Goal: Transaction & Acquisition: Purchase product/service

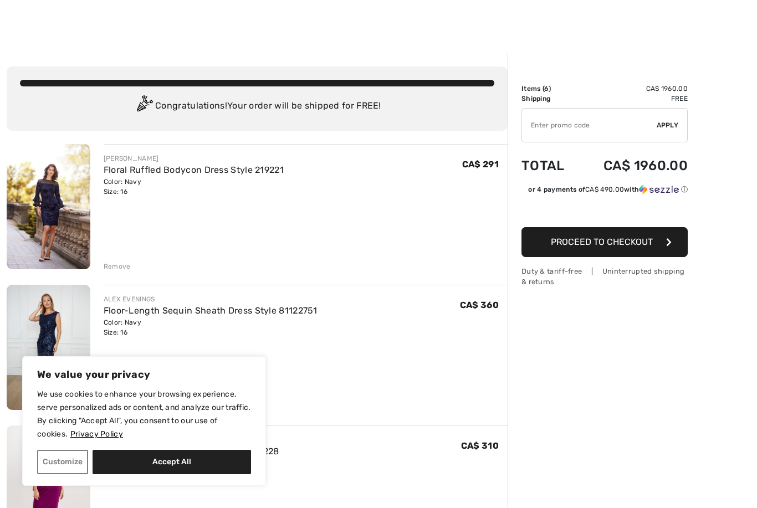
scroll to position [7, 0]
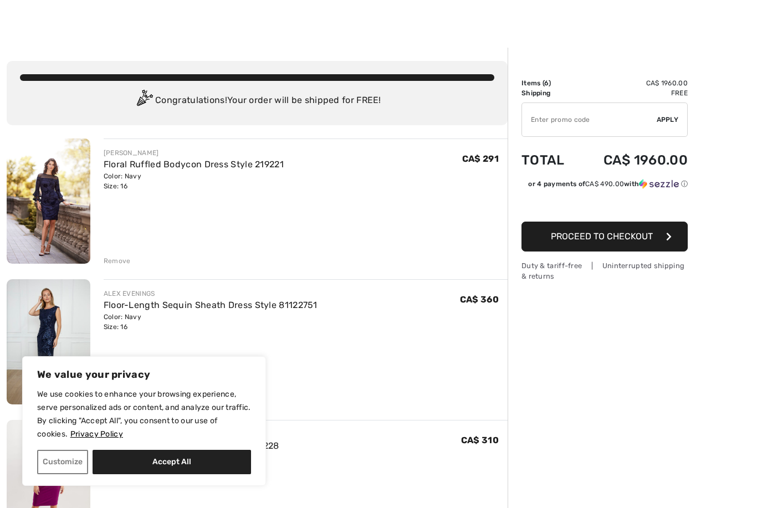
click at [74, 474] on button "Customize" at bounding box center [62, 462] width 51 height 24
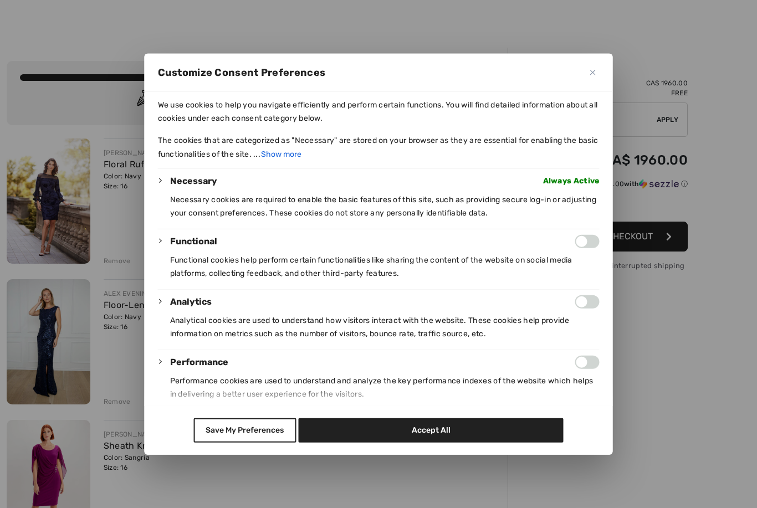
click at [438, 443] on button "Accept All" at bounding box center [431, 430] width 265 height 24
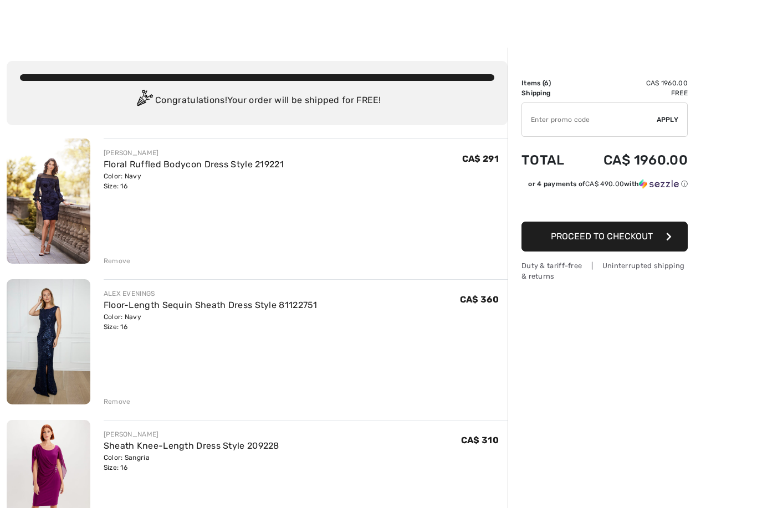
checkbox input "true"
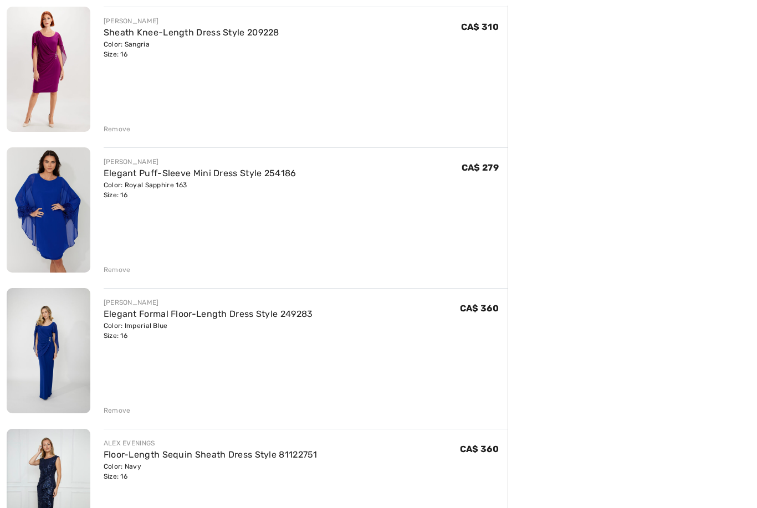
scroll to position [425, 0]
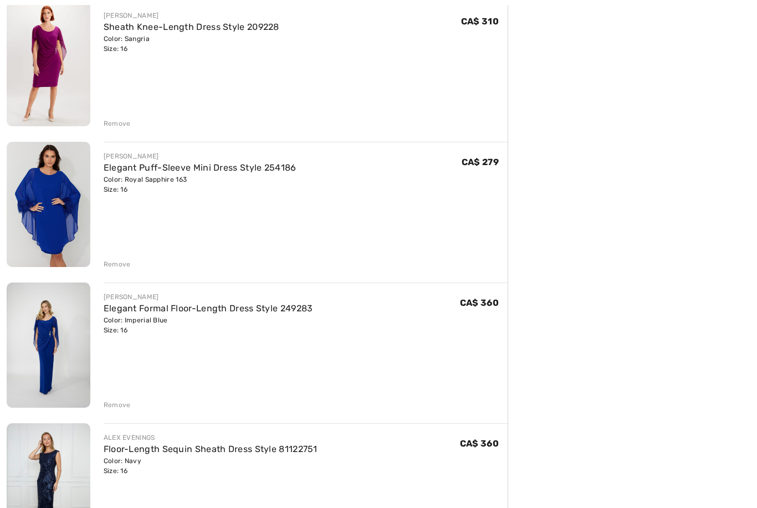
click at [231, 312] on link "Elegant Formal Floor-Length Dress Style 249283" at bounding box center [208, 309] width 209 height 11
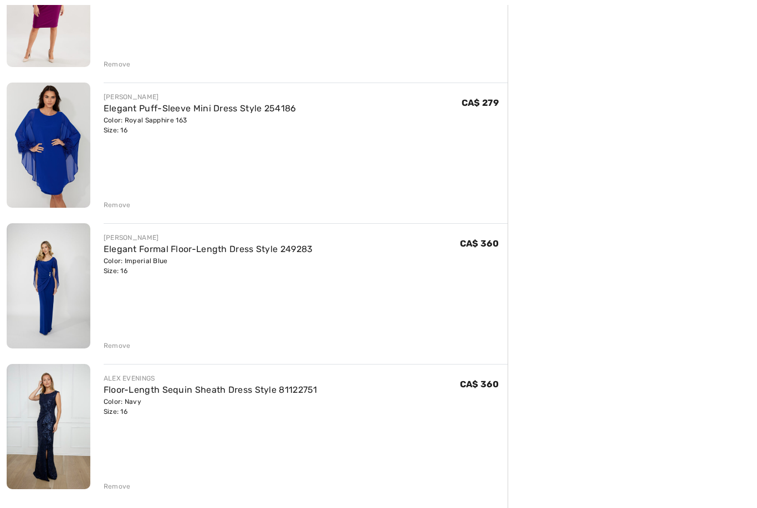
scroll to position [485, 0]
click at [305, 391] on link "Floor-Length Sequin Sheath Dress Style 81122751" at bounding box center [211, 390] width 214 height 11
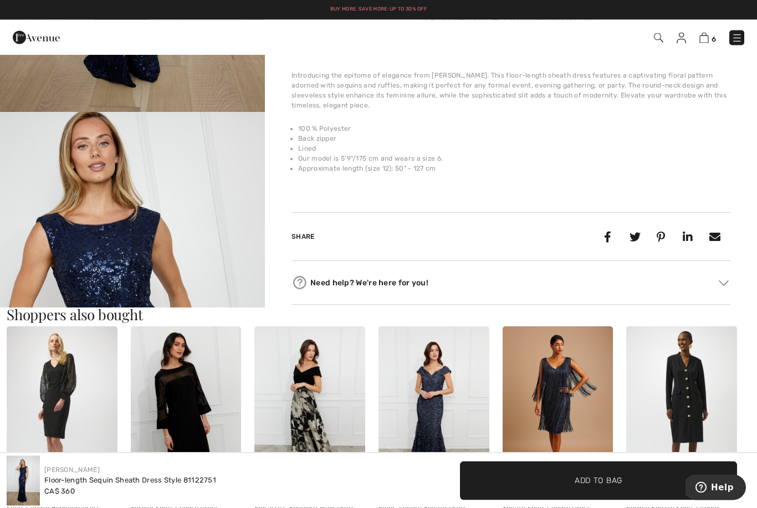
scroll to position [339, 0]
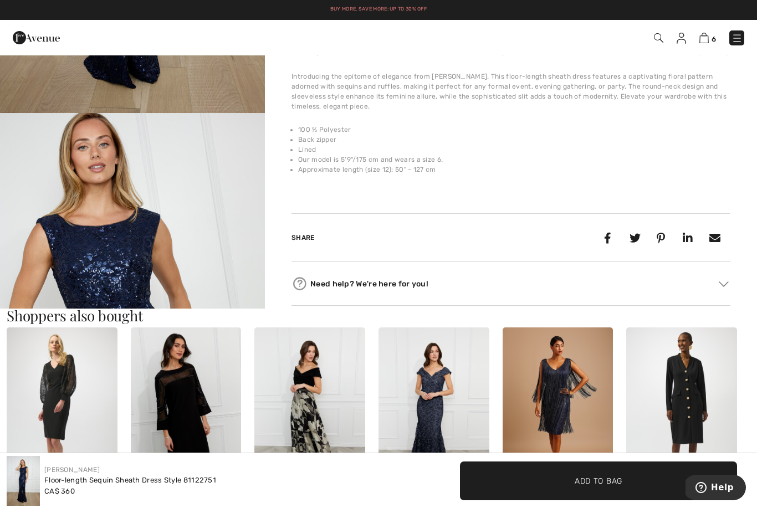
click at [221, 277] on img "2 / 4" at bounding box center [132, 311] width 265 height 397
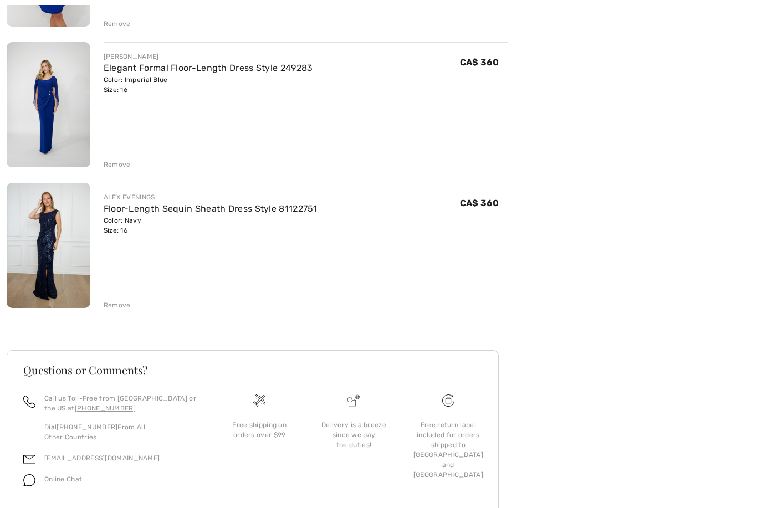
scroll to position [666, 0]
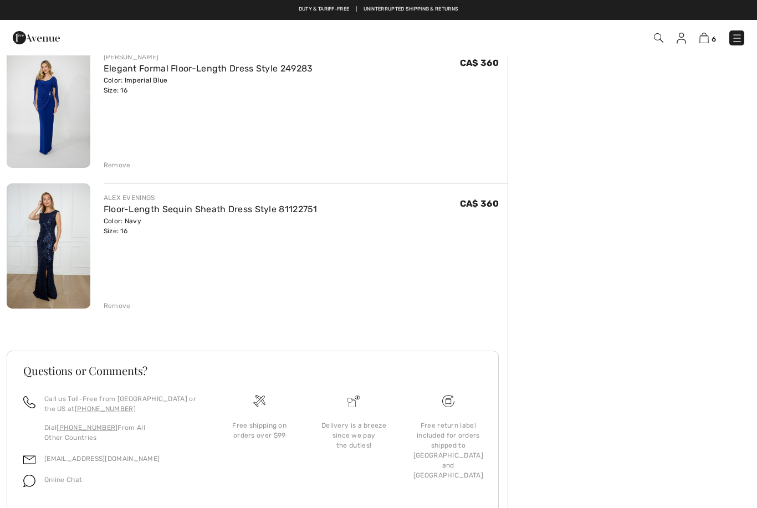
click at [218, 212] on link "Floor-Length Sequin Sheath Dress Style 81122751" at bounding box center [211, 209] width 214 height 11
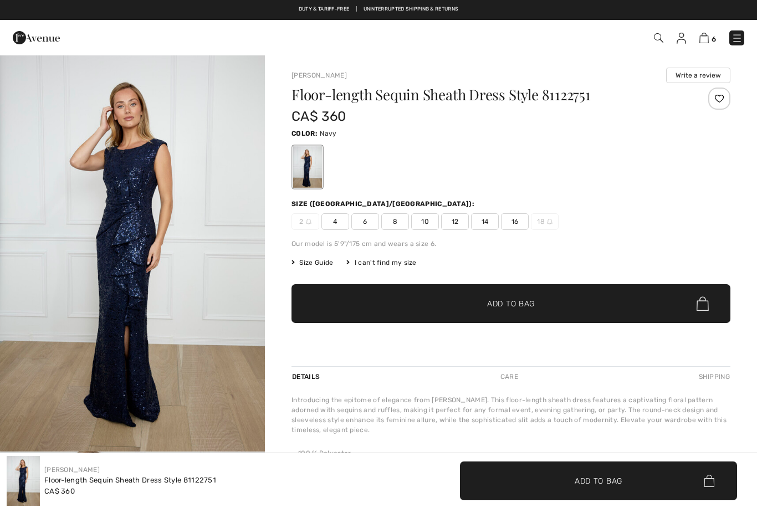
checkbox input "true"
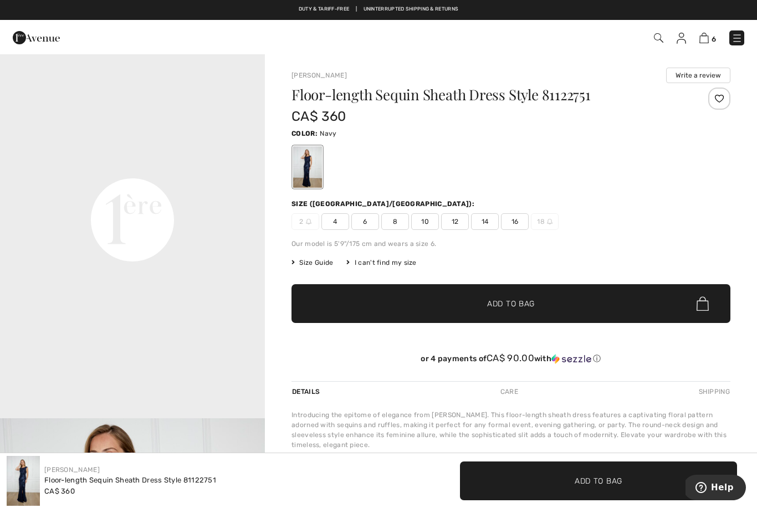
scroll to position [828, 0]
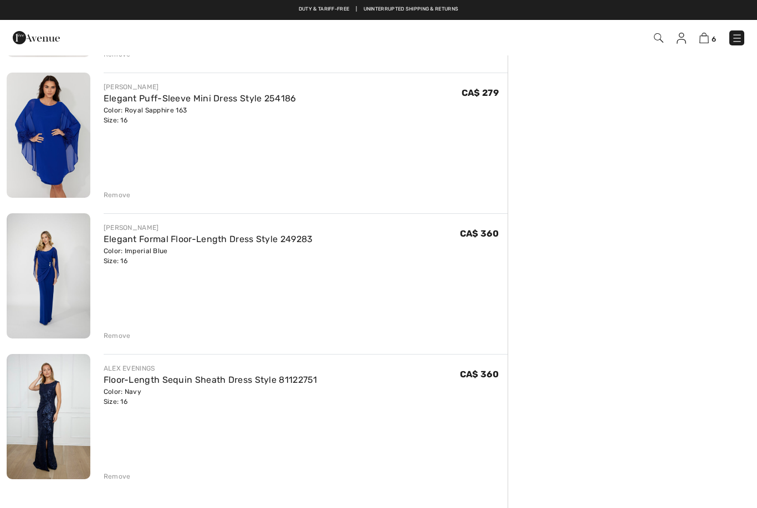
scroll to position [494, 0]
click at [238, 244] on link "Elegant Formal Floor-Length Dress Style 249283" at bounding box center [208, 239] width 209 height 11
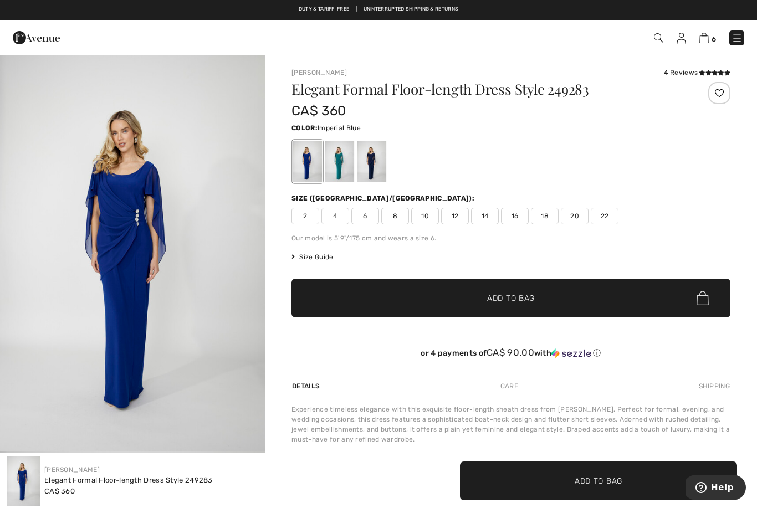
click at [141, 268] on img "1 / 4" at bounding box center [132, 252] width 265 height 397
click at [374, 168] on div at bounding box center [371, 162] width 29 height 42
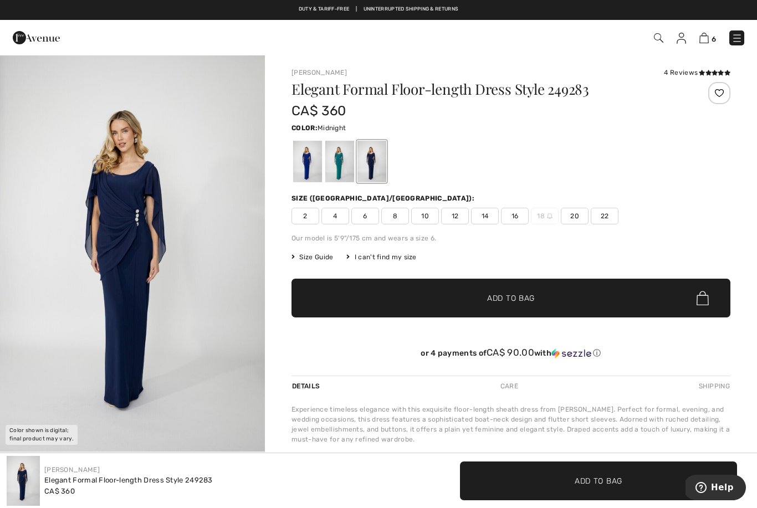
click at [304, 173] on div at bounding box center [307, 162] width 29 height 42
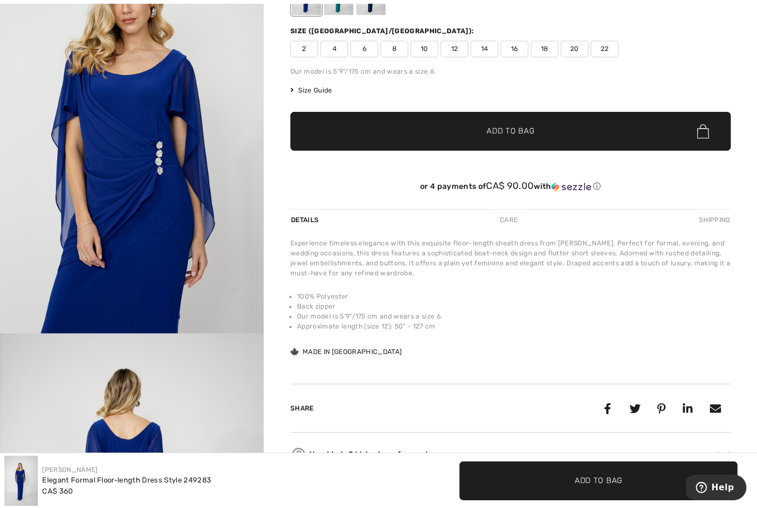
scroll to position [166, 0]
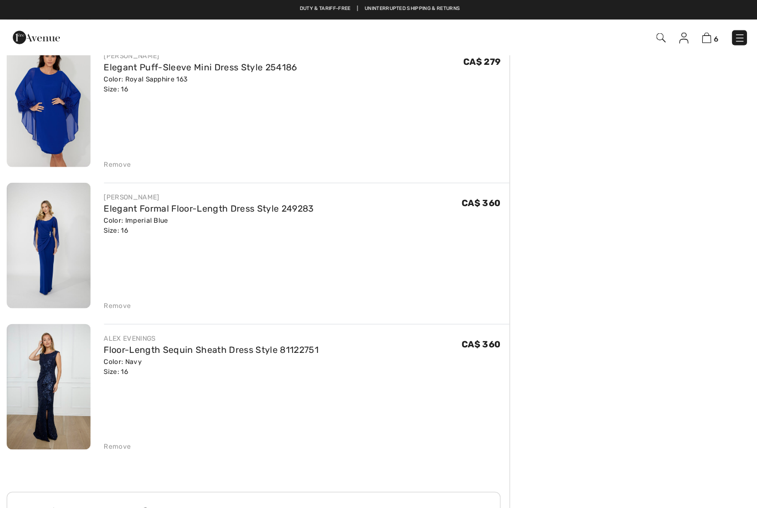
click at [263, 349] on link "Floor-Length Sequin Sheath Dress Style 81122751" at bounding box center [211, 349] width 214 height 11
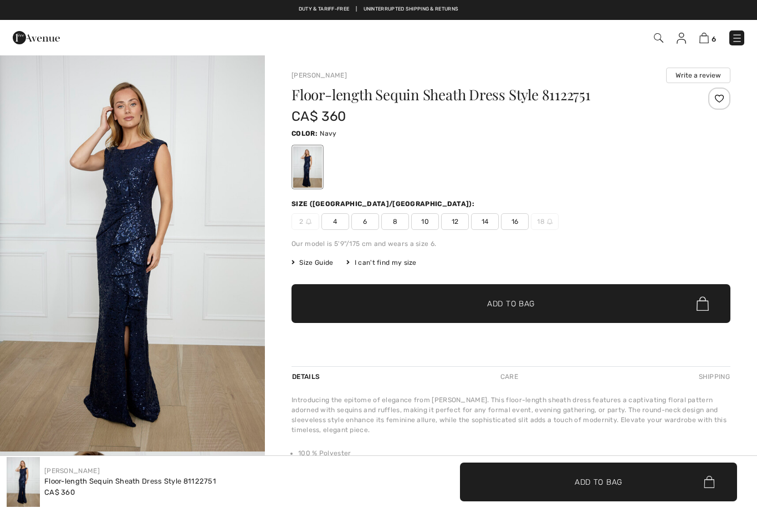
checkbox input "true"
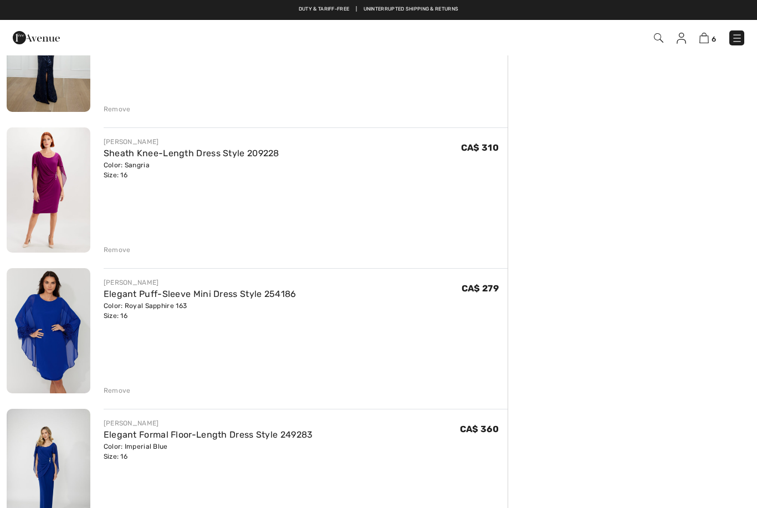
scroll to position [299, 0]
click at [204, 155] on link "Sheath Knee-Length Dress Style 209228" at bounding box center [192, 154] width 176 height 11
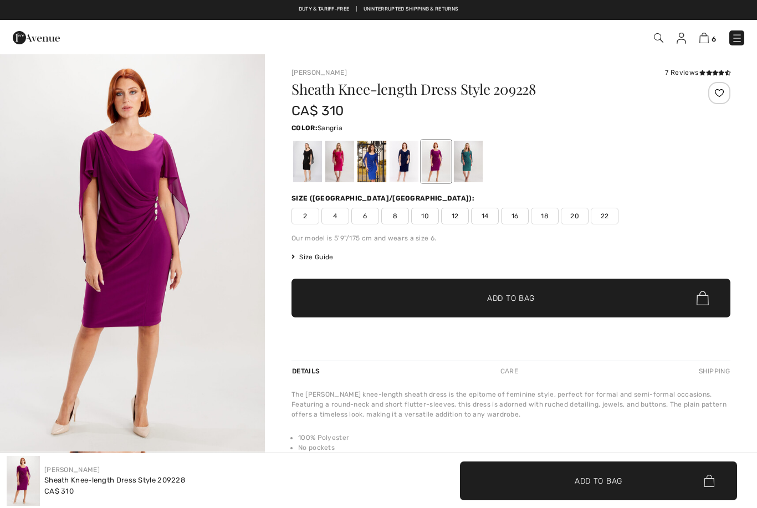
checkbox input "true"
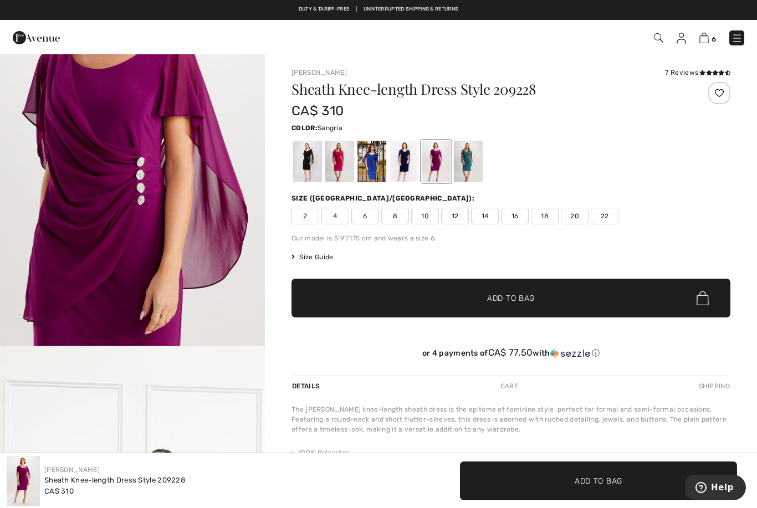
scroll to position [479, 0]
click at [176, 250] on img "2 / 5" at bounding box center [132, 171] width 265 height 397
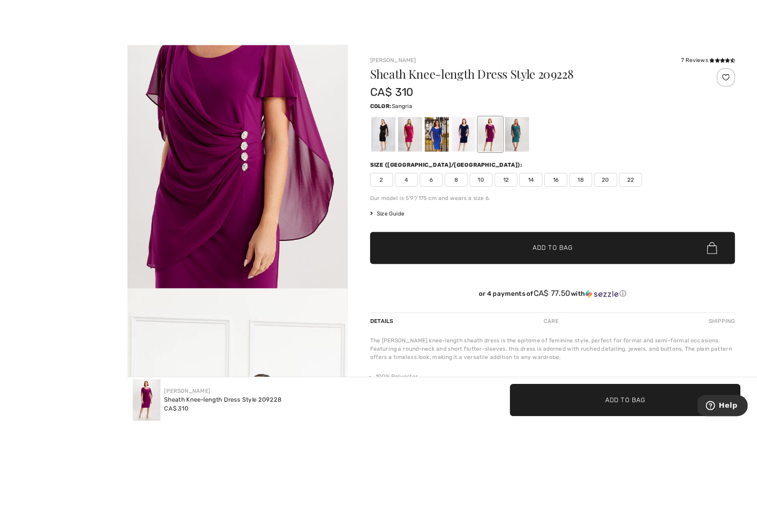
scroll to position [2, 0]
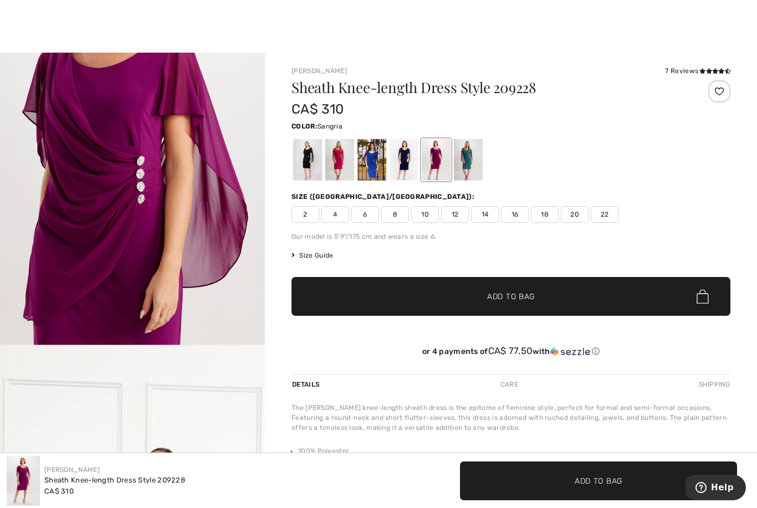
click at [215, 264] on img "2 / 5" at bounding box center [132, 169] width 265 height 397
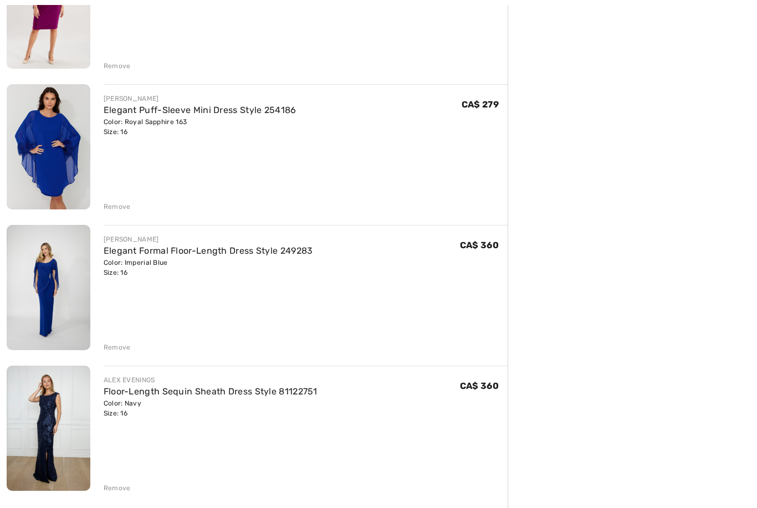
scroll to position [484, 0]
click at [171, 254] on link "Elegant Formal Floor-Length Dress Style 249283" at bounding box center [208, 250] width 209 height 11
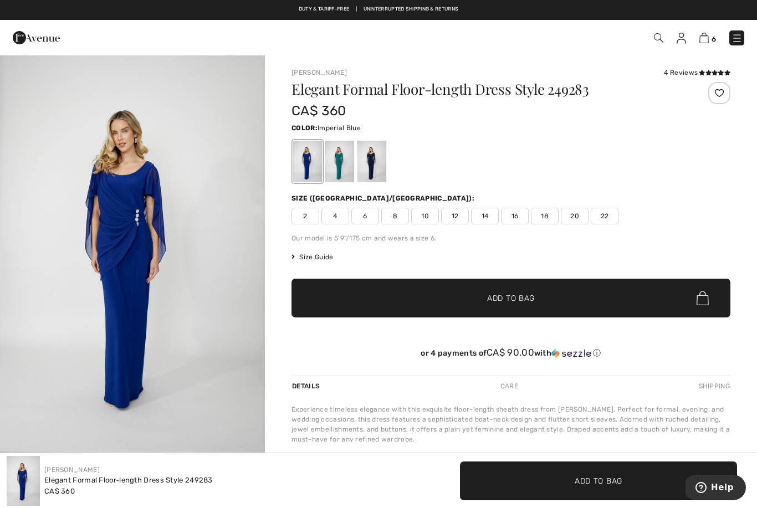
click at [134, 291] on img "1 / 4" at bounding box center [132, 252] width 265 height 397
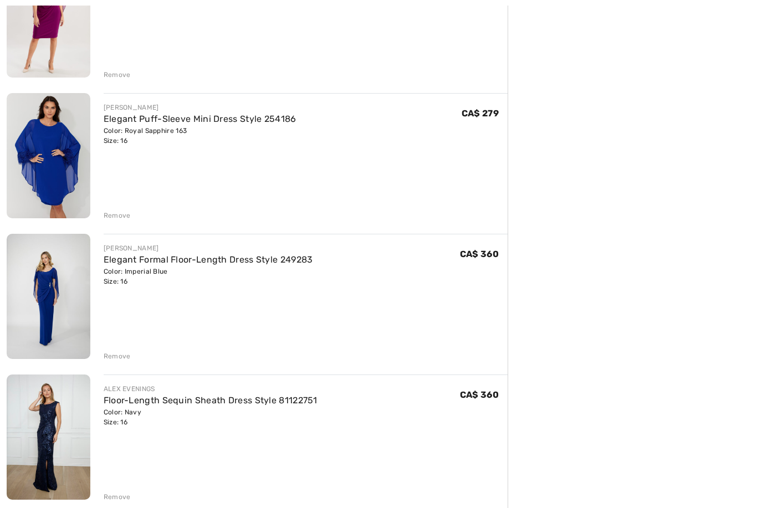
scroll to position [474, 0]
click at [63, 452] on img at bounding box center [49, 437] width 84 height 125
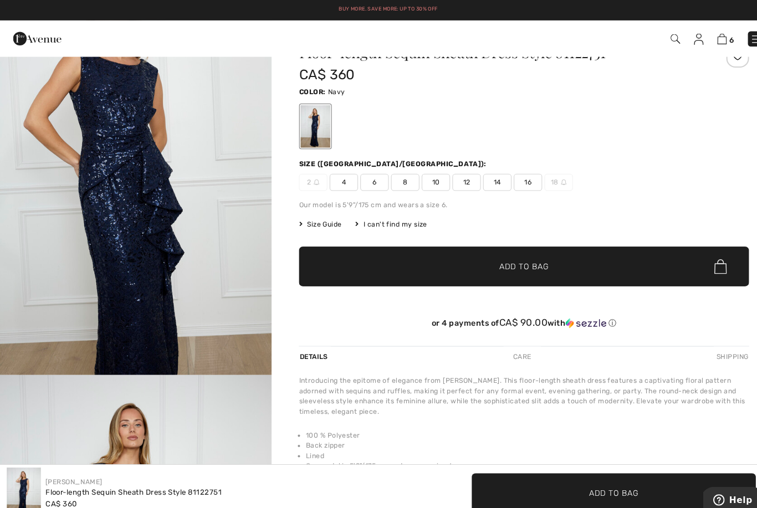
scroll to position [1237, 0]
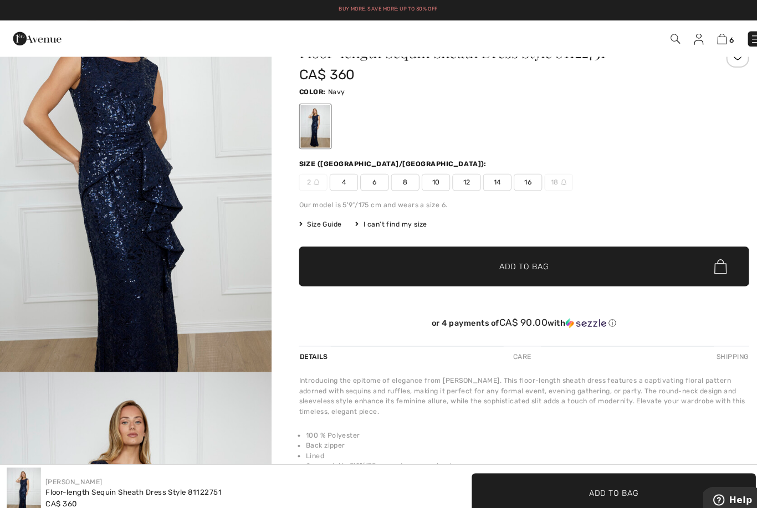
click at [140, 263] on img "3 / 4" at bounding box center [132, 163] width 265 height 397
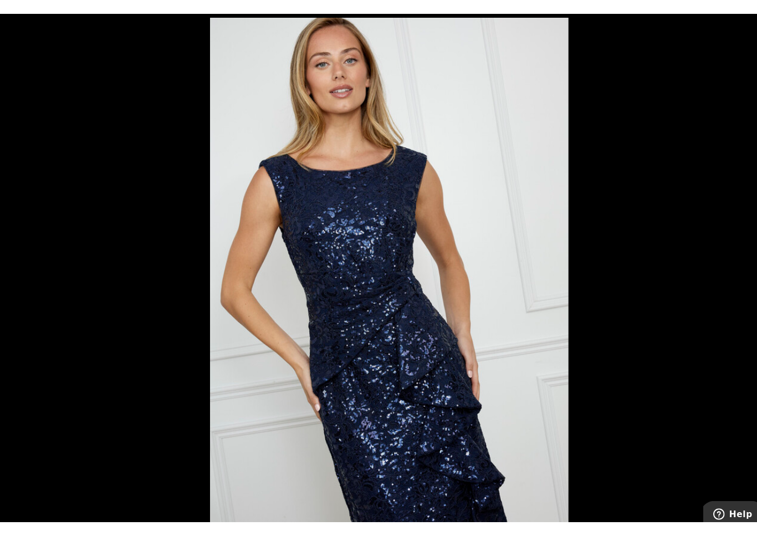
scroll to position [13, 0]
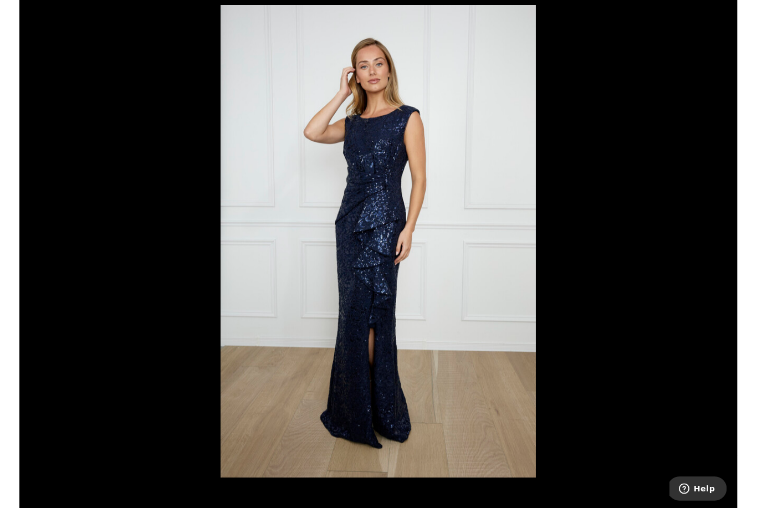
scroll to position [44, 0]
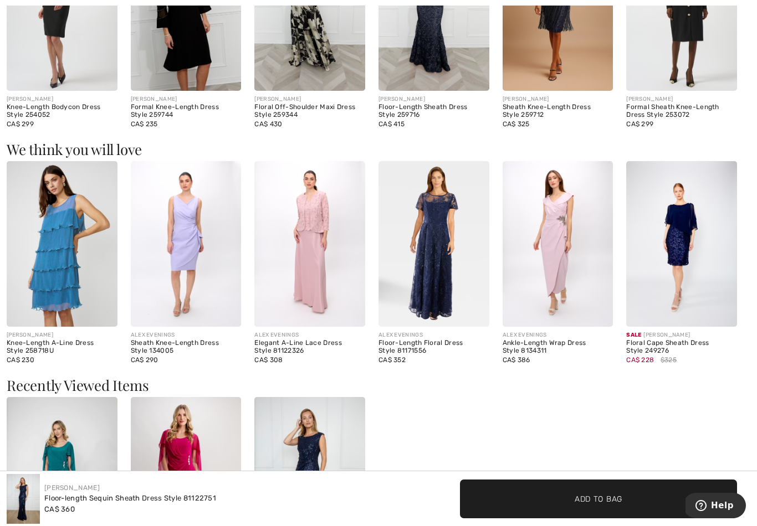
scroll to position [750, 0]
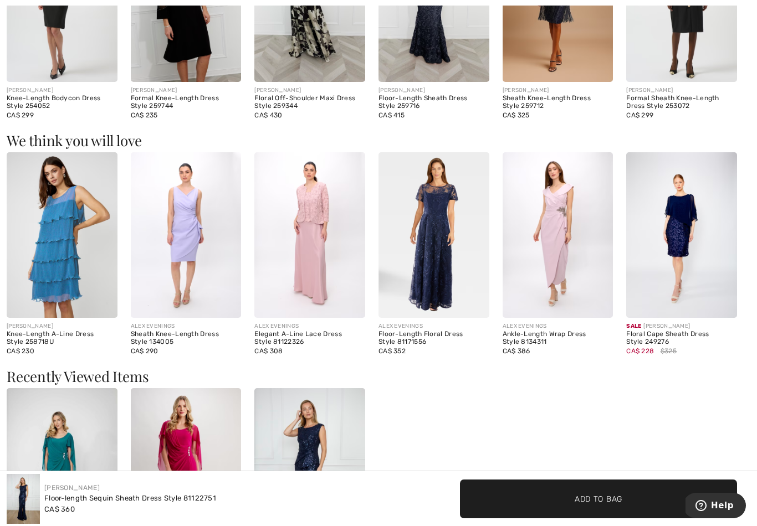
click at [689, 230] on img at bounding box center [681, 235] width 111 height 166
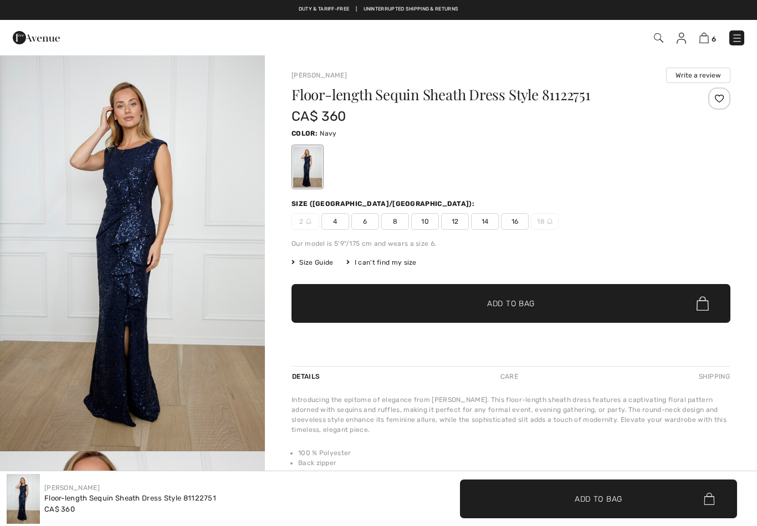
checkbox input "true"
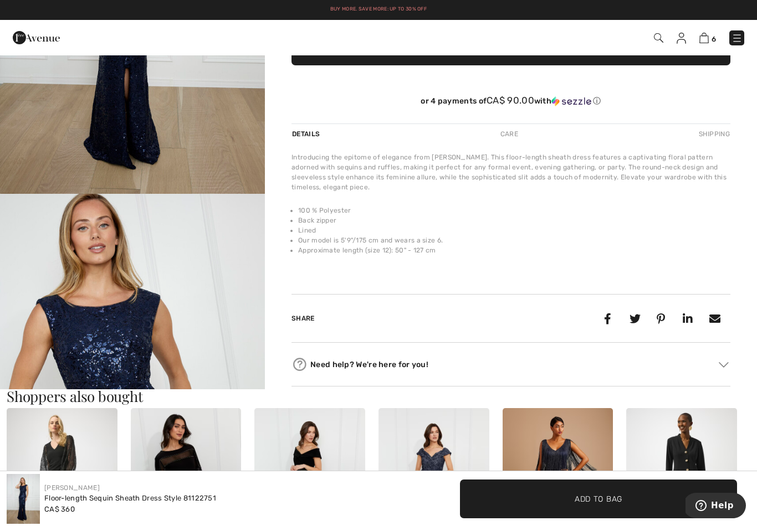
scroll to position [257, 0]
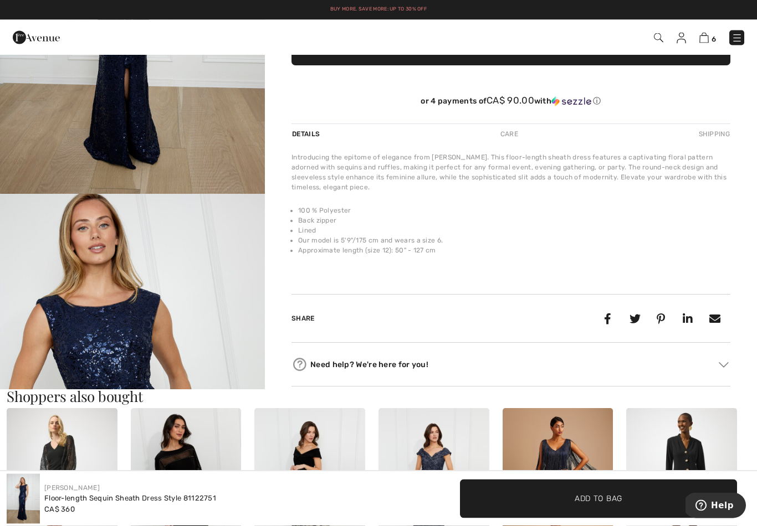
click at [708, 38] on img at bounding box center [703, 38] width 9 height 11
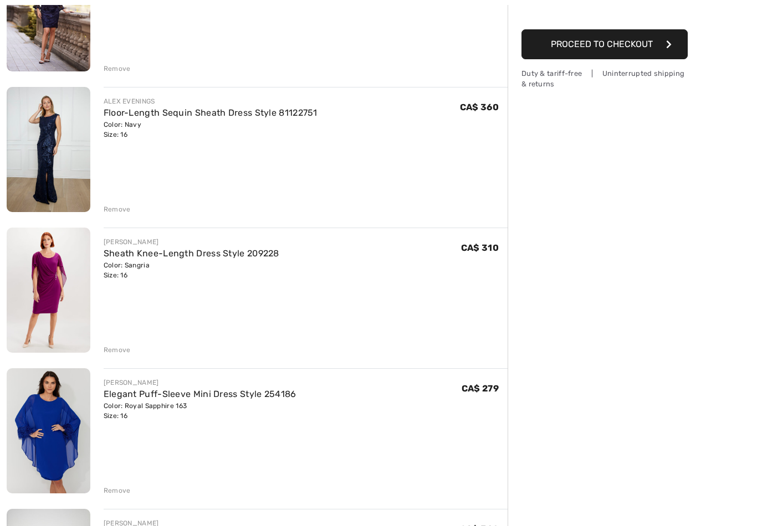
scroll to position [199, 0]
click at [68, 275] on img at bounding box center [49, 290] width 84 height 125
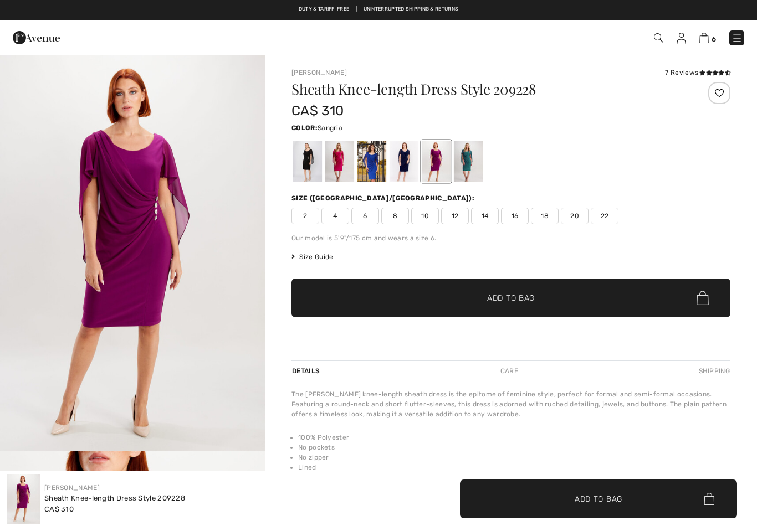
checkbox input "true"
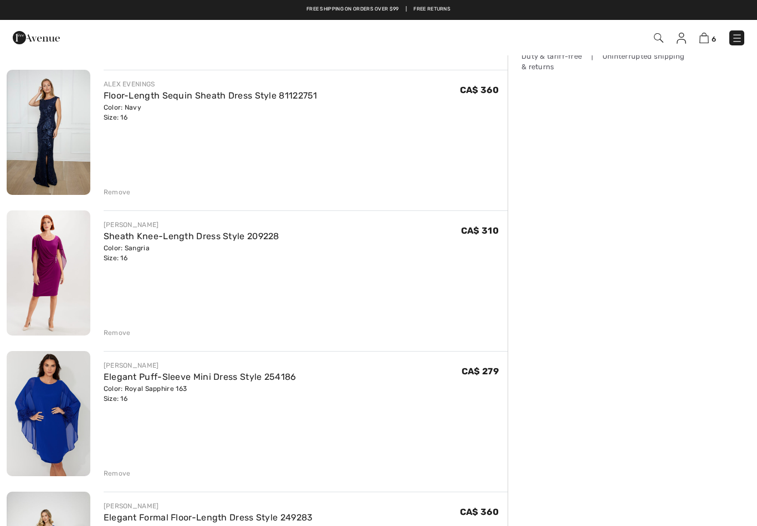
click at [249, 98] on link "Floor-Length Sequin Sheath Dress Style 81122751" at bounding box center [211, 95] width 214 height 11
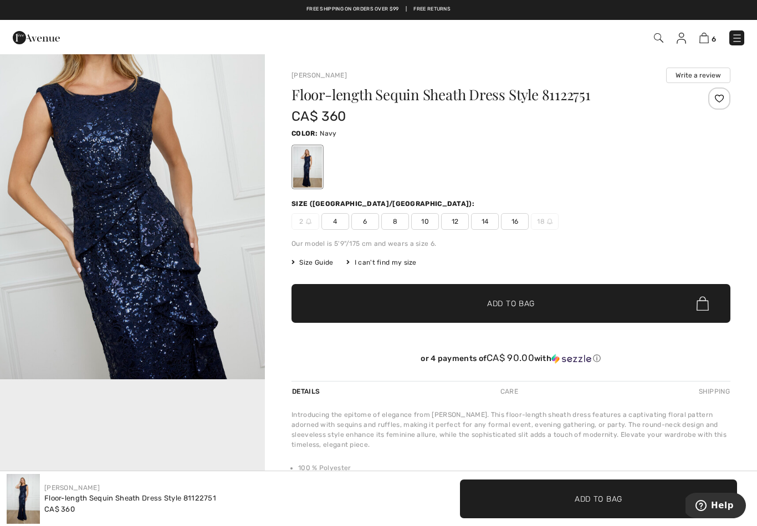
scroll to position [472, 0]
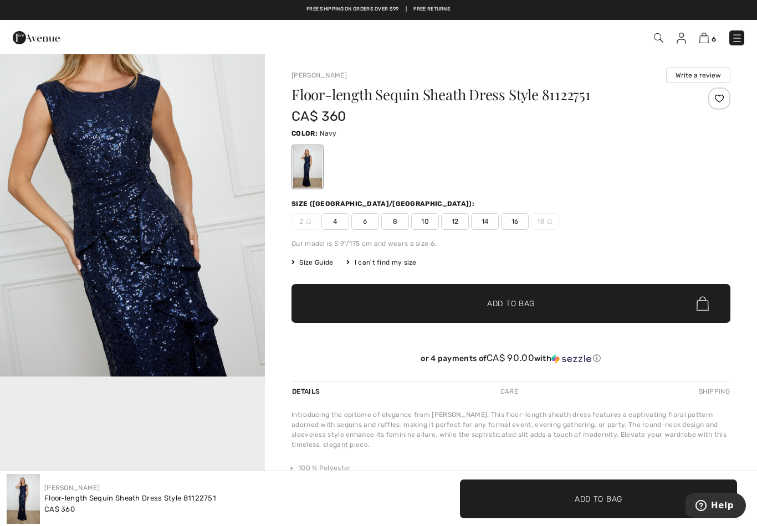
click at [162, 267] on img "2 / 4" at bounding box center [132, 177] width 265 height 397
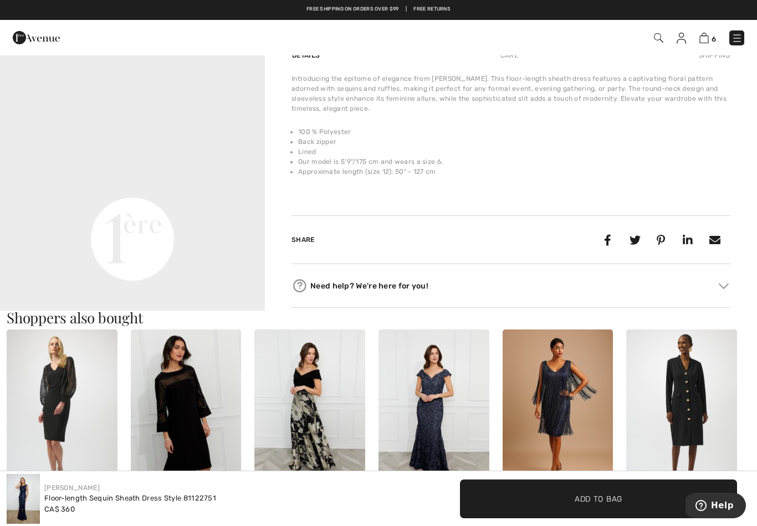
scroll to position [336, 0]
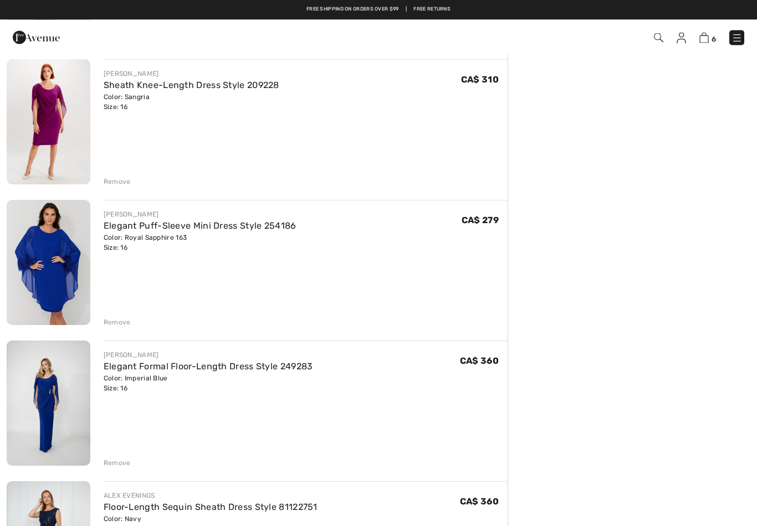
scroll to position [357, 0]
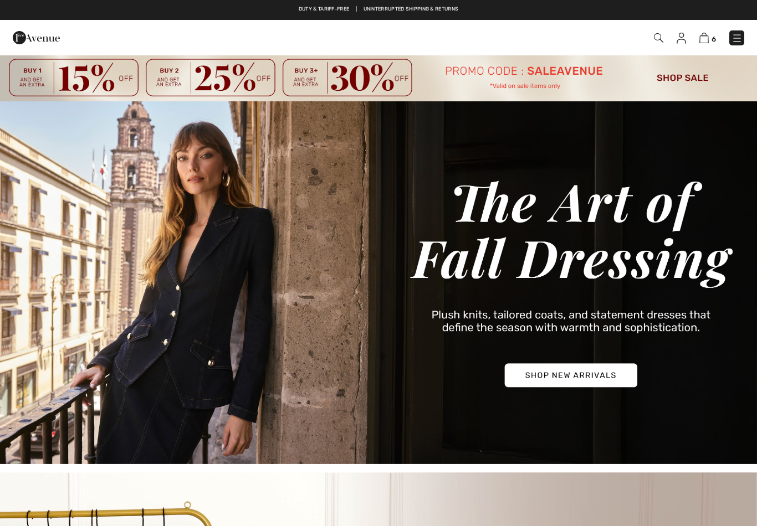
checkbox input "true"
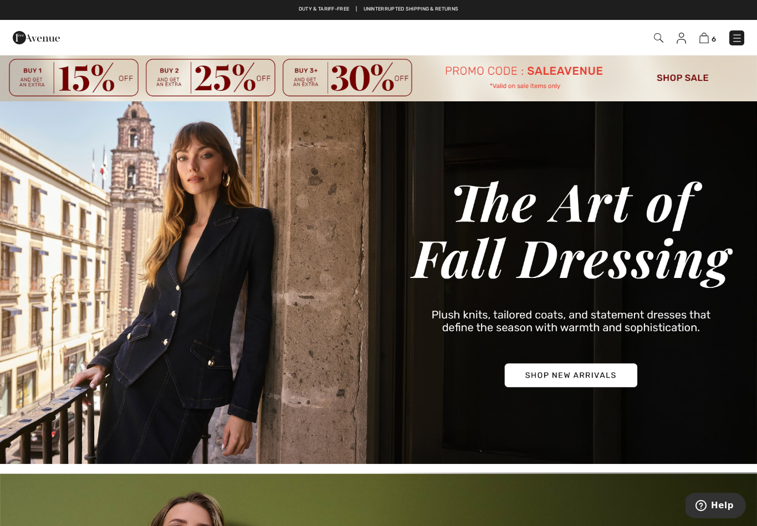
click at [659, 40] on img at bounding box center [658, 37] width 9 height 9
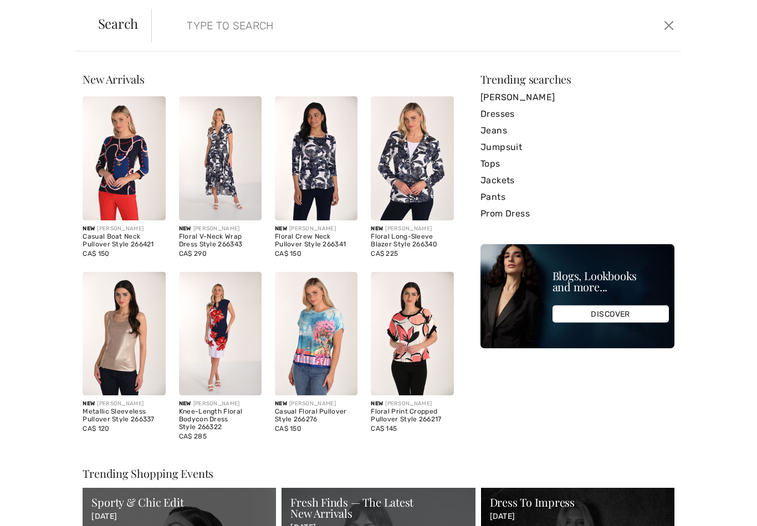
click at [243, 29] on input "search" at bounding box center [358, 25] width 361 height 33
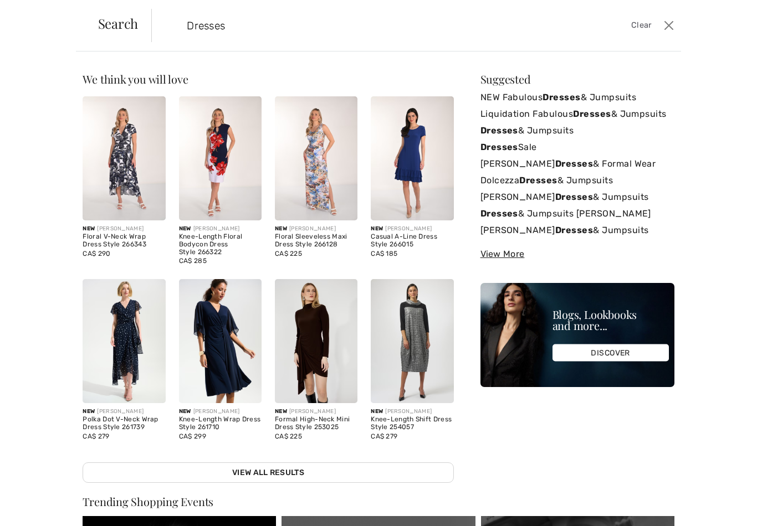
type input "Dresses"
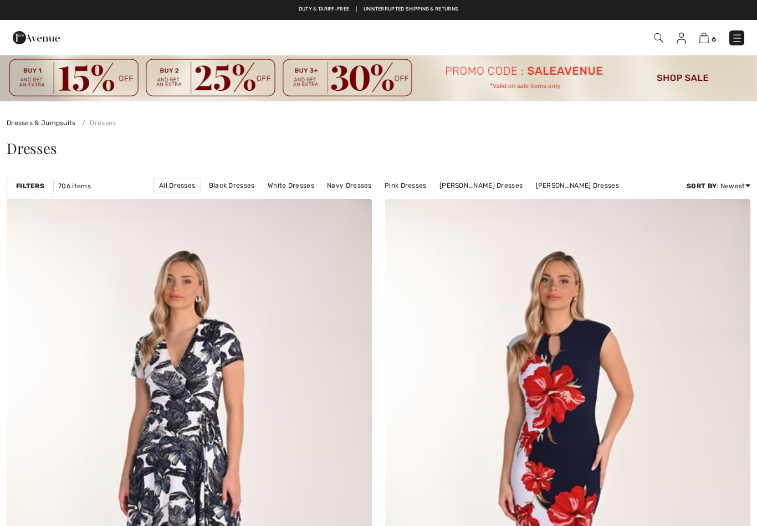
checkbox input "true"
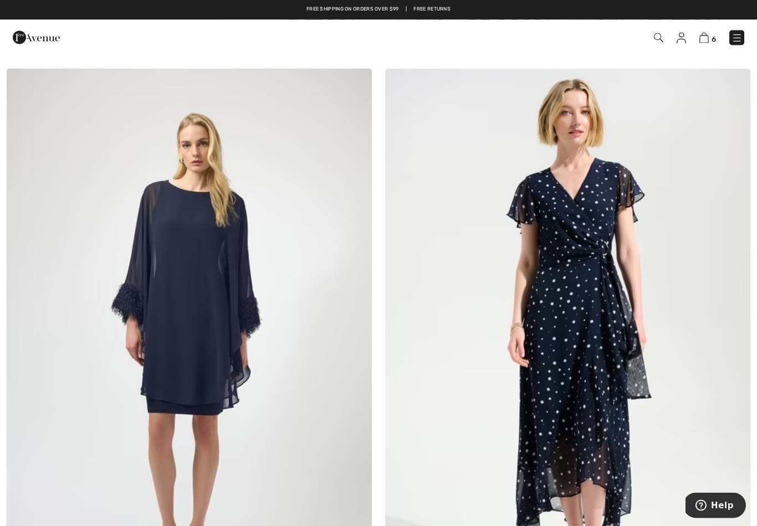
scroll to position [1309, 0]
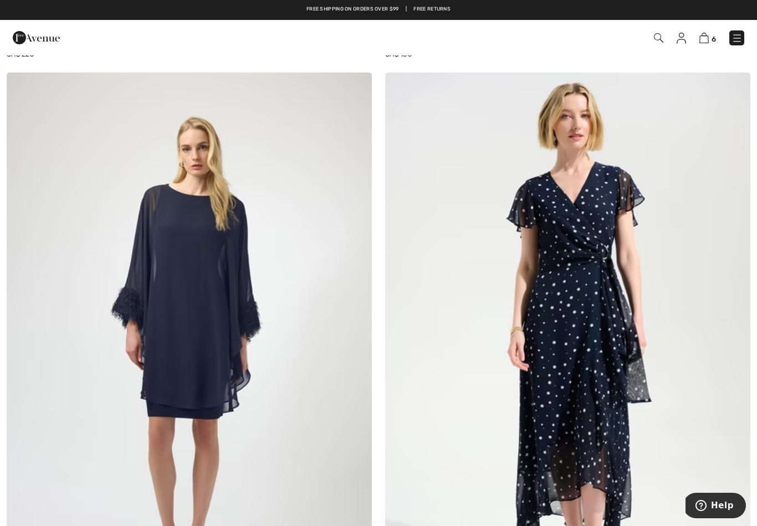
click at [208, 359] on img at bounding box center [189, 347] width 365 height 548
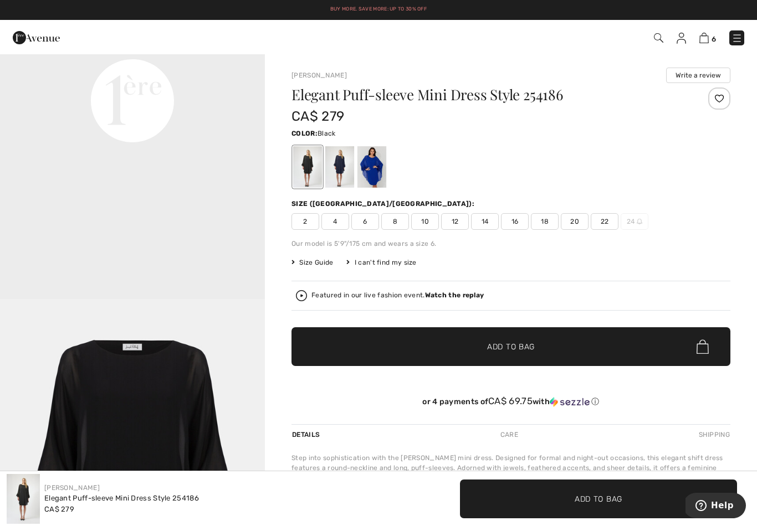
scroll to position [948, 0]
click at [373, 171] on div at bounding box center [371, 167] width 29 height 42
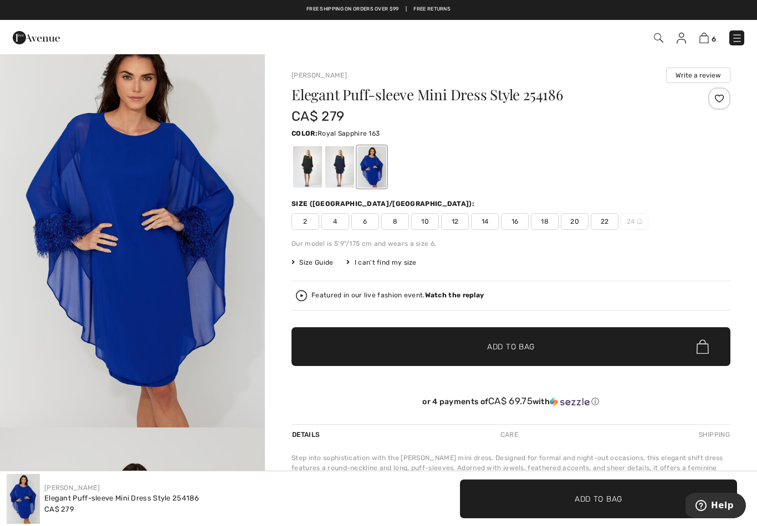
scroll to position [0, 0]
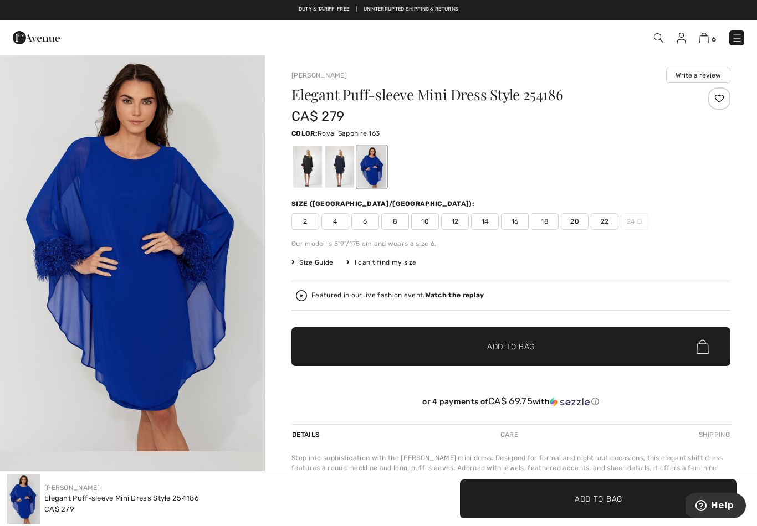
click at [309, 170] on div at bounding box center [307, 167] width 29 height 42
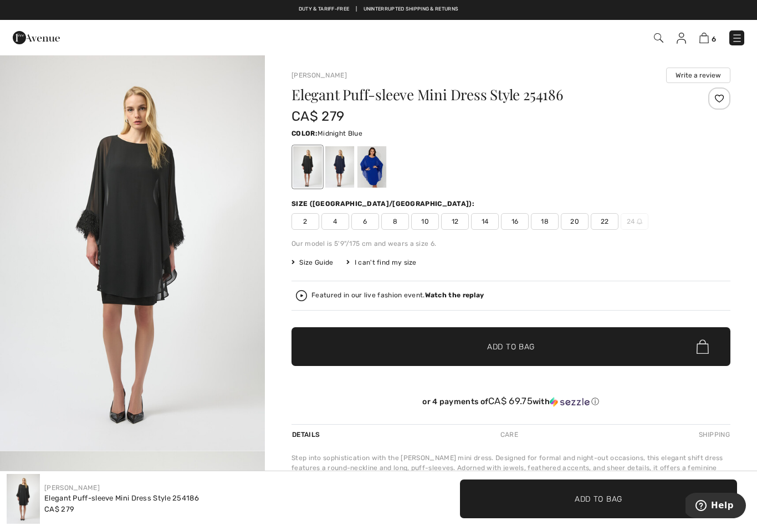
click at [343, 178] on div at bounding box center [339, 167] width 29 height 42
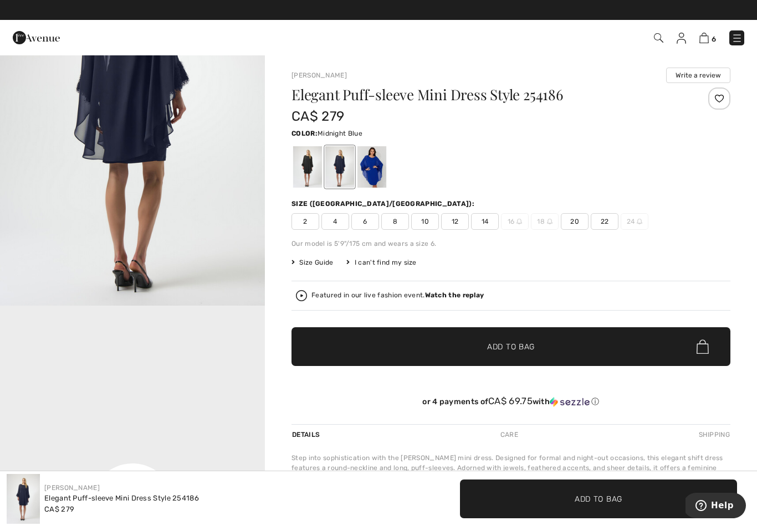
click at [346, 166] on div at bounding box center [339, 167] width 29 height 42
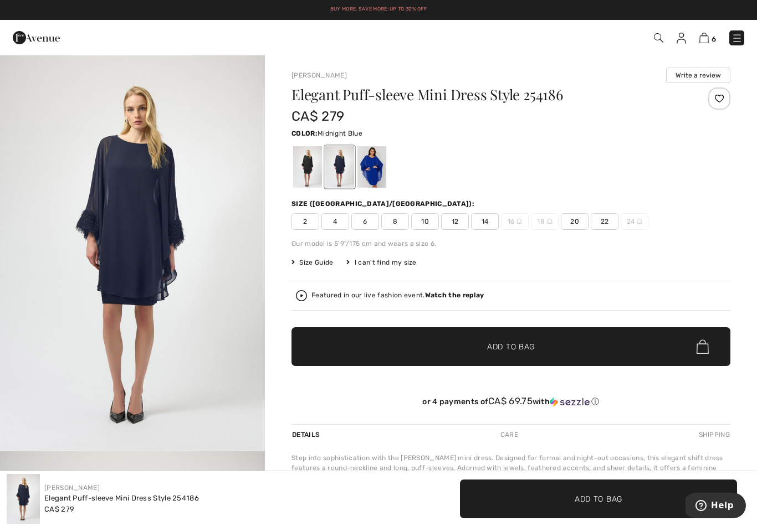
click at [345, 168] on div at bounding box center [339, 167] width 29 height 42
click at [339, 171] on div at bounding box center [339, 167] width 29 height 42
click at [370, 168] on div at bounding box center [371, 167] width 29 height 42
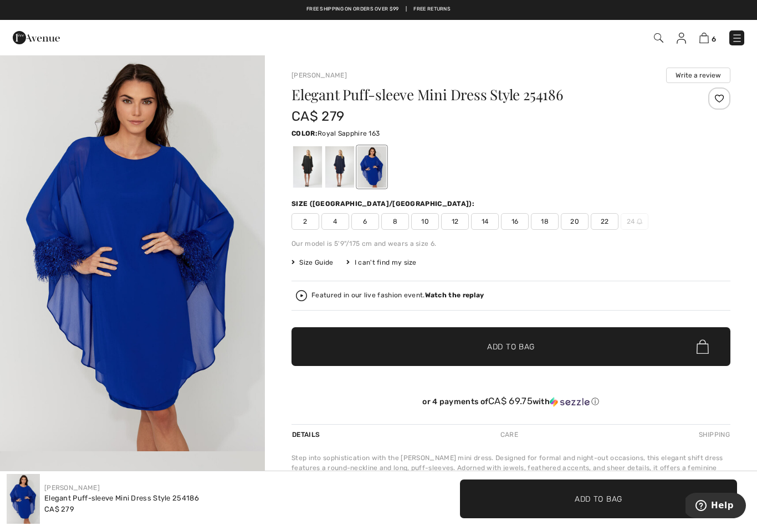
click at [546, 228] on span "18" at bounding box center [545, 221] width 28 height 17
click at [510, 226] on span "16" at bounding box center [515, 221] width 28 height 17
click at [512, 350] on span "Add to Bag" at bounding box center [511, 347] width 48 height 12
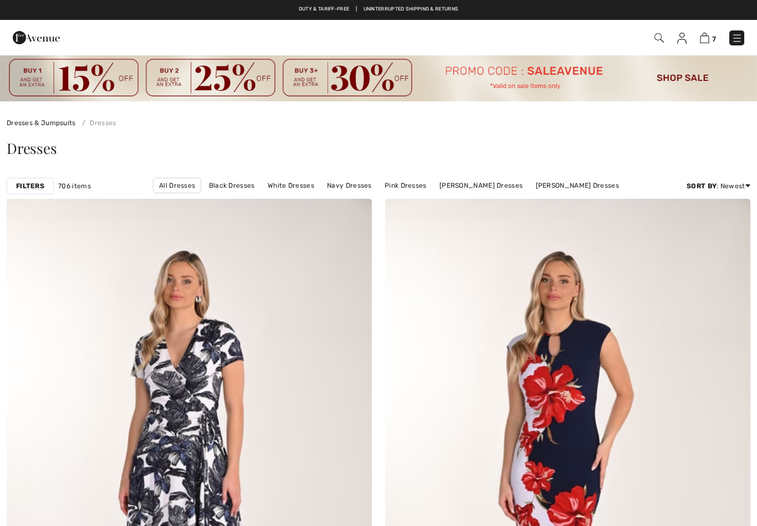
scroll to position [1327, 0]
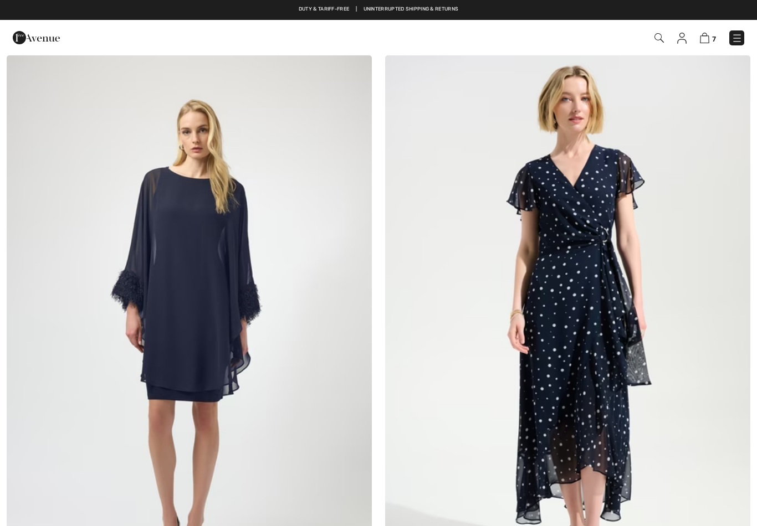
checkbox input "true"
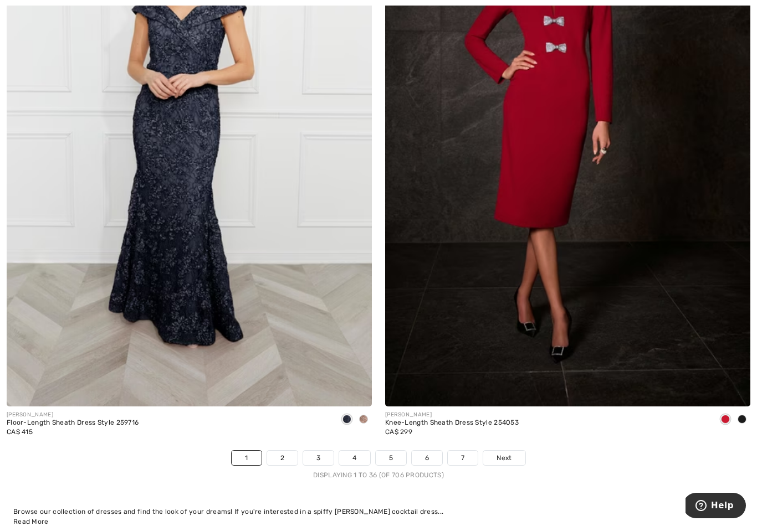
scroll to position [10703, 0]
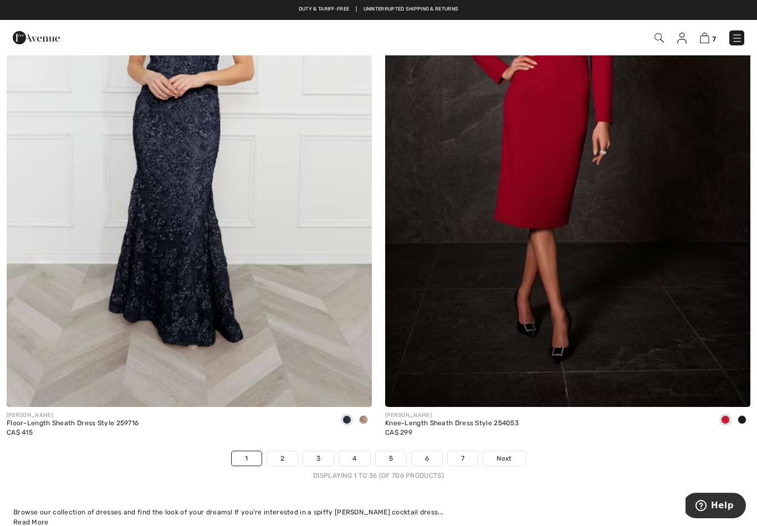
click at [509, 457] on link "Next" at bounding box center [504, 459] width 42 height 14
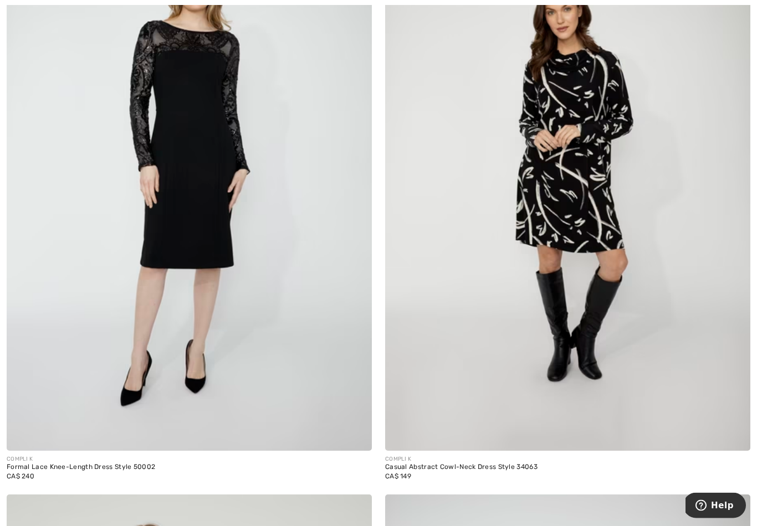
scroll to position [1479, 0]
click at [222, 383] on img at bounding box center [189, 177] width 365 height 548
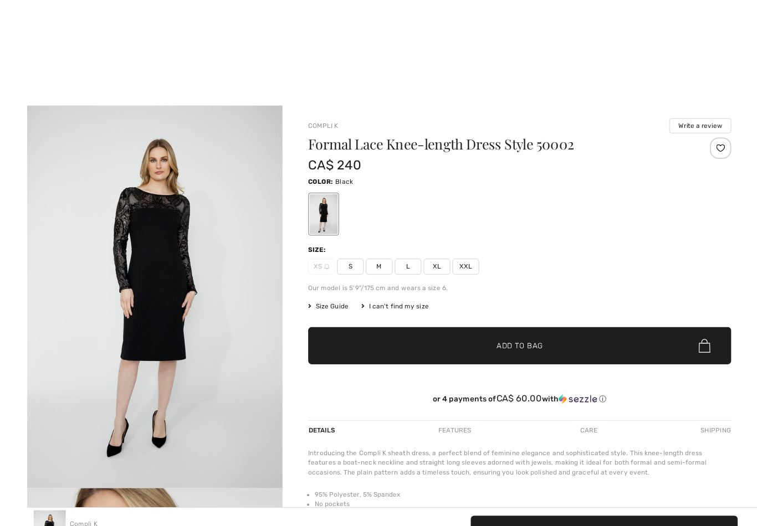
scroll to position [1, 0]
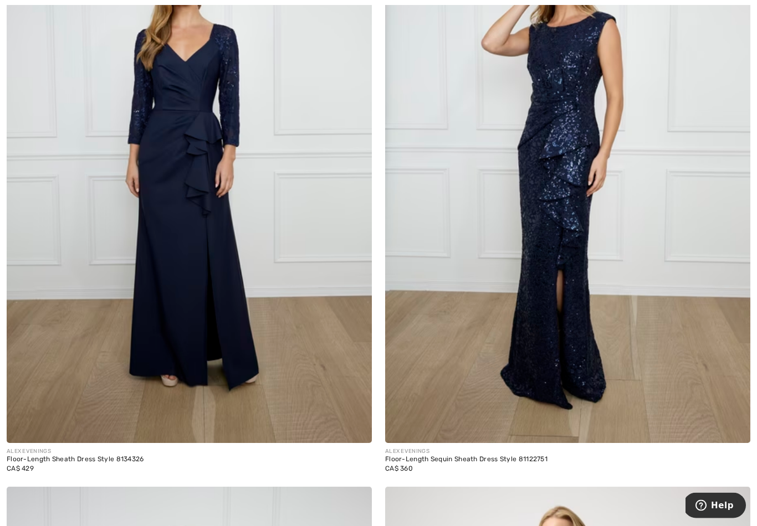
scroll to position [5741, 0]
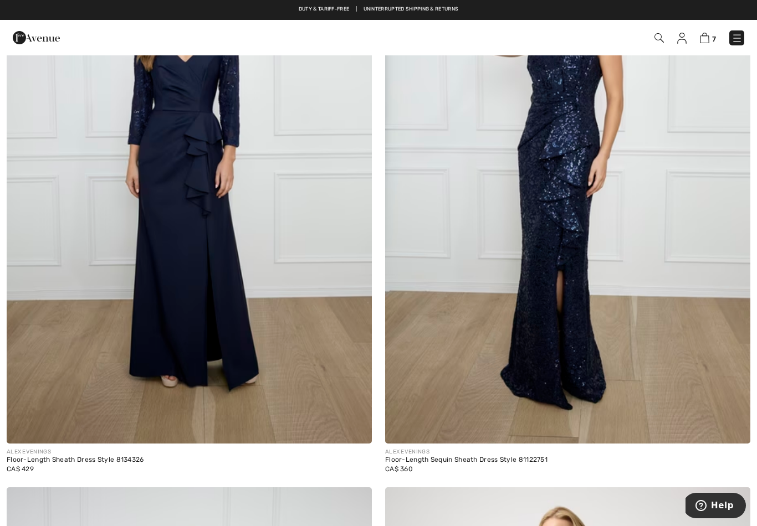
click at [203, 283] on img at bounding box center [189, 170] width 365 height 548
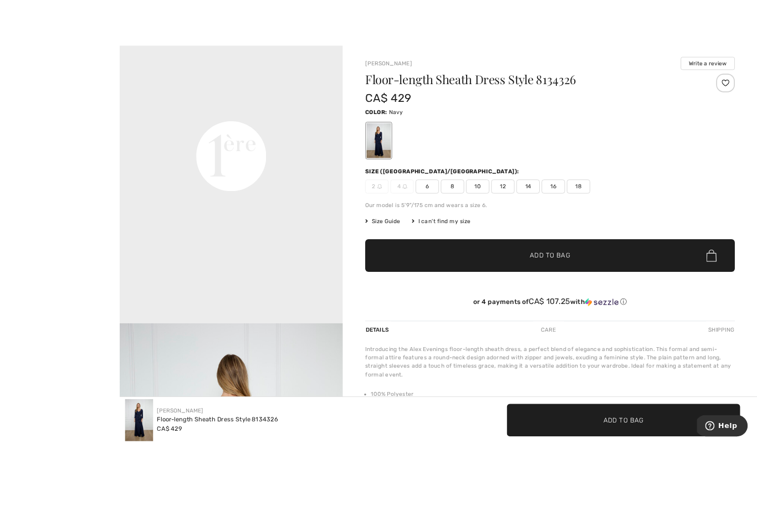
scroll to position [23, 0]
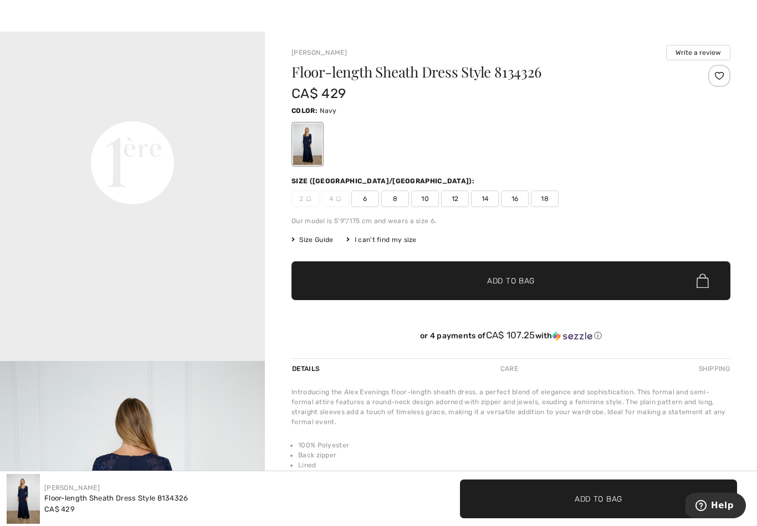
click at [509, 203] on span "16" at bounding box center [515, 199] width 28 height 17
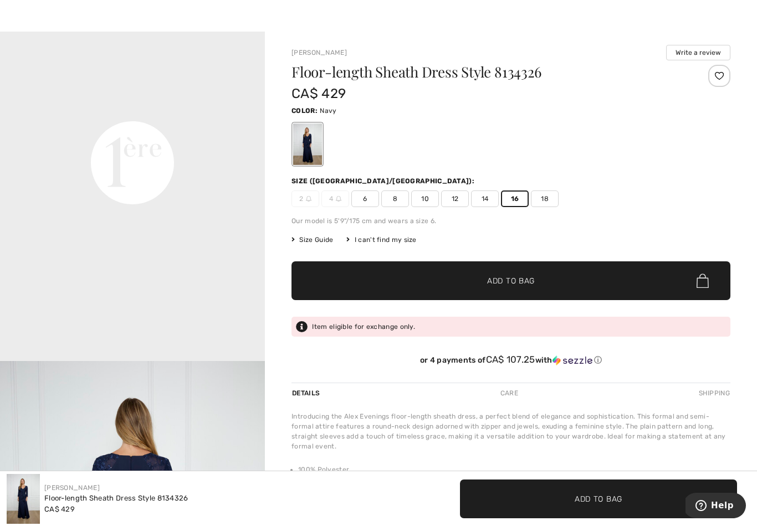
click at [523, 282] on span "Add to Bag" at bounding box center [511, 281] width 48 height 12
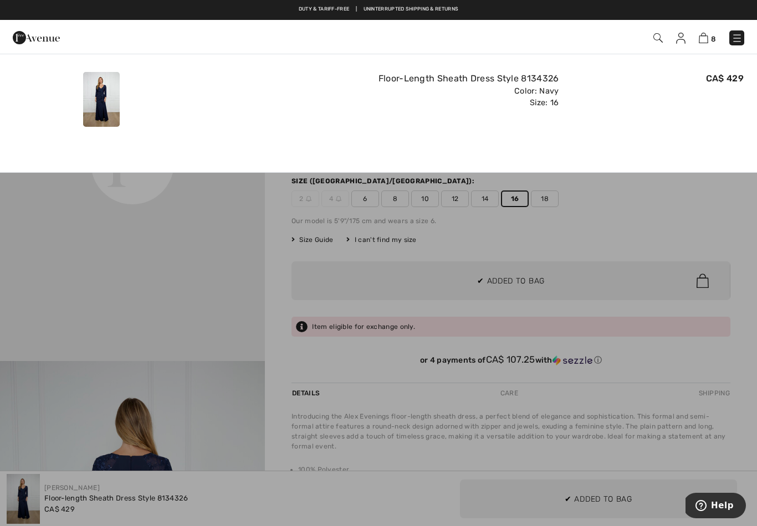
scroll to position [0, 0]
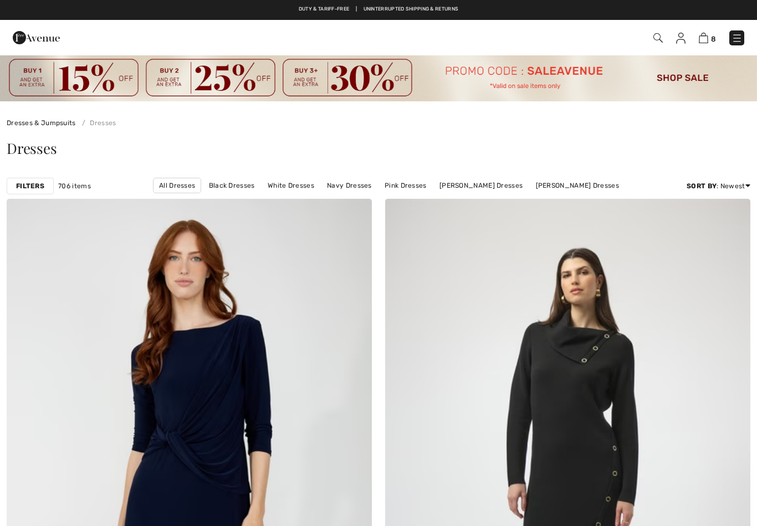
scroll to position [5759, 0]
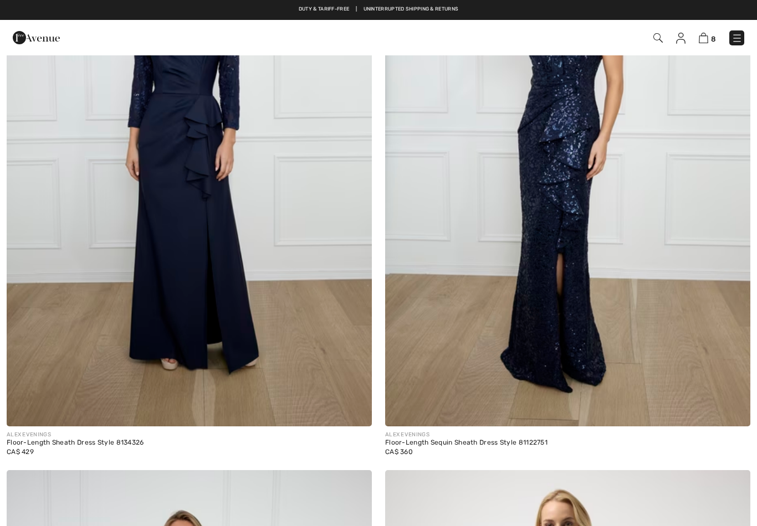
checkbox input "true"
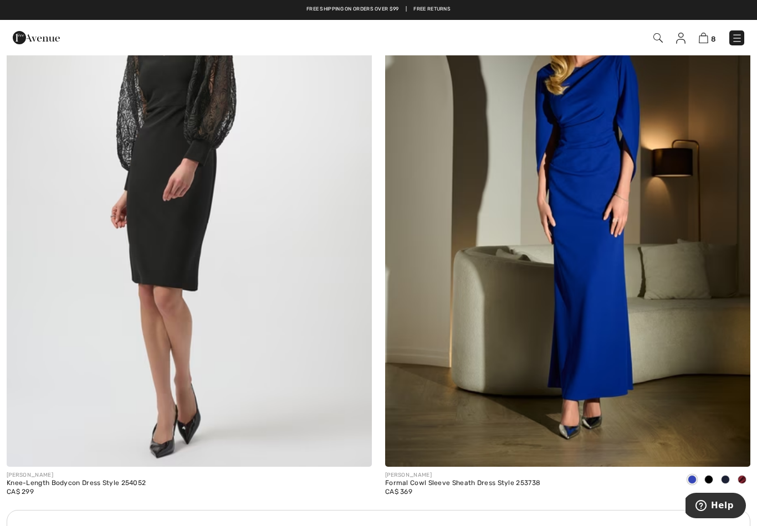
scroll to position [6892, 0]
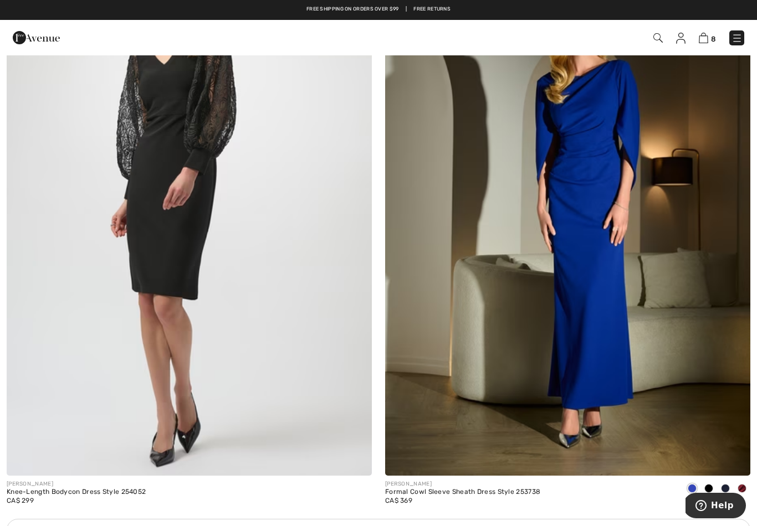
click at [507, 489] on div "Formal Cowl Sleeve Sheath Dress Style 253738" at bounding box center [462, 493] width 155 height 8
click at [611, 300] on img at bounding box center [567, 202] width 365 height 548
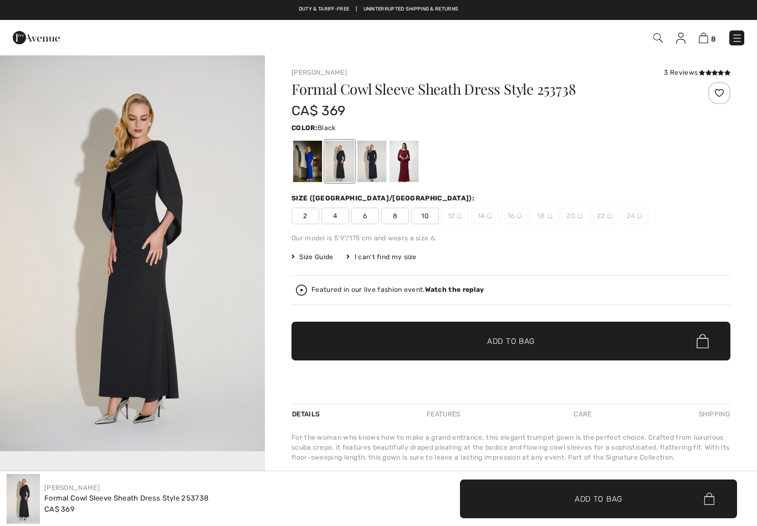
checkbox input "true"
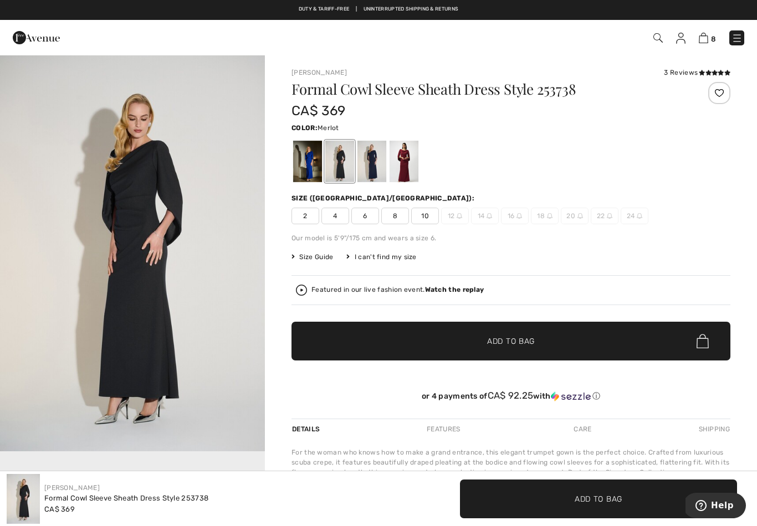
click at [407, 168] on div at bounding box center [404, 162] width 29 height 42
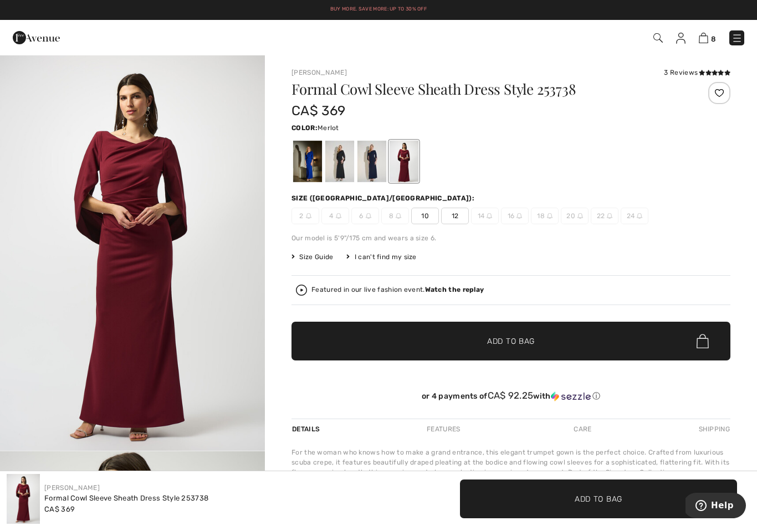
click at [369, 171] on div at bounding box center [371, 162] width 29 height 42
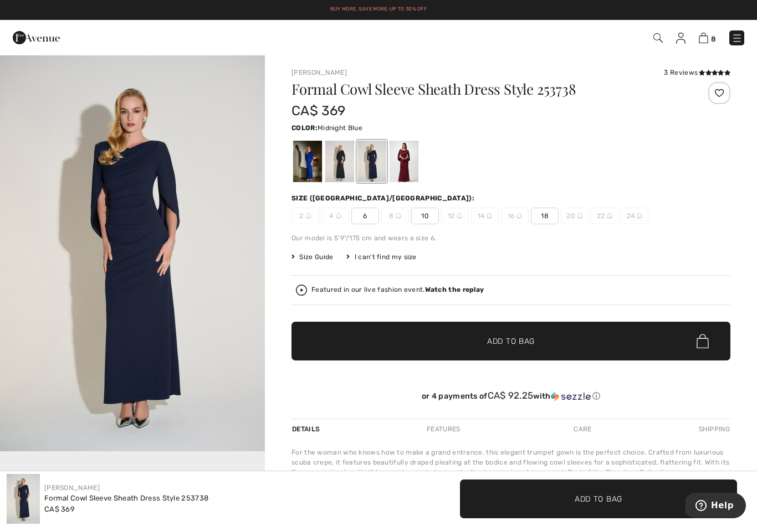
click at [350, 168] on div at bounding box center [339, 162] width 29 height 42
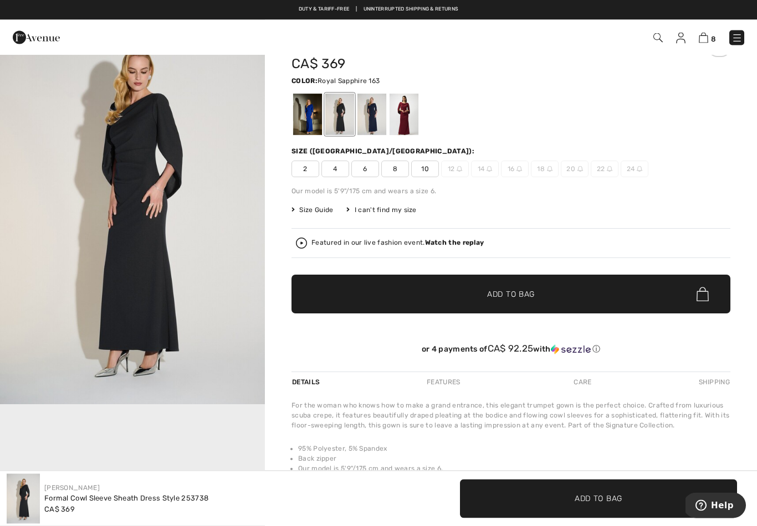
scroll to position [47, 0]
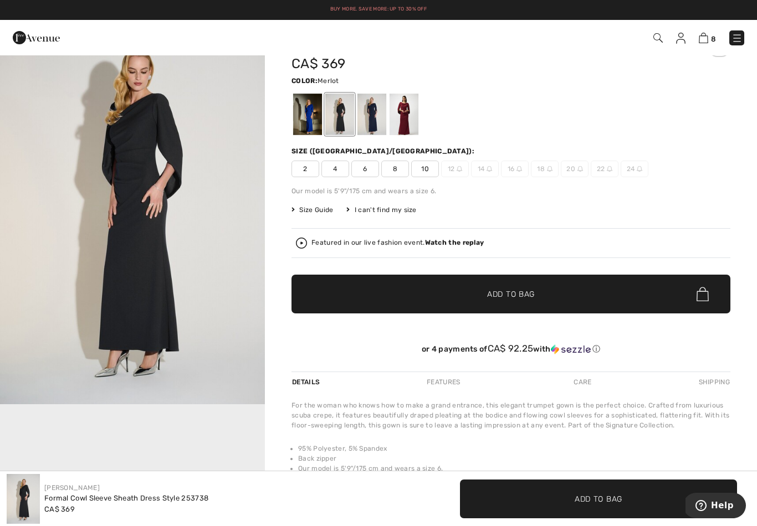
click at [405, 121] on div at bounding box center [404, 115] width 29 height 42
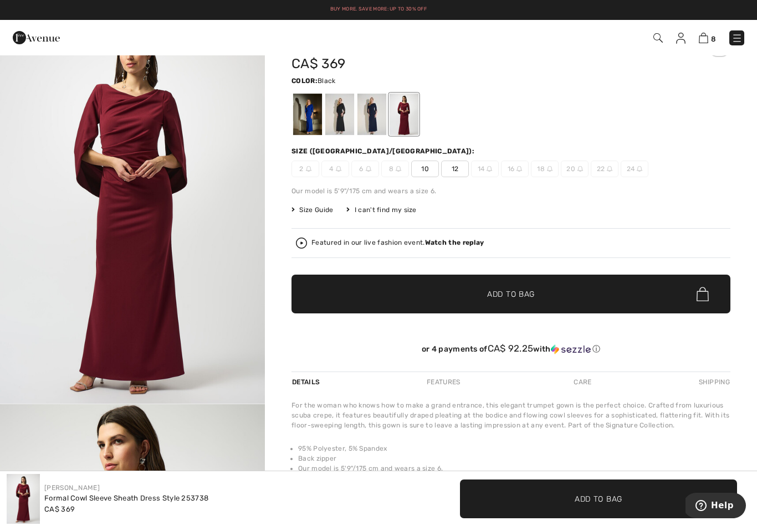
click at [345, 124] on div at bounding box center [339, 115] width 29 height 42
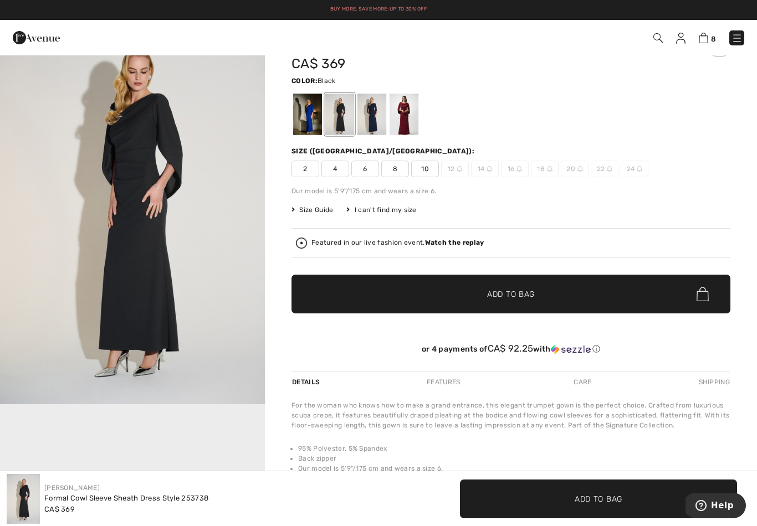
click at [315, 125] on div at bounding box center [307, 115] width 29 height 42
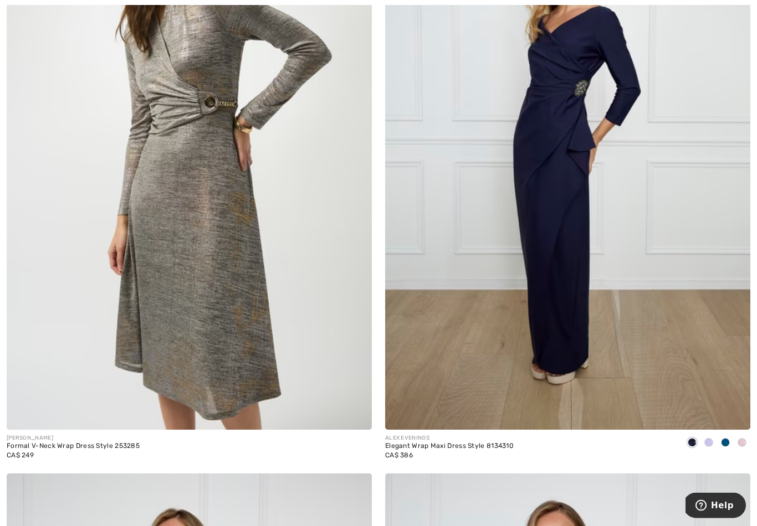
scroll to position [8967, 0]
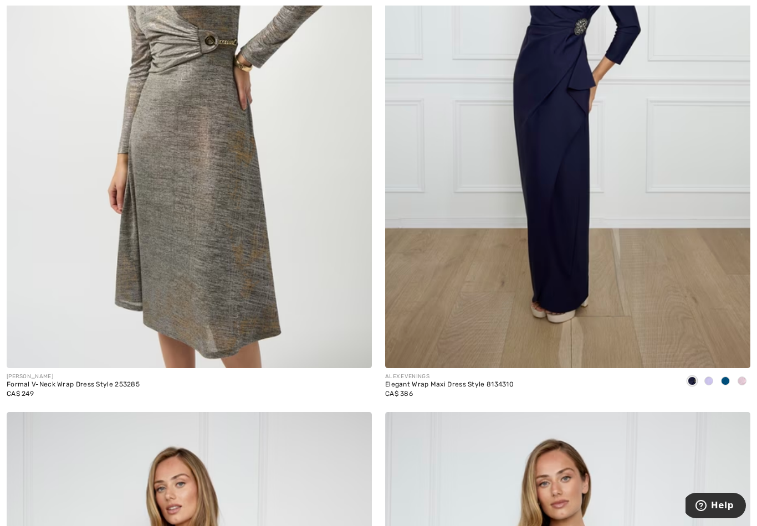
click at [570, 303] on img at bounding box center [567, 94] width 365 height 548
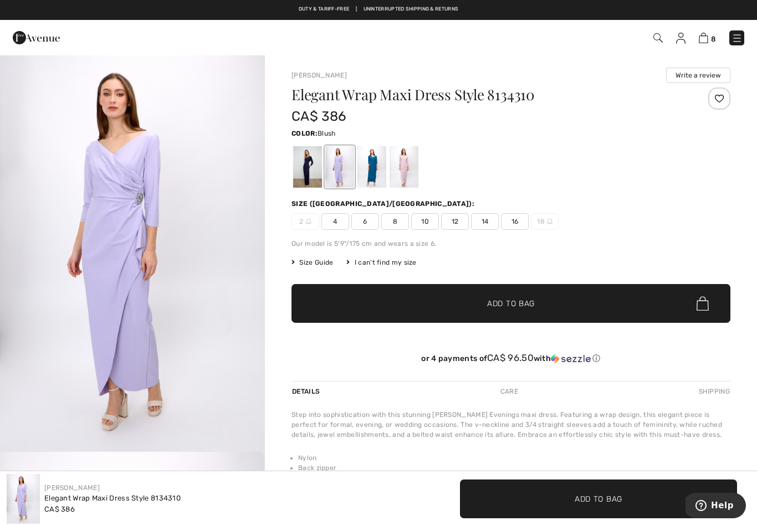
click at [408, 177] on div at bounding box center [404, 167] width 29 height 42
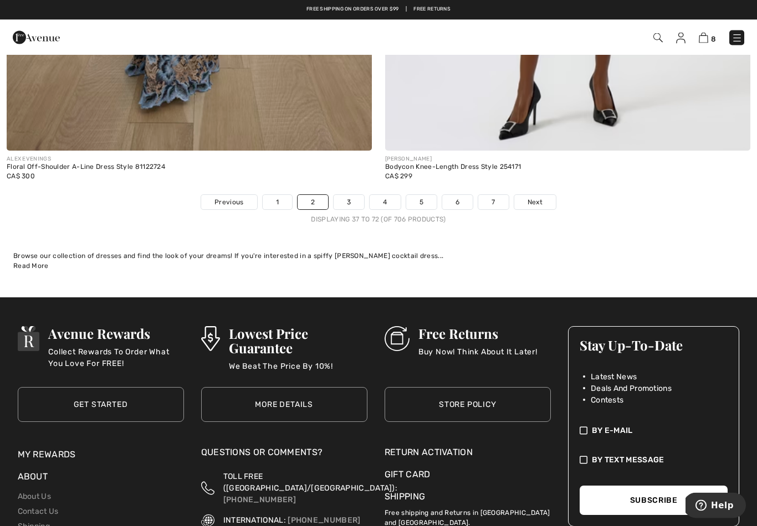
scroll to position [10954, 0]
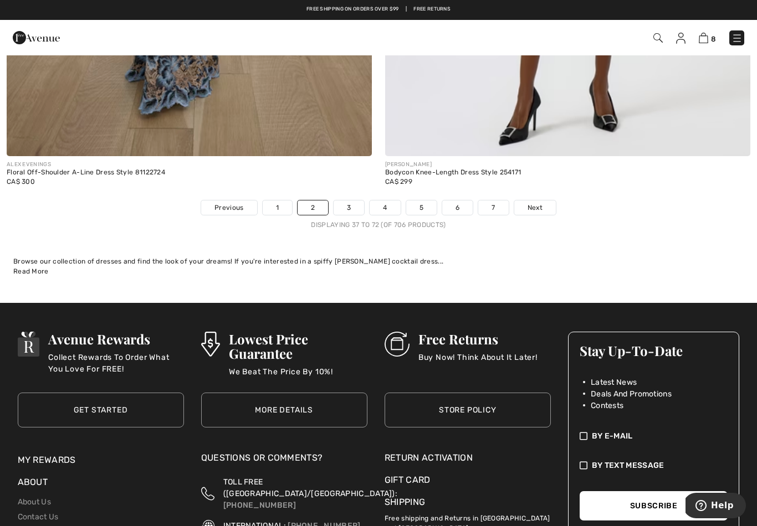
click at [543, 207] on link "Next" at bounding box center [535, 208] width 42 height 14
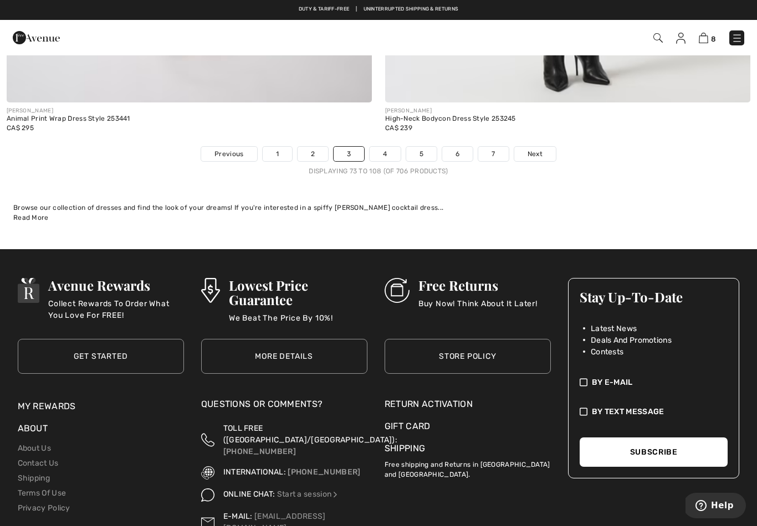
scroll to position [11004, 0]
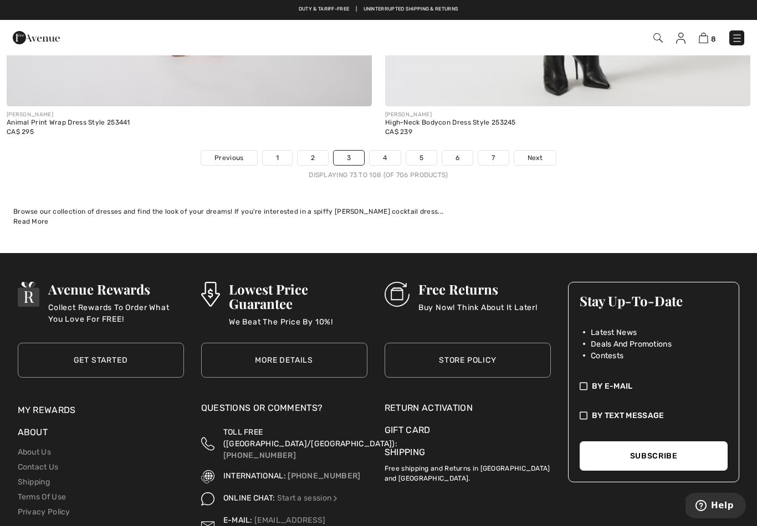
click at [540, 153] on span "Next" at bounding box center [535, 158] width 15 height 10
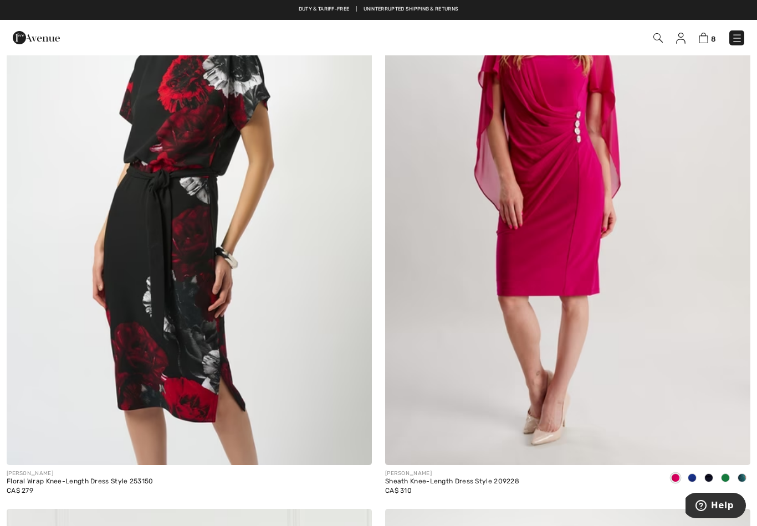
scroll to position [9458, 0]
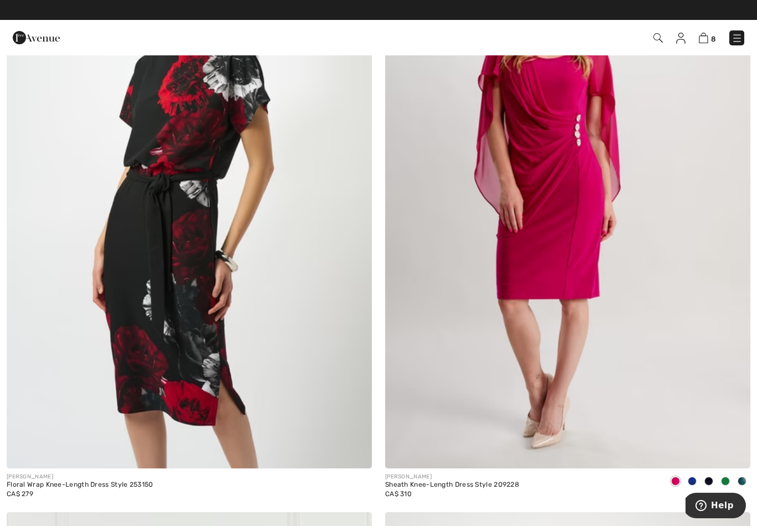
click at [580, 356] on img at bounding box center [567, 195] width 365 height 548
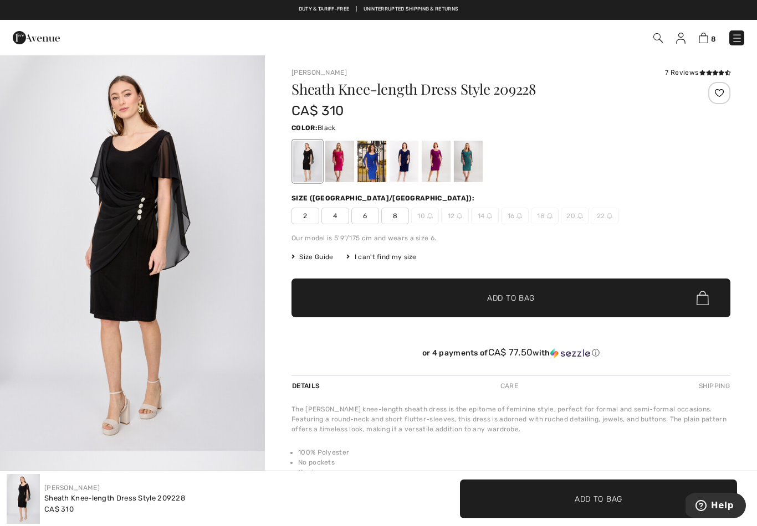
click at [371, 165] on div at bounding box center [371, 162] width 29 height 42
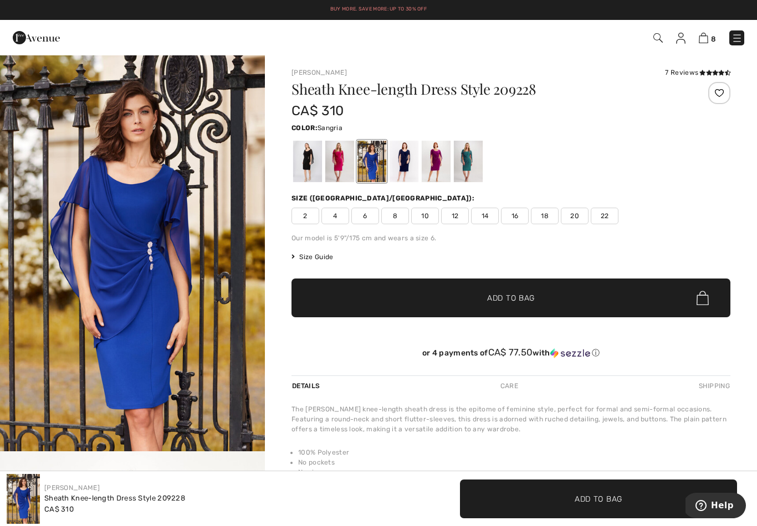
click at [439, 158] on div at bounding box center [436, 162] width 29 height 42
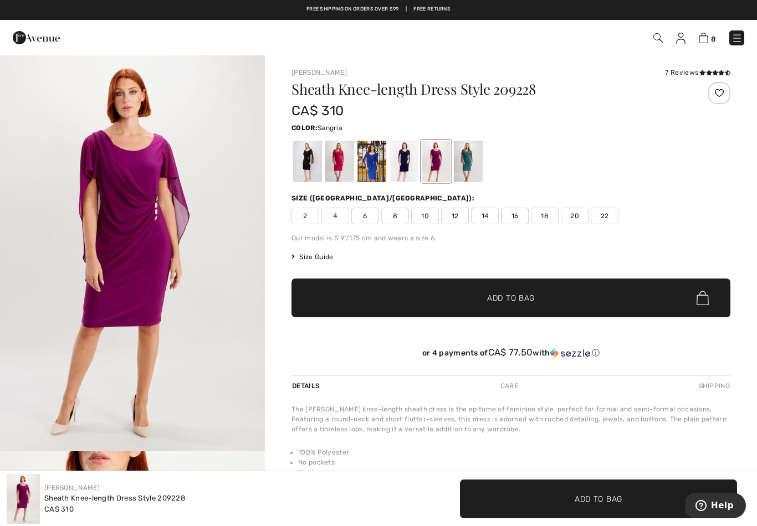
click at [510, 223] on span "16" at bounding box center [515, 216] width 28 height 17
click at [514, 298] on span "Add to Bag" at bounding box center [511, 299] width 48 height 12
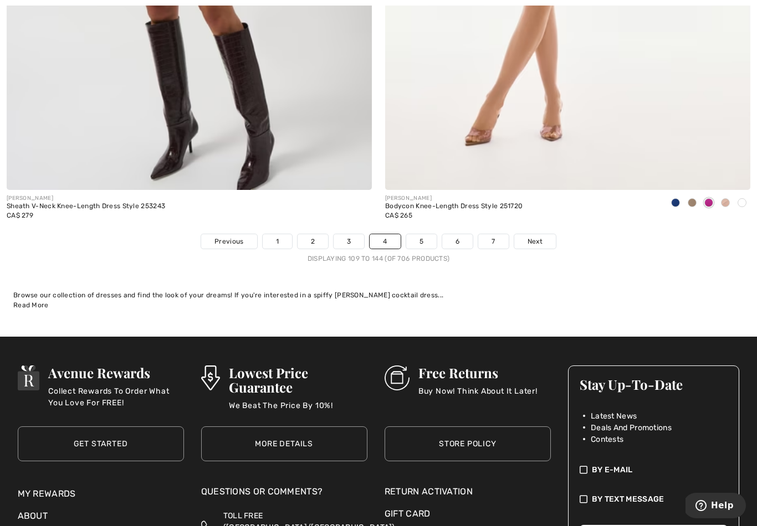
scroll to position [10948, 0]
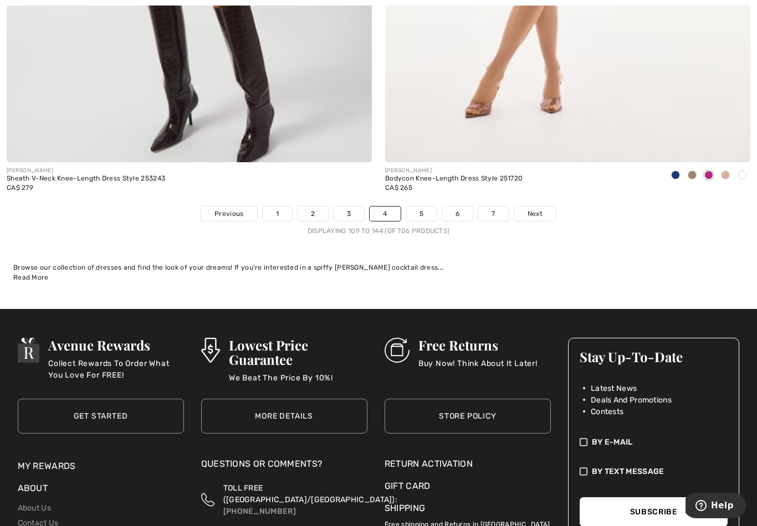
click at [424, 207] on link "5" at bounding box center [421, 214] width 30 height 14
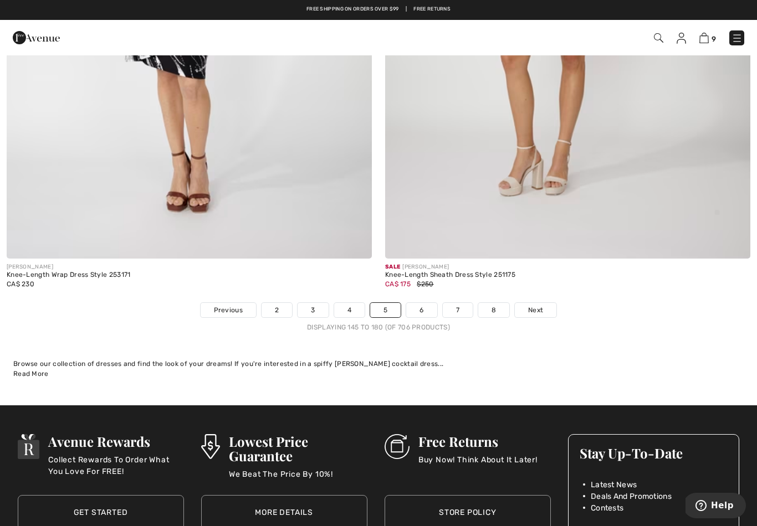
scroll to position [10852, 0]
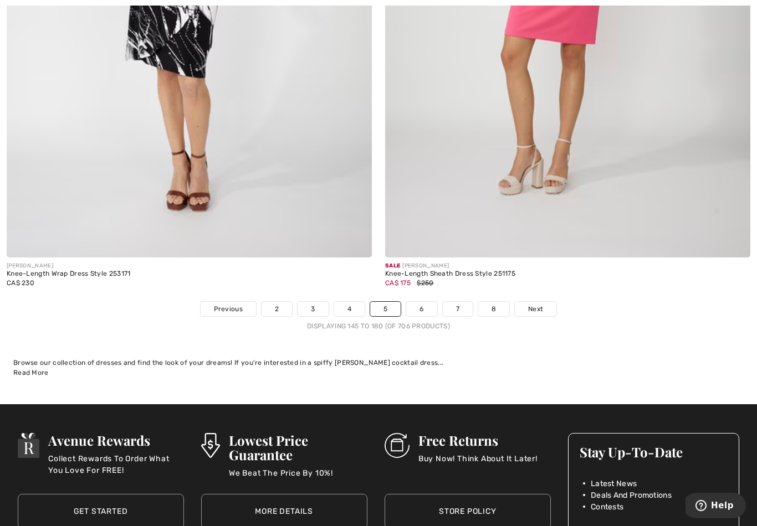
click at [423, 304] on link "6" at bounding box center [421, 309] width 30 height 14
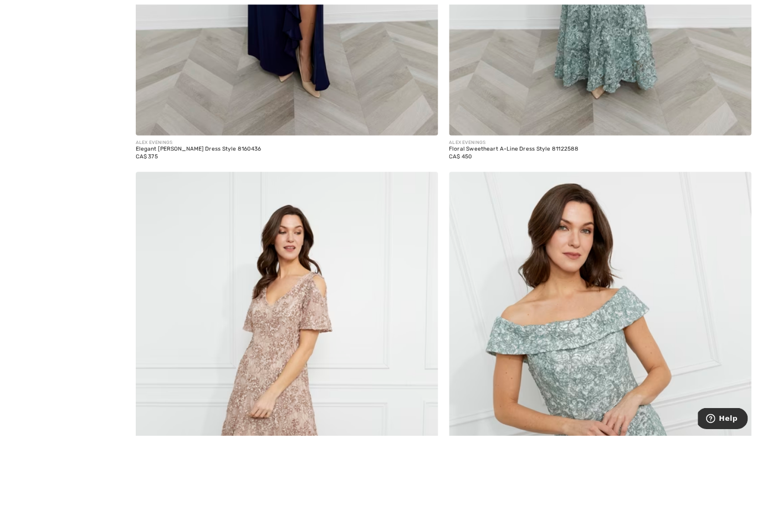
scroll to position [6156, 0]
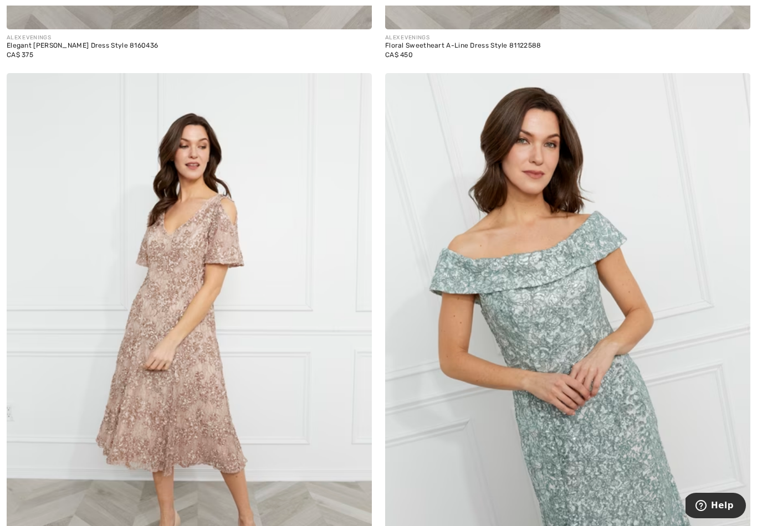
click at [199, 406] on img at bounding box center [189, 347] width 365 height 548
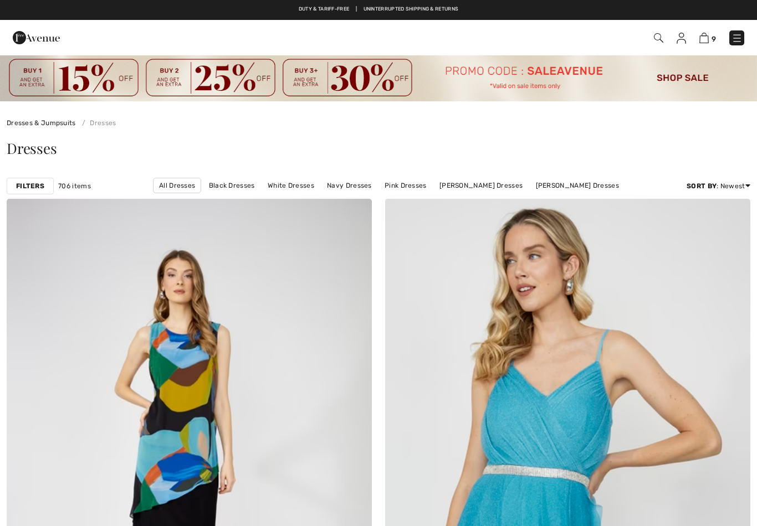
scroll to position [6173, 0]
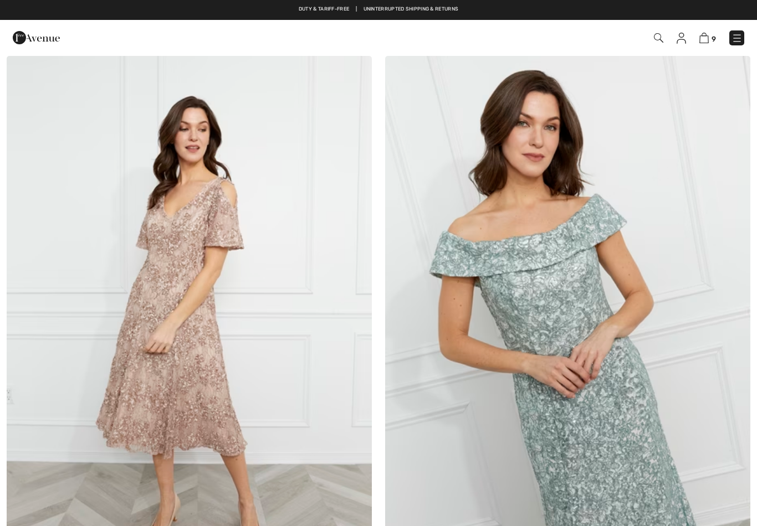
checkbox input "true"
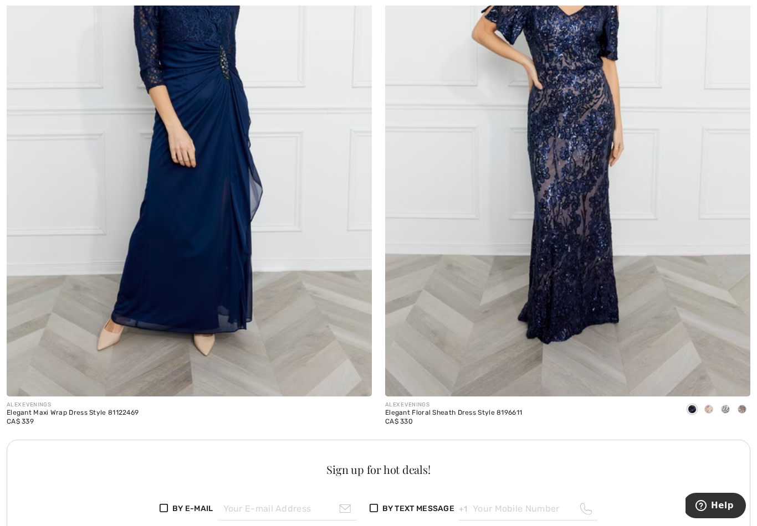
scroll to position [6993, 0]
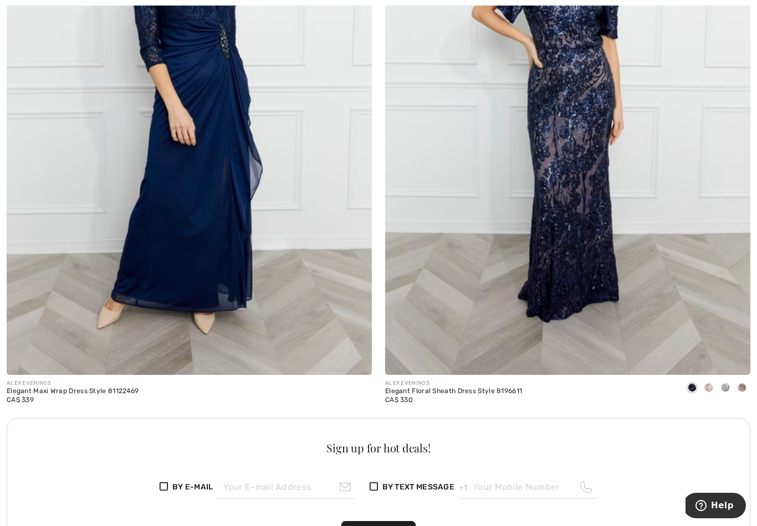
click at [605, 280] on img at bounding box center [567, 101] width 365 height 548
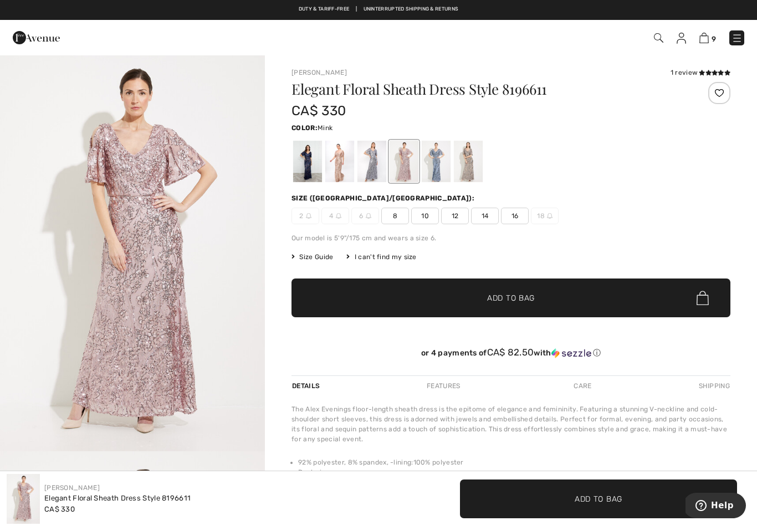
click at [469, 167] on div at bounding box center [468, 162] width 29 height 42
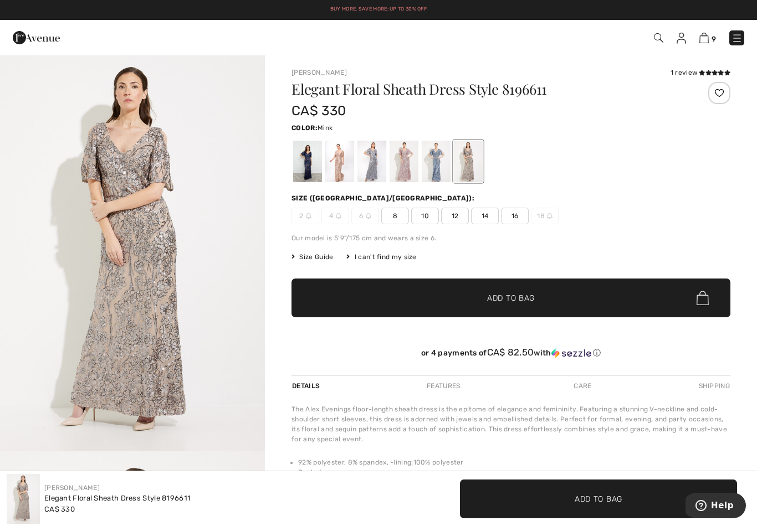
click at [305, 170] on div at bounding box center [307, 162] width 29 height 42
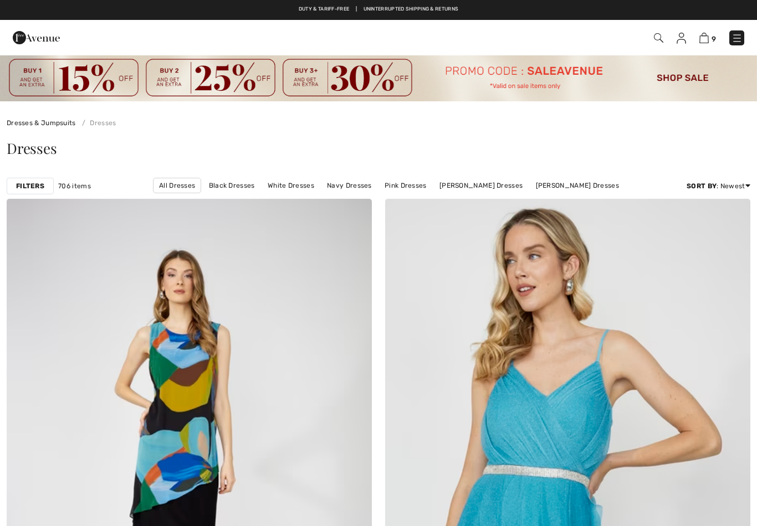
scroll to position [7010, 0]
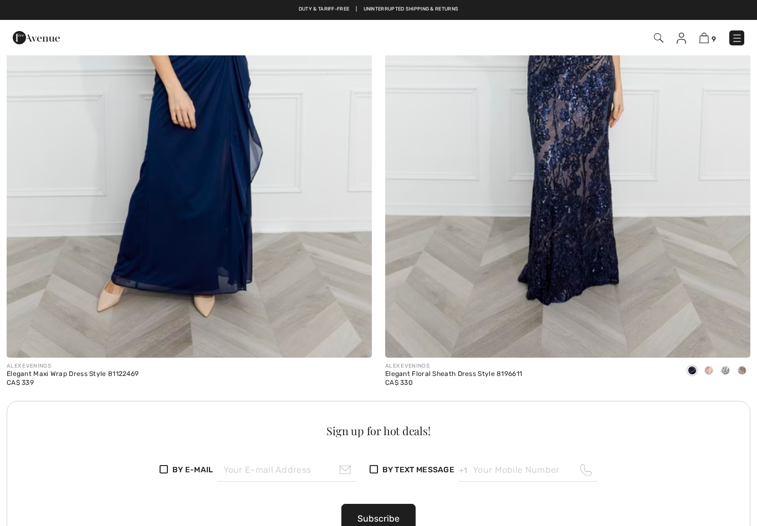
checkbox input "true"
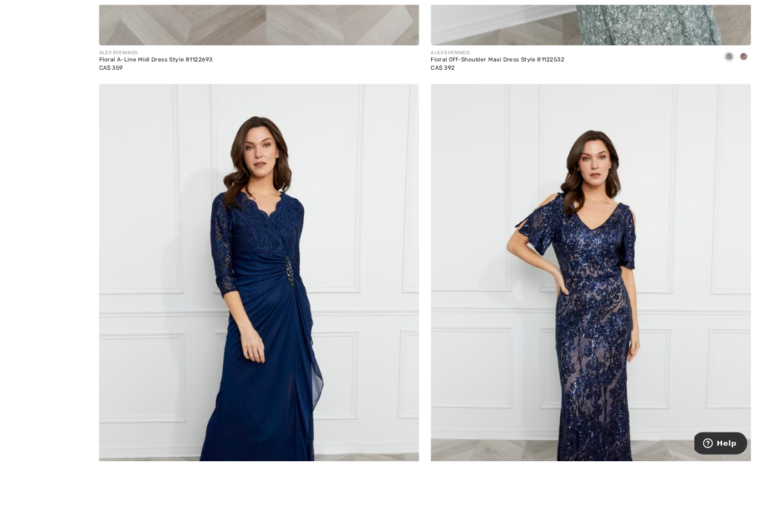
scroll to position [6848, 0]
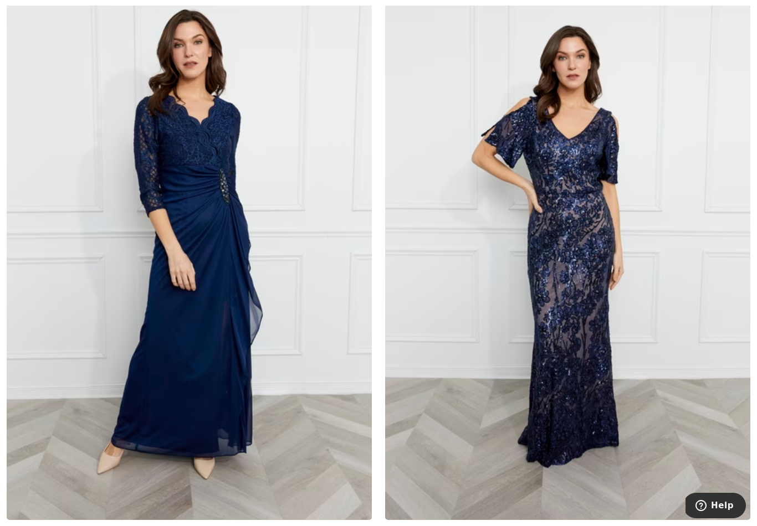
click at [237, 348] on img at bounding box center [189, 246] width 365 height 548
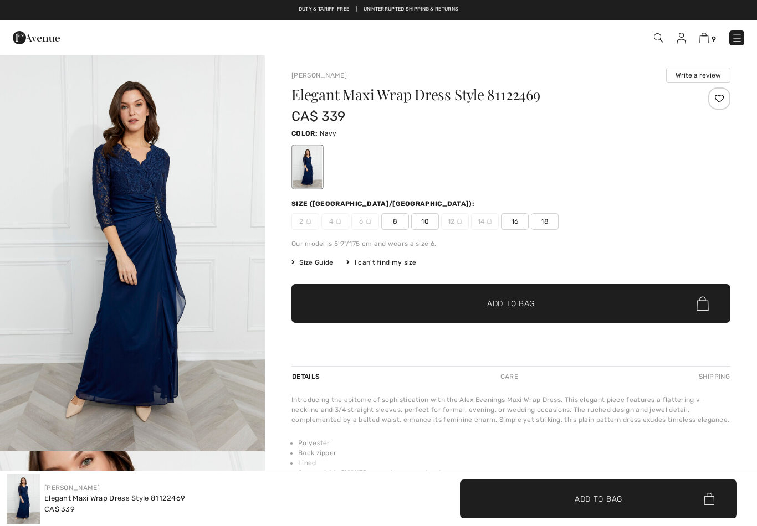
checkbox input "true"
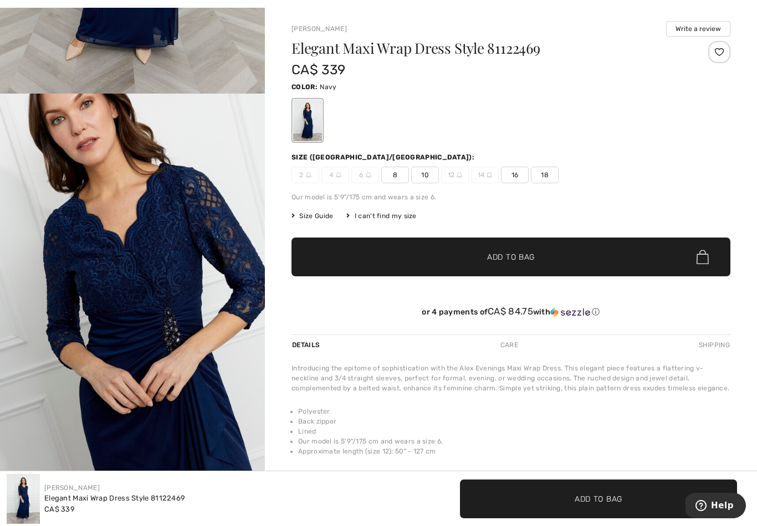
scroll to position [48, 0]
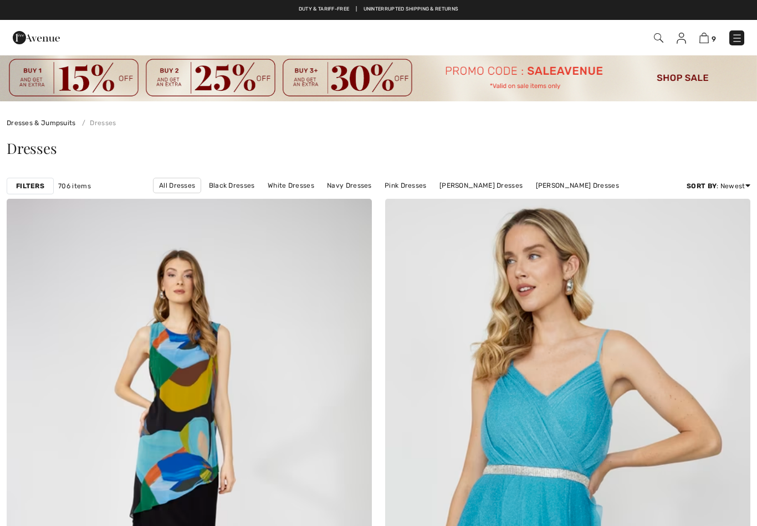
scroll to position [6865, 0]
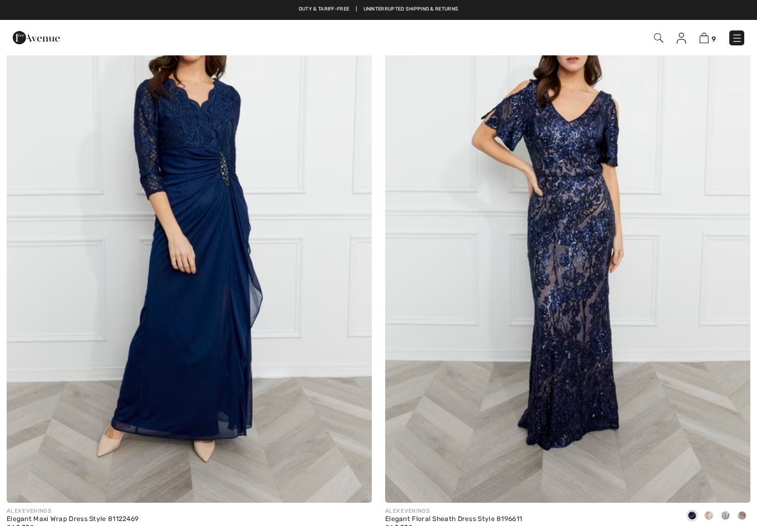
checkbox input "true"
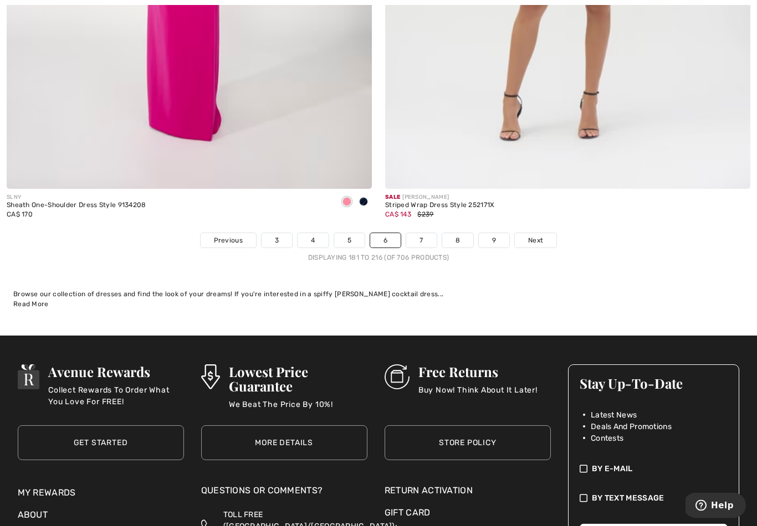
scroll to position [10925, 0]
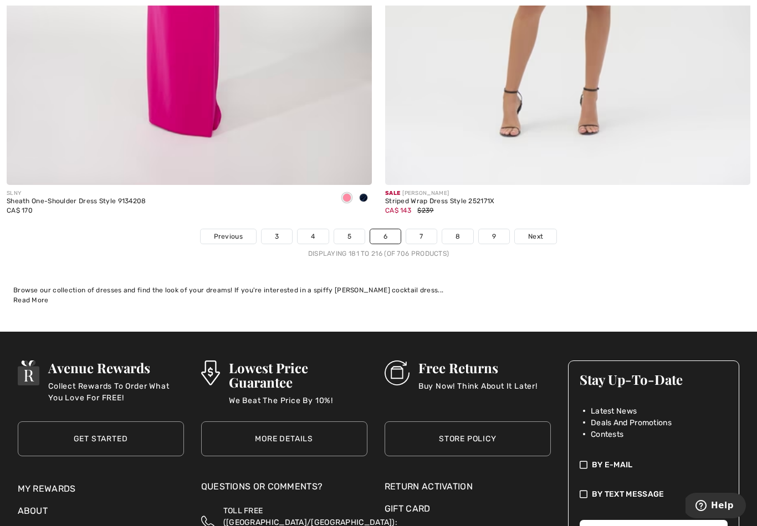
click at [426, 229] on link "7" at bounding box center [421, 236] width 30 height 14
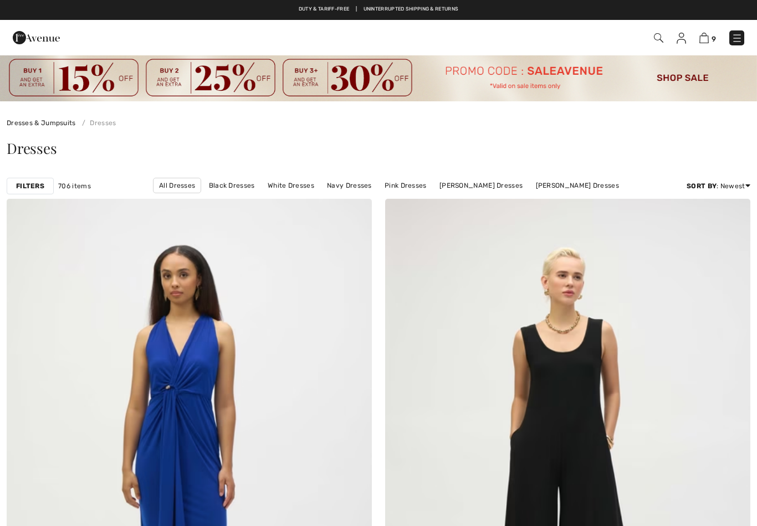
checkbox input "true"
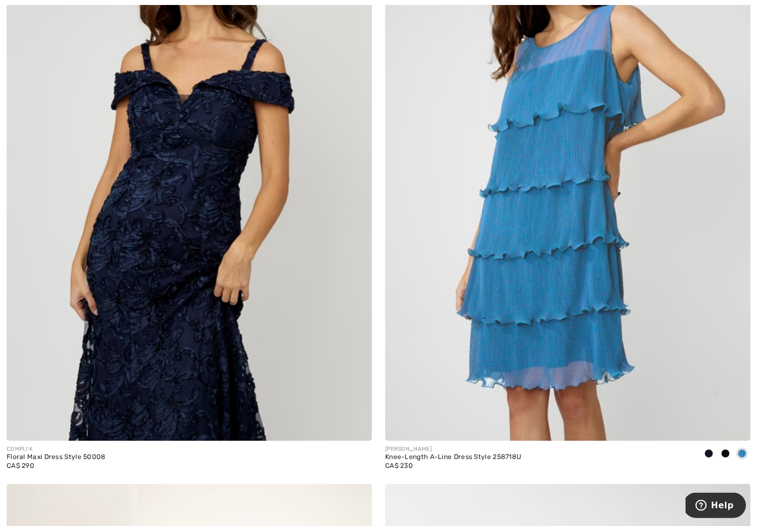
scroll to position [5153, 0]
click at [207, 356] on img at bounding box center [189, 167] width 365 height 548
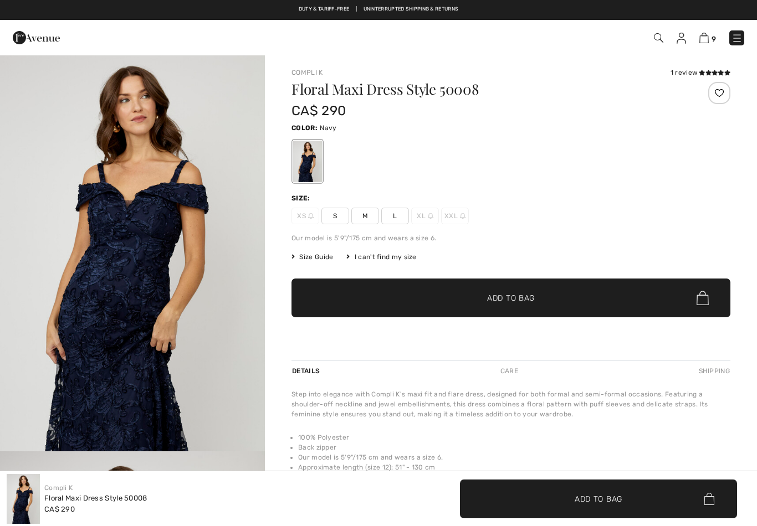
checkbox input "true"
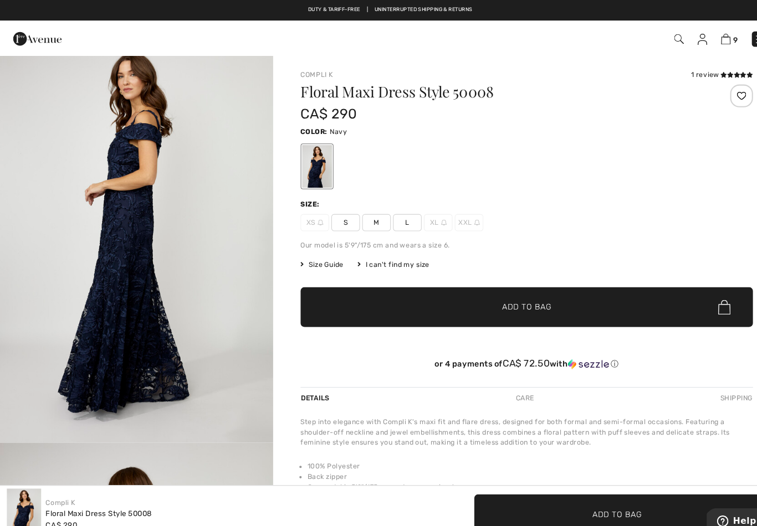
scroll to position [779, 0]
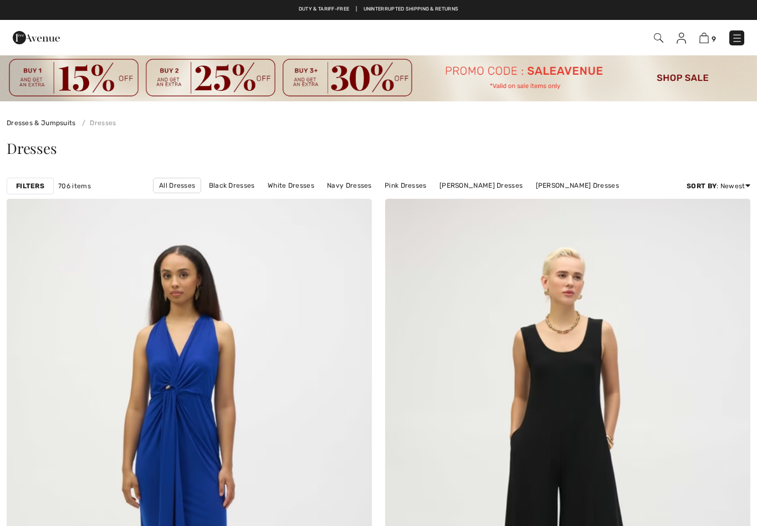
scroll to position [5170, 0]
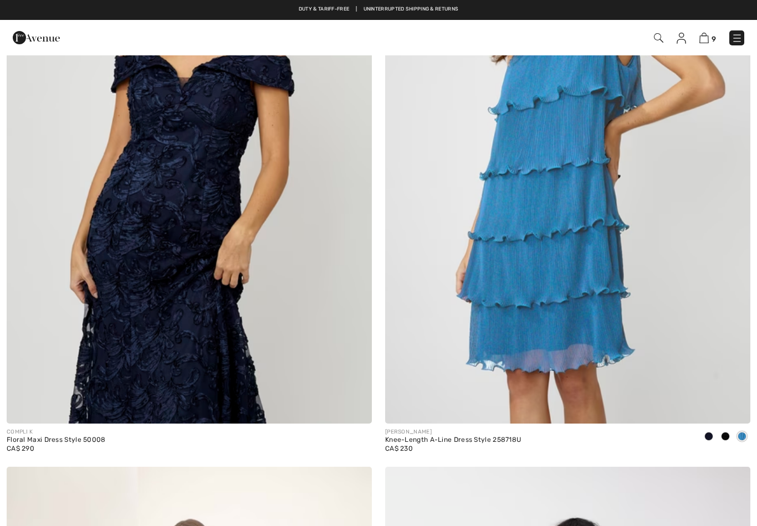
checkbox input "true"
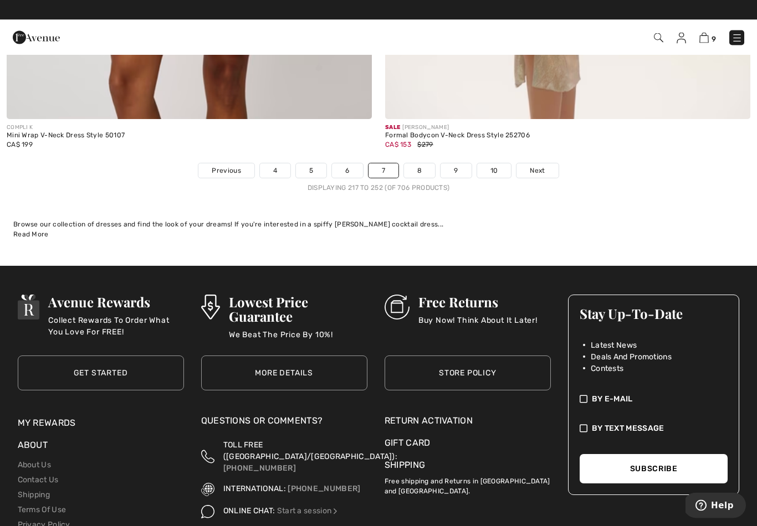
scroll to position [10980, 0]
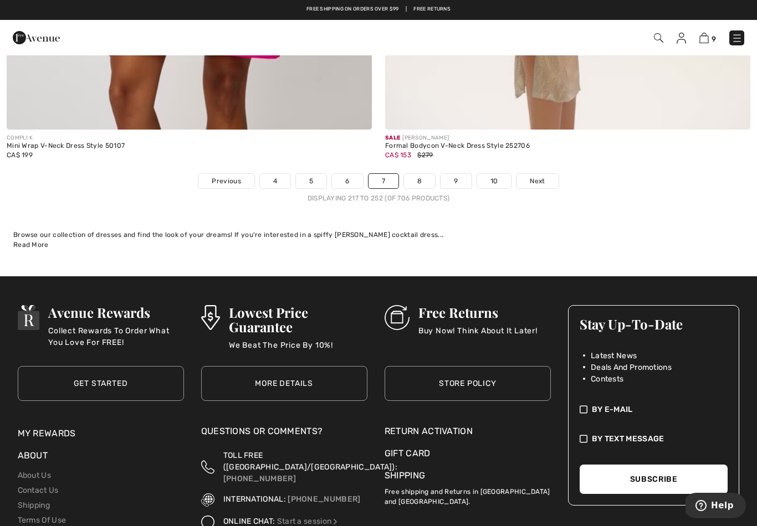
click at [543, 177] on span "Next" at bounding box center [537, 181] width 15 height 10
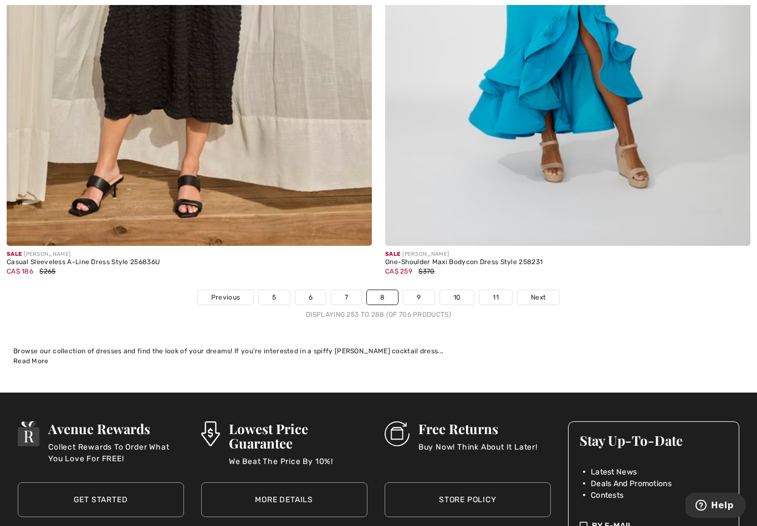
scroll to position [10864, 0]
click at [421, 290] on link "9" at bounding box center [418, 297] width 30 height 14
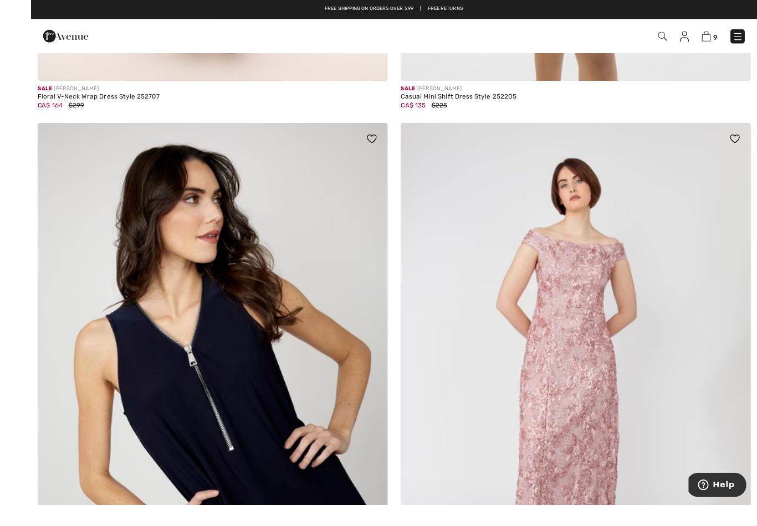
scroll to position [753, 0]
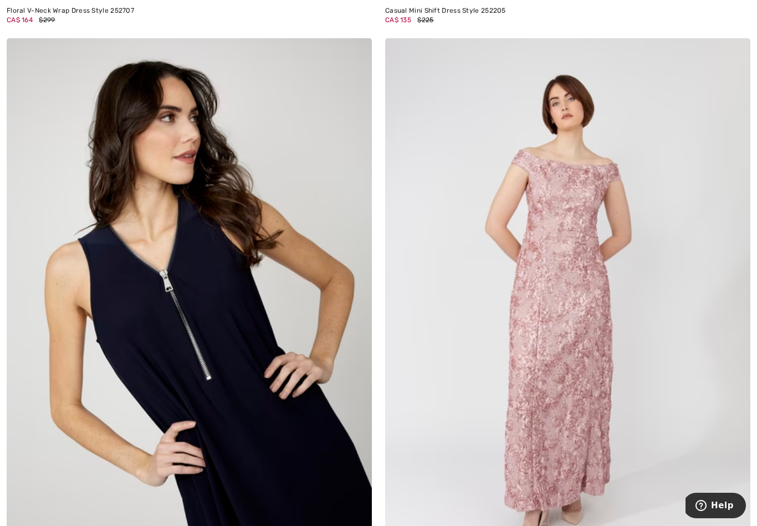
click at [589, 412] on img at bounding box center [567, 312] width 365 height 548
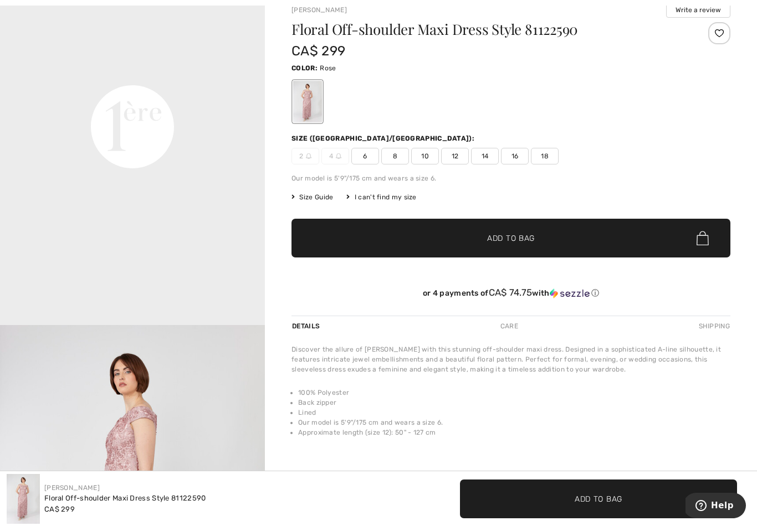
scroll to position [853, 0]
click at [309, 109] on div at bounding box center [307, 102] width 29 height 42
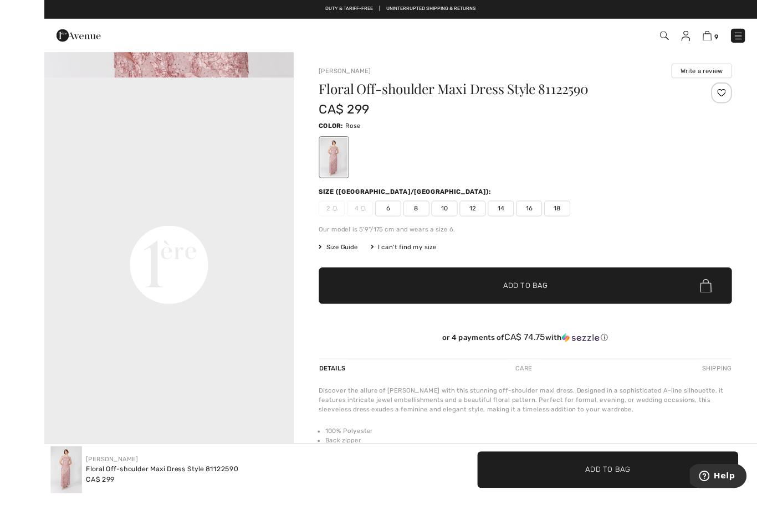
scroll to position [12, 0]
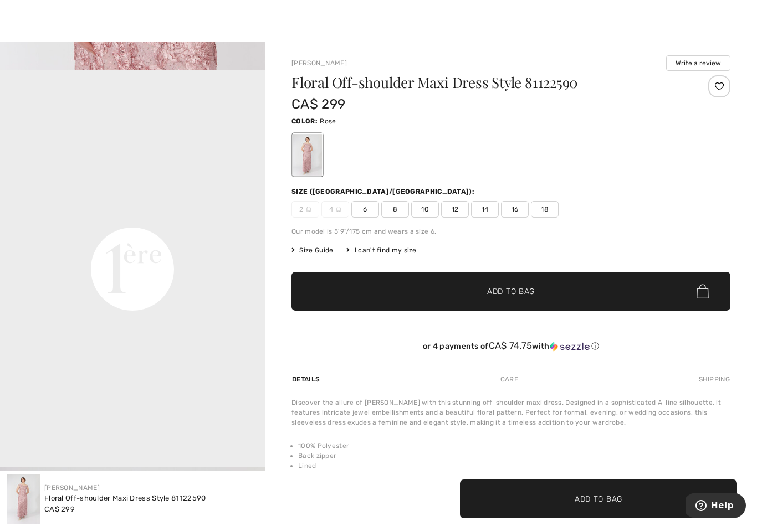
click at [315, 156] on div at bounding box center [307, 155] width 29 height 42
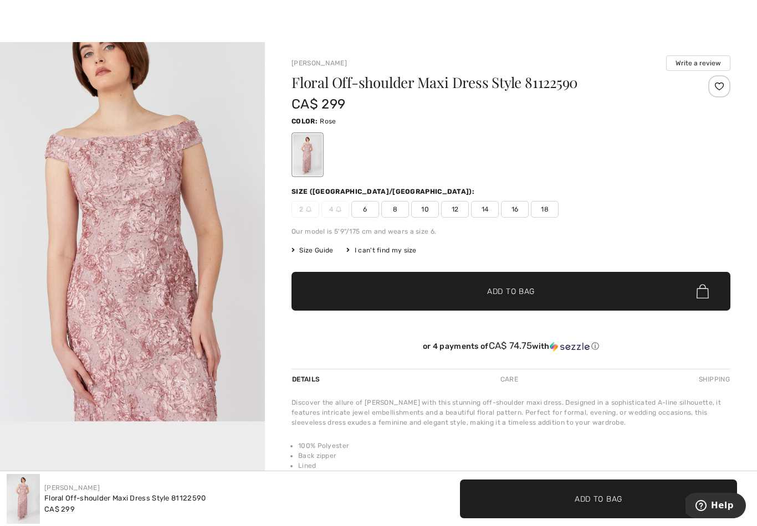
scroll to position [12, 0]
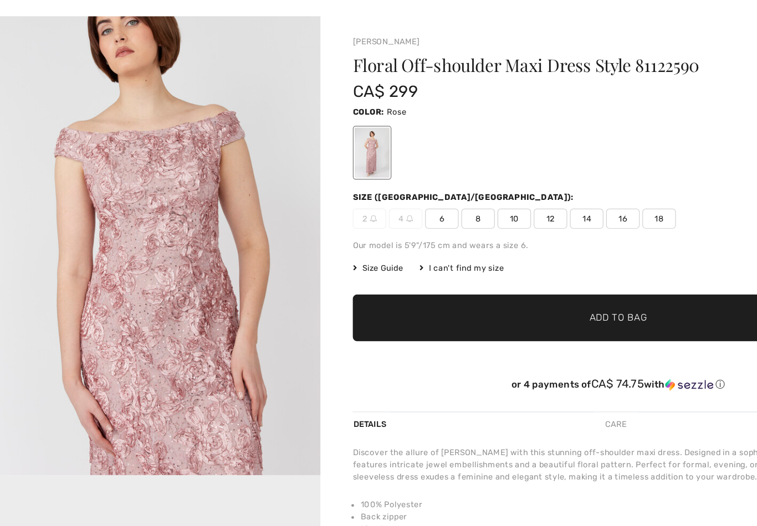
click at [307, 135] on div at bounding box center [307, 156] width 29 height 42
click at [310, 135] on div at bounding box center [307, 156] width 29 height 42
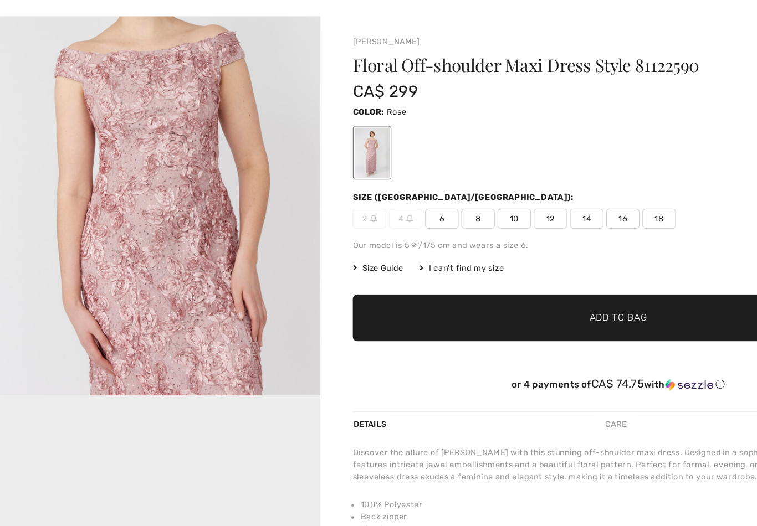
scroll to position [480, 0]
click at [194, 261] on img "2 / 4" at bounding box center [132, 158] width 265 height 397
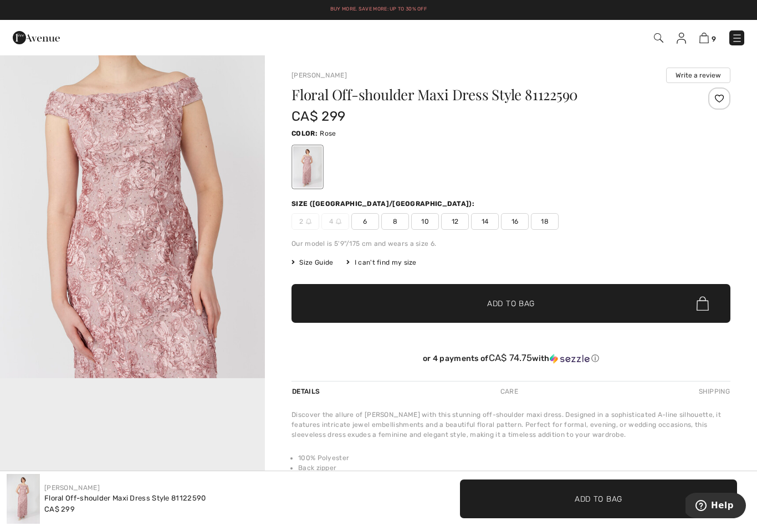
click at [518, 222] on span "16" at bounding box center [515, 221] width 28 height 17
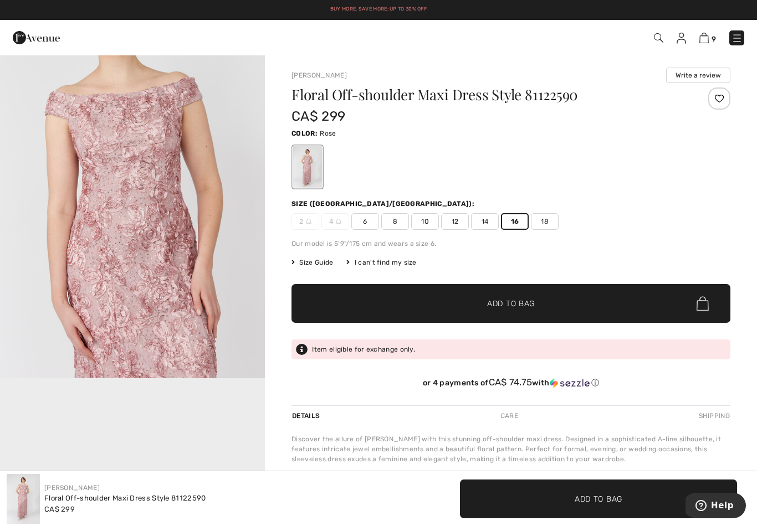
click at [518, 302] on span "Add to Bag" at bounding box center [511, 304] width 48 height 12
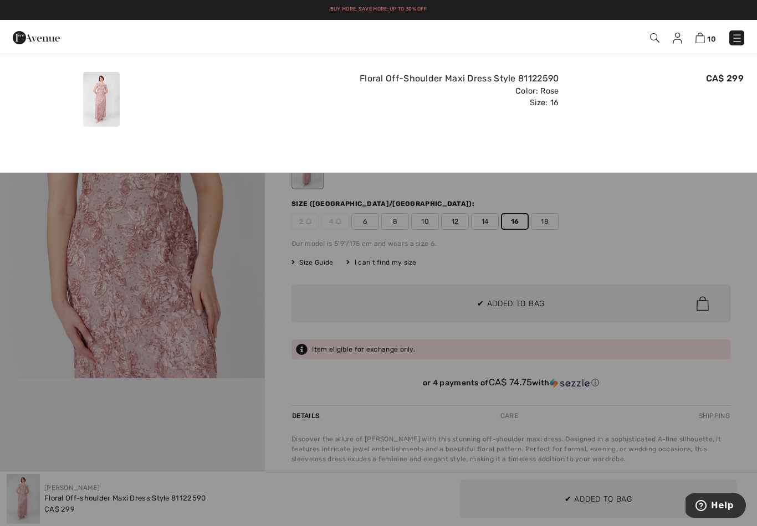
click at [114, 101] on img at bounding box center [101, 99] width 37 height 55
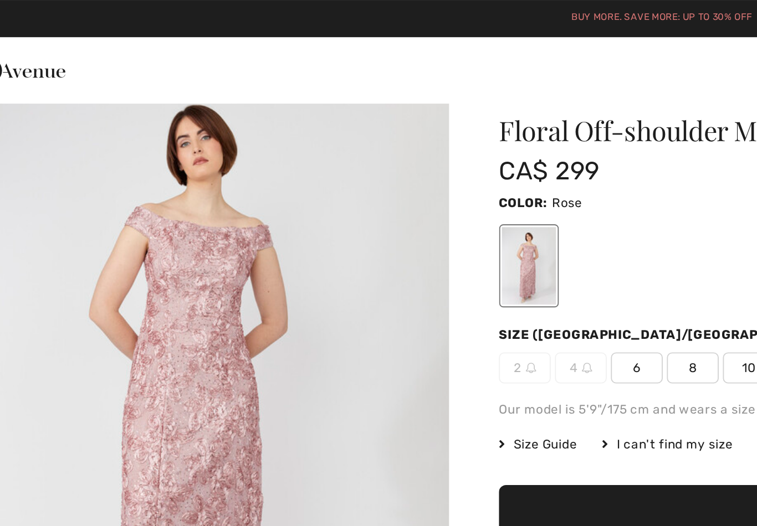
scroll to position [1, 0]
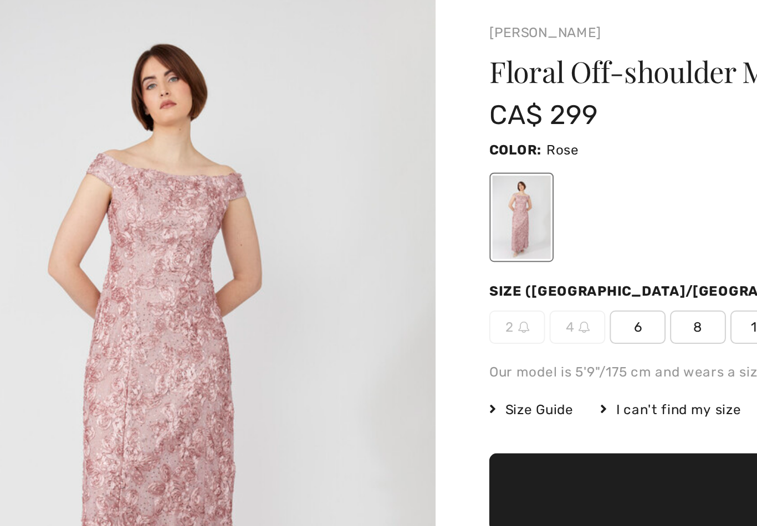
click at [293, 145] on div at bounding box center [307, 166] width 29 height 42
click at [95, 205] on img "1 / 4" at bounding box center [132, 251] width 265 height 397
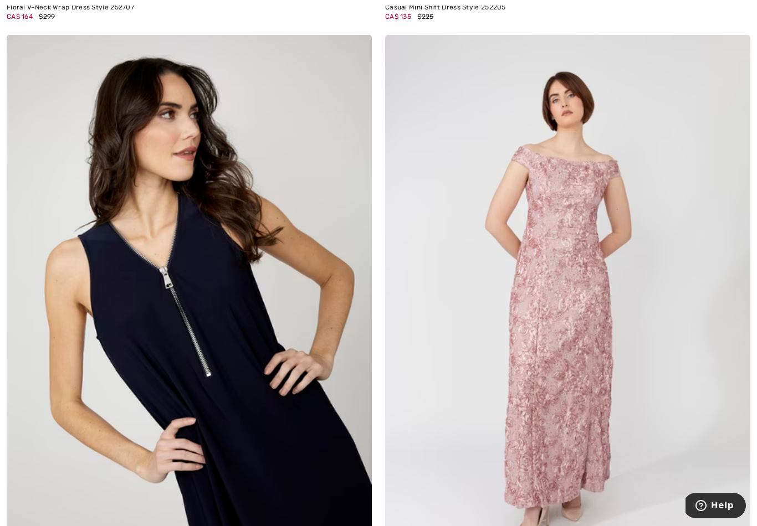
scroll to position [757, 0]
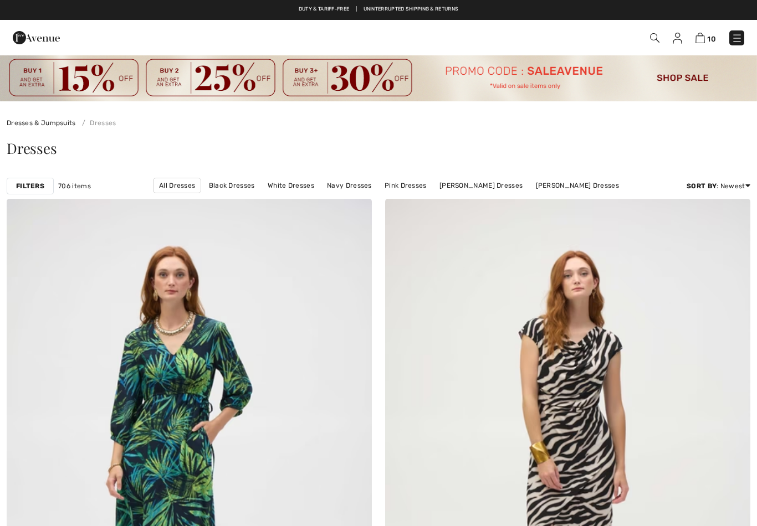
checkbox input "true"
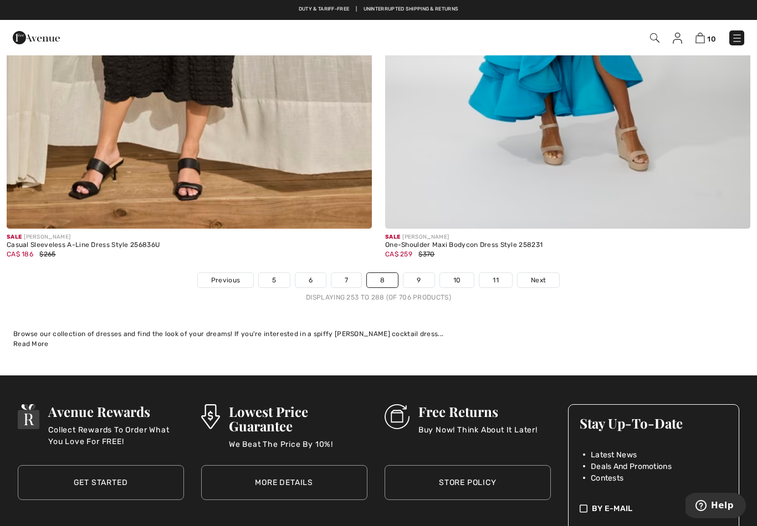
click at [419, 273] on link "9" at bounding box center [418, 280] width 30 height 14
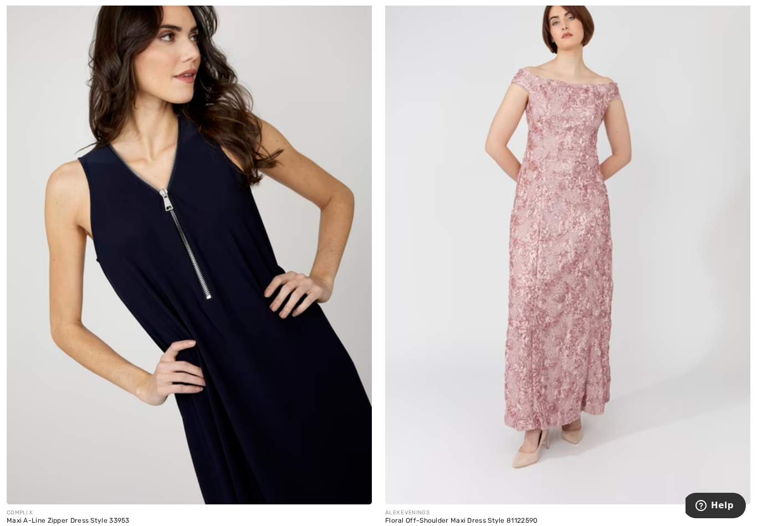
scroll to position [833, 0]
click at [576, 332] on img at bounding box center [567, 232] width 365 height 548
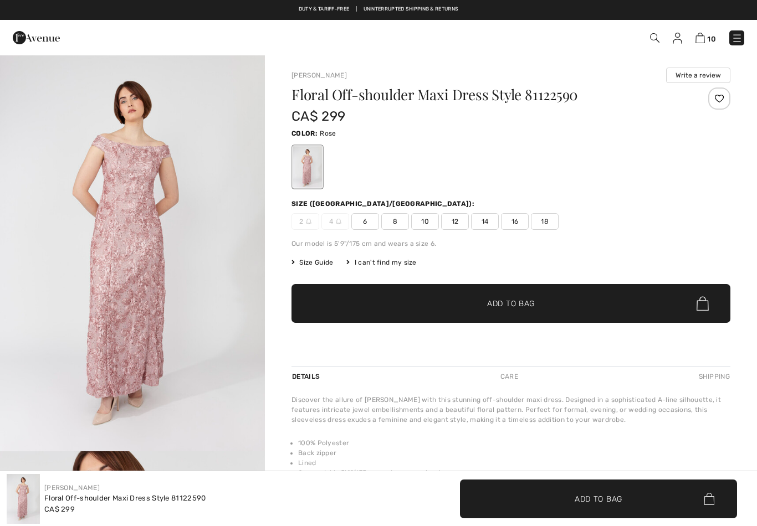
checkbox input "true"
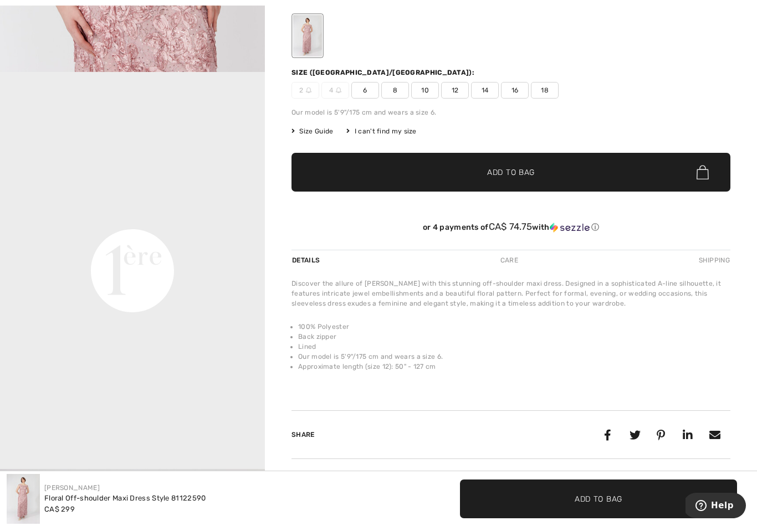
scroll to position [134, 0]
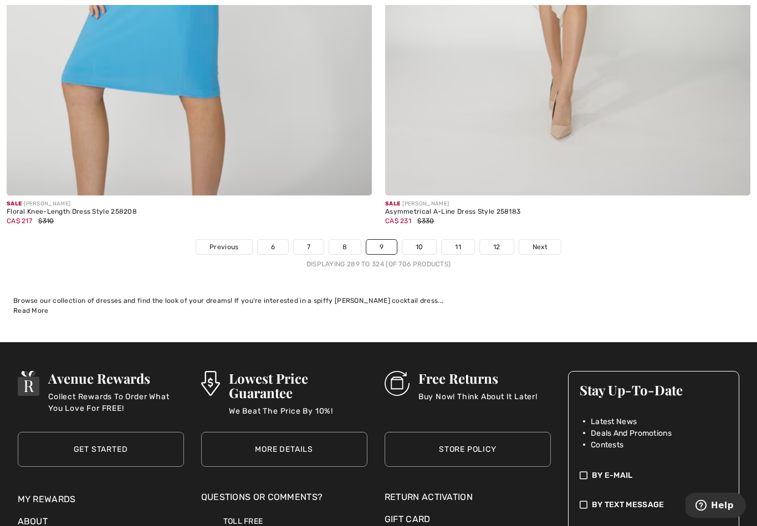
scroll to position [10914, 0]
click at [418, 242] on link "10" at bounding box center [419, 247] width 34 height 14
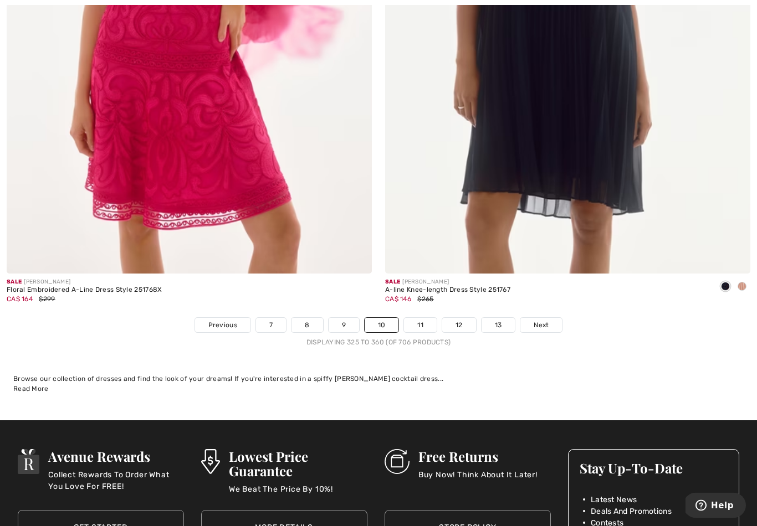
scroll to position [10836, 0]
click at [419, 319] on link "11" at bounding box center [420, 325] width 33 height 14
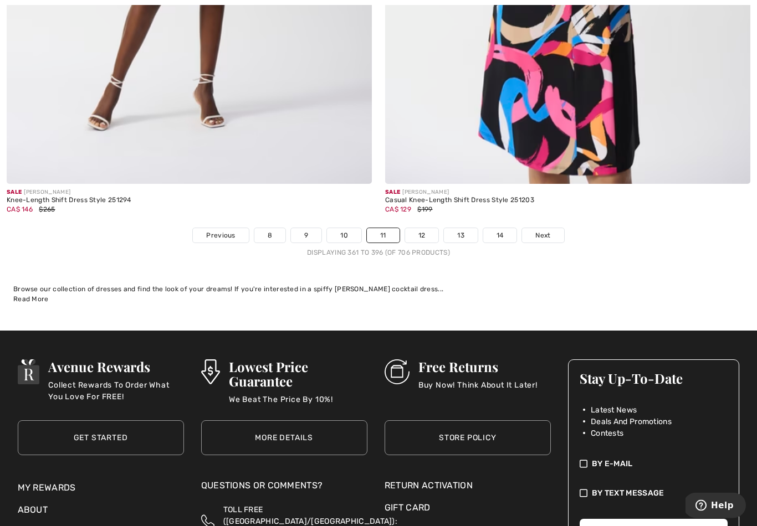
scroll to position [10926, 0]
click at [431, 234] on link "12" at bounding box center [422, 235] width 34 height 14
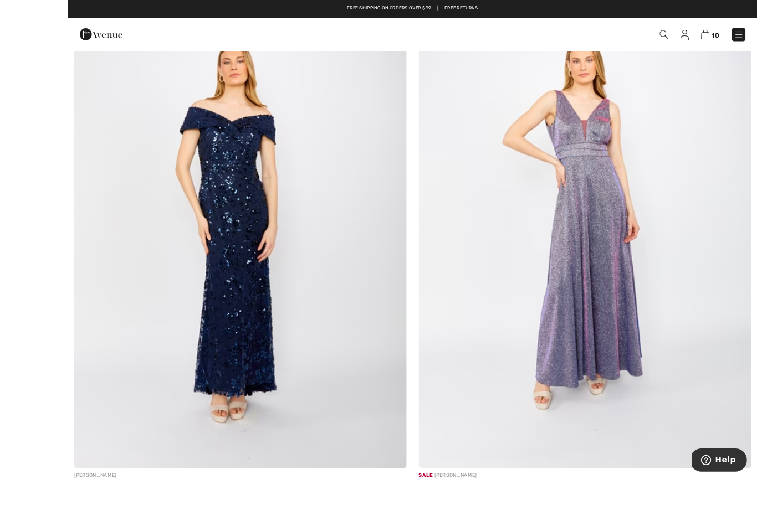
scroll to position [5101, 0]
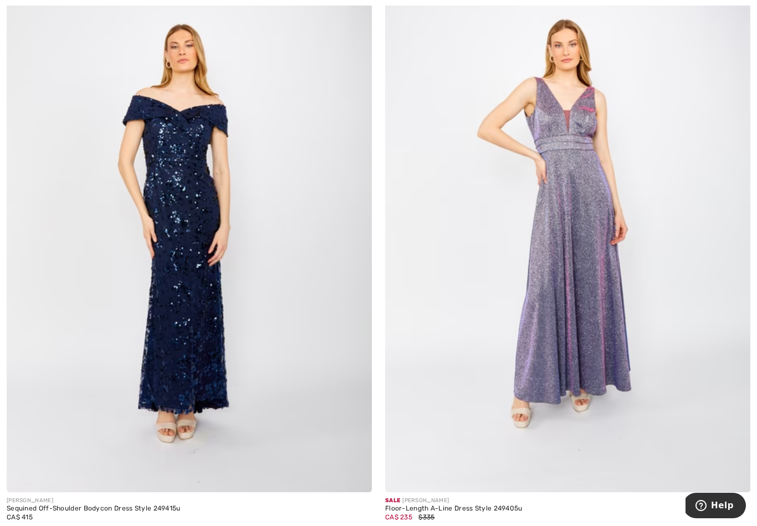
click at [146, 513] on div "CA$ 415" at bounding box center [94, 518] width 174 height 10
click at [198, 321] on img at bounding box center [189, 219] width 365 height 548
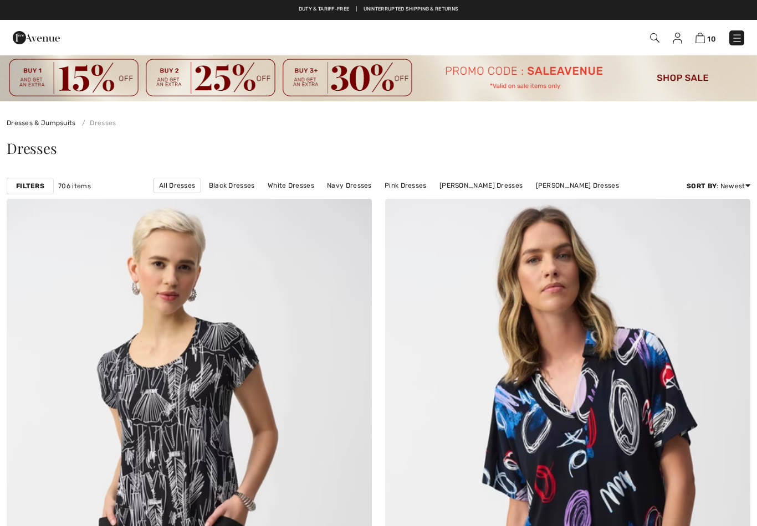
scroll to position [5119, 0]
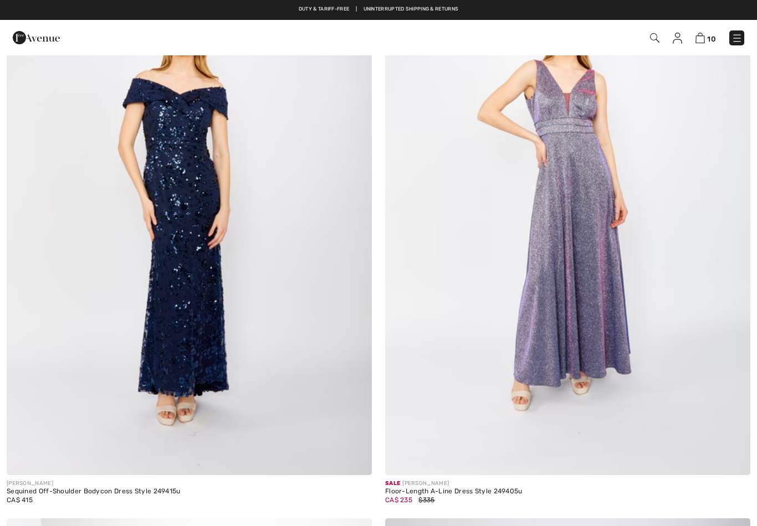
checkbox input "true"
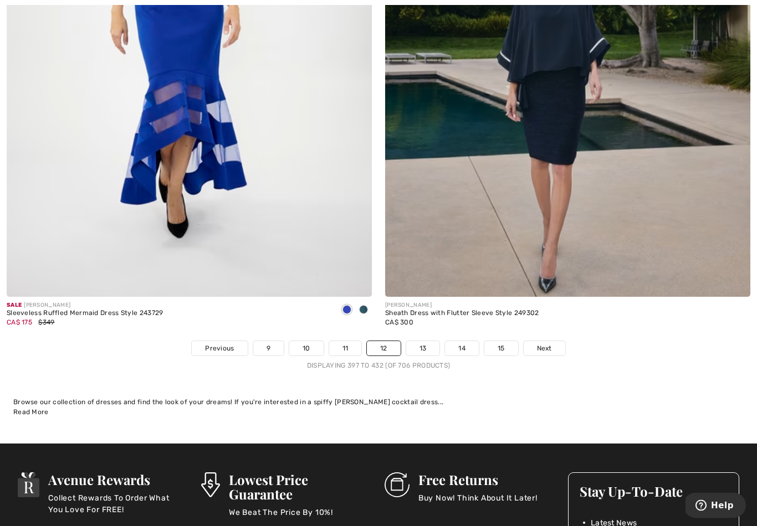
scroll to position [10813, 0]
click at [425, 341] on link "13" at bounding box center [423, 348] width 34 height 14
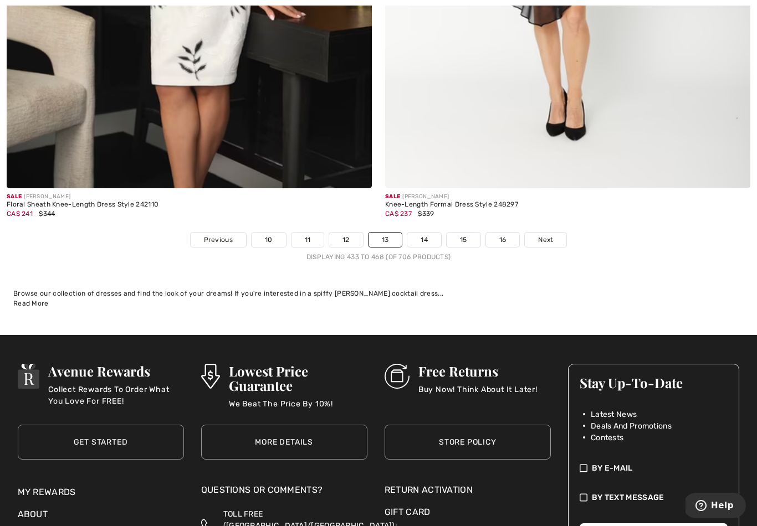
scroll to position [10930, 0]
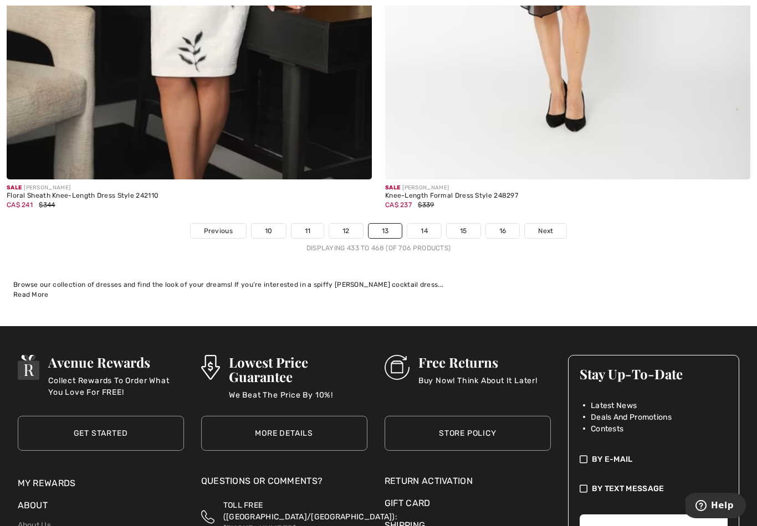
click at [428, 224] on link "14" at bounding box center [424, 231] width 34 height 14
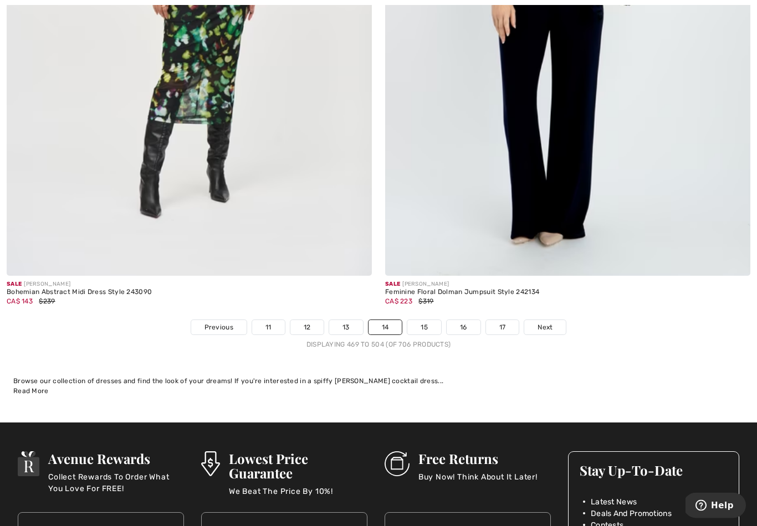
scroll to position [10834, 0]
click at [424, 325] on link "15" at bounding box center [424, 327] width 34 height 14
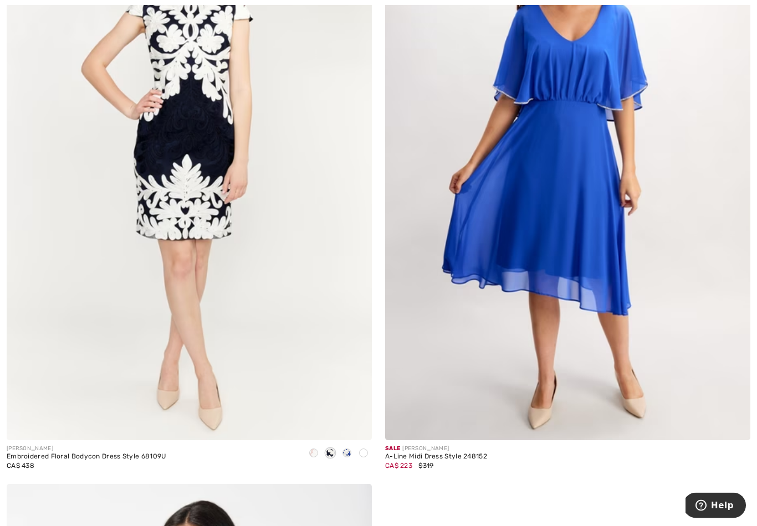
scroll to position [2672, 0]
click at [196, 391] on img at bounding box center [189, 167] width 365 height 548
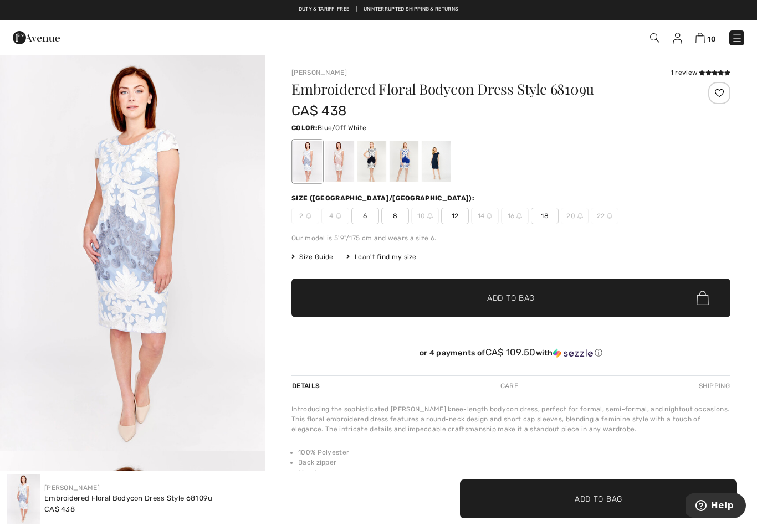
click at [441, 170] on div at bounding box center [436, 162] width 29 height 42
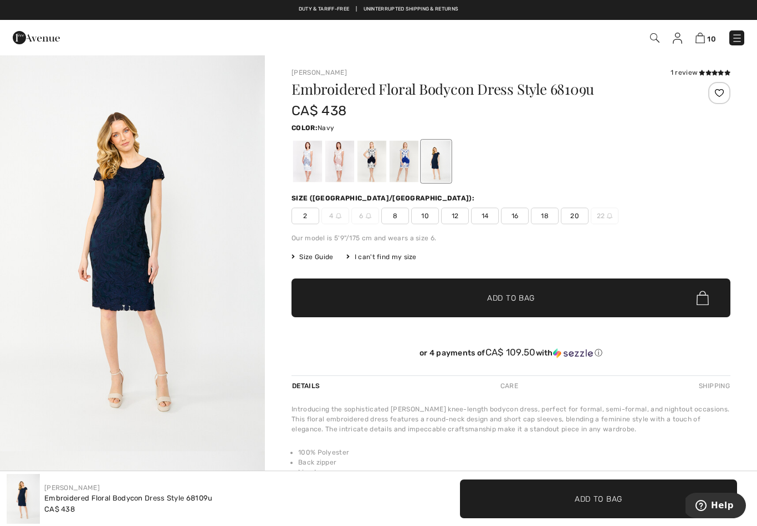
click at [411, 166] on div at bounding box center [404, 162] width 29 height 42
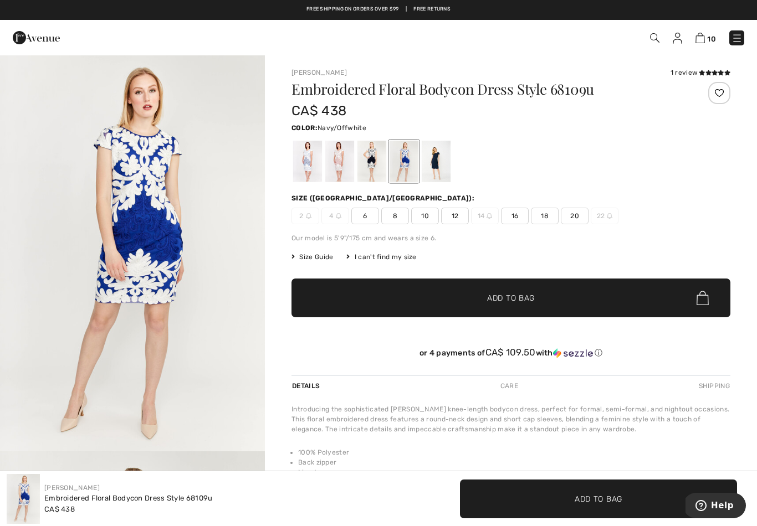
click at [367, 170] on div at bounding box center [371, 162] width 29 height 42
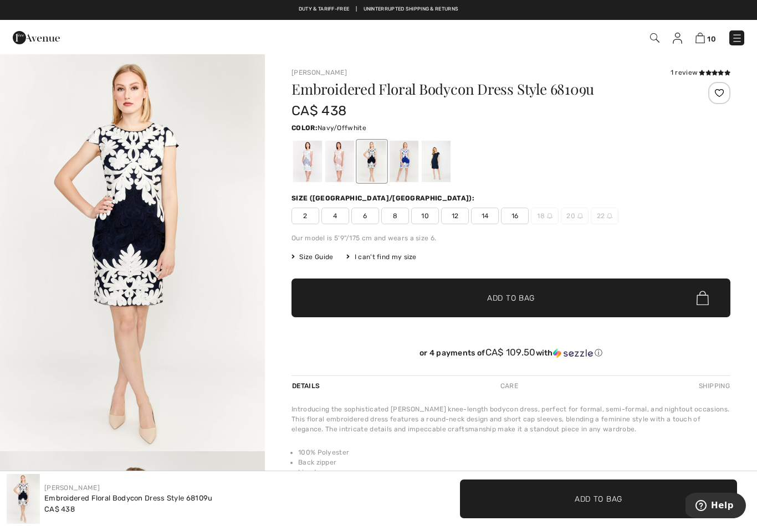
click at [210, 451] on img "1 / 5" at bounding box center [132, 252] width 265 height 397
click at [406, 169] on div at bounding box center [404, 162] width 29 height 42
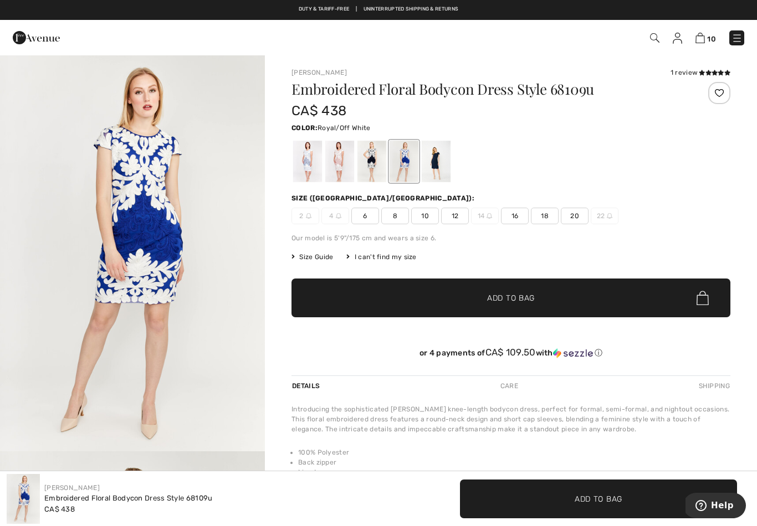
click at [372, 161] on div at bounding box center [371, 162] width 29 height 42
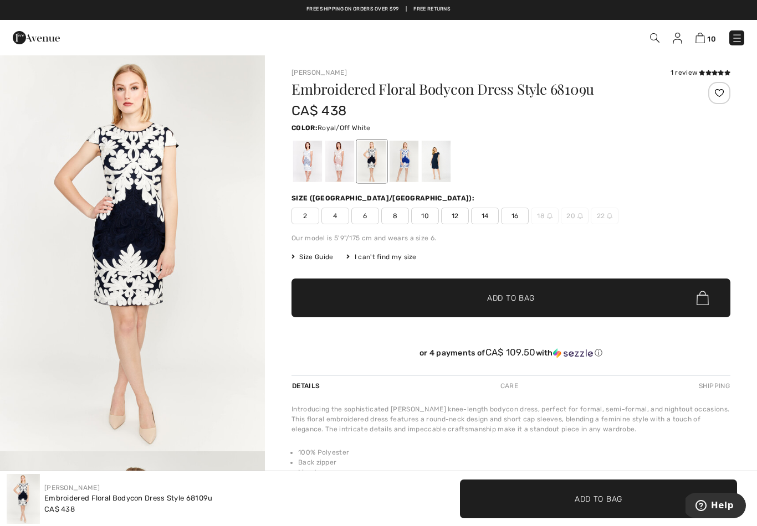
click at [411, 161] on div at bounding box center [404, 162] width 29 height 42
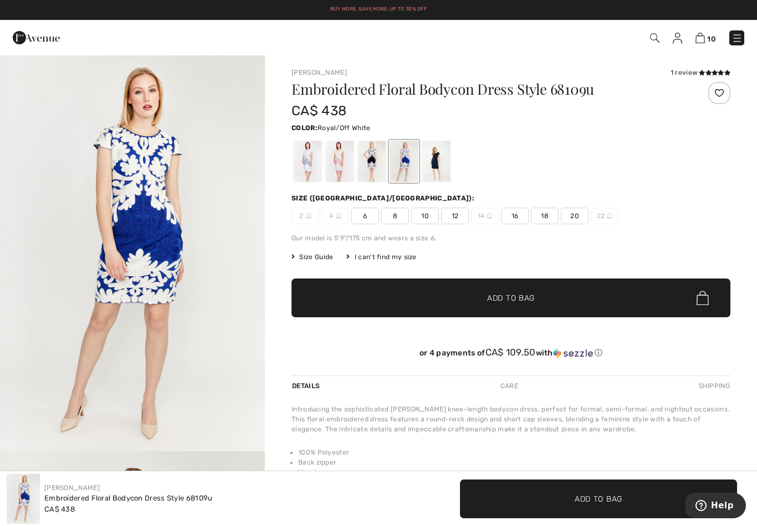
click at [517, 219] on span "16" at bounding box center [515, 216] width 28 height 17
click at [510, 296] on span "Add to Bag" at bounding box center [511, 299] width 48 height 12
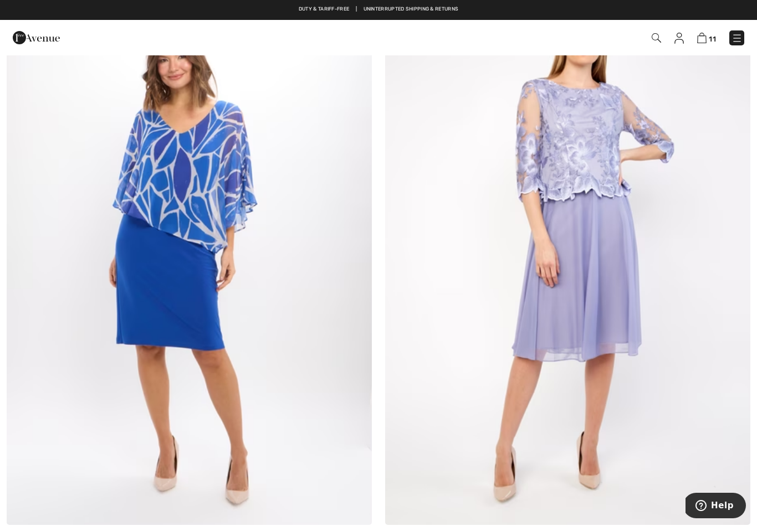
scroll to position [9414, 0]
click at [612, 288] on img at bounding box center [567, 252] width 365 height 548
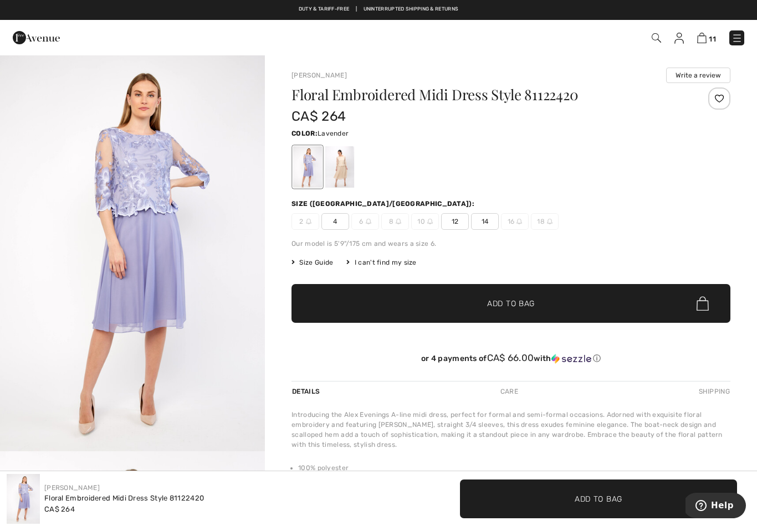
click at [343, 175] on div at bounding box center [339, 167] width 29 height 42
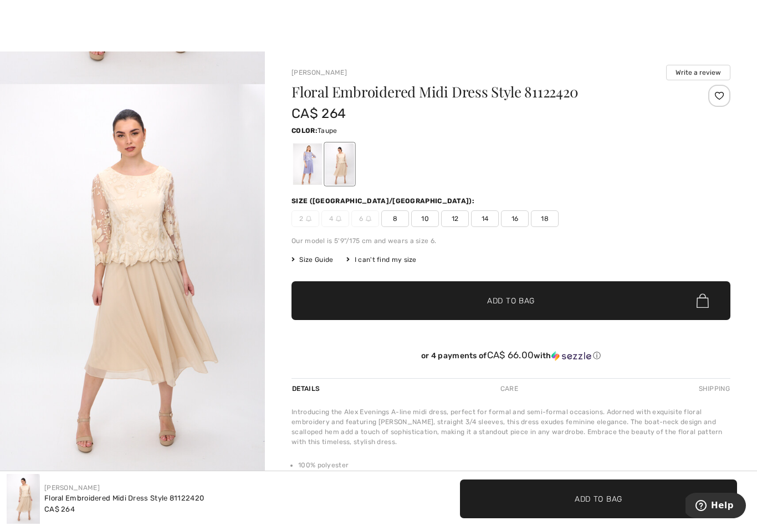
scroll to position [366, 0]
click at [184, 344] on img "2 / 5" at bounding box center [132, 283] width 265 height 398
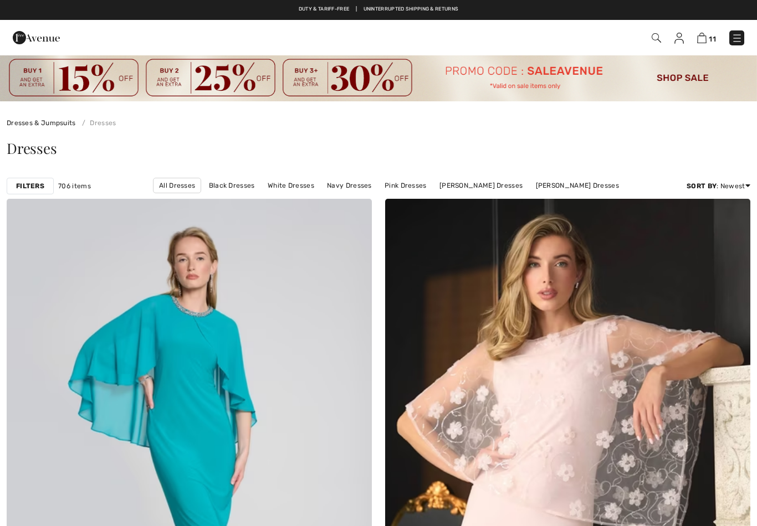
checkbox input "true"
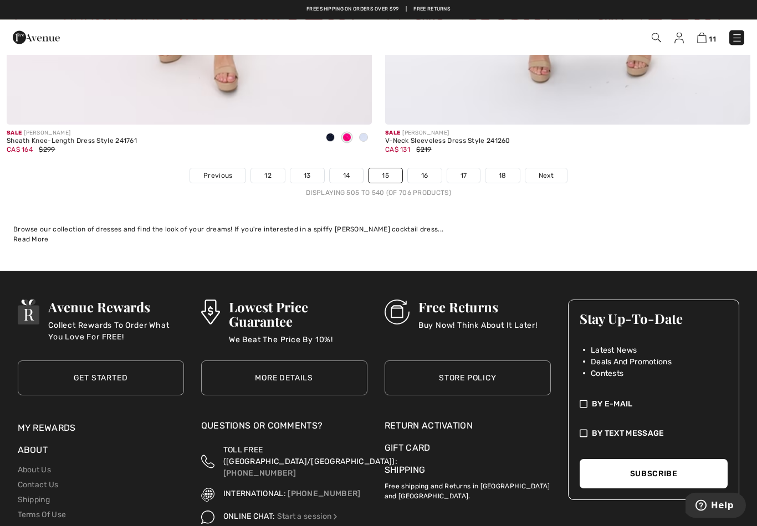
scroll to position [10999, 0]
click at [427, 168] on link "16" at bounding box center [425, 175] width 34 height 14
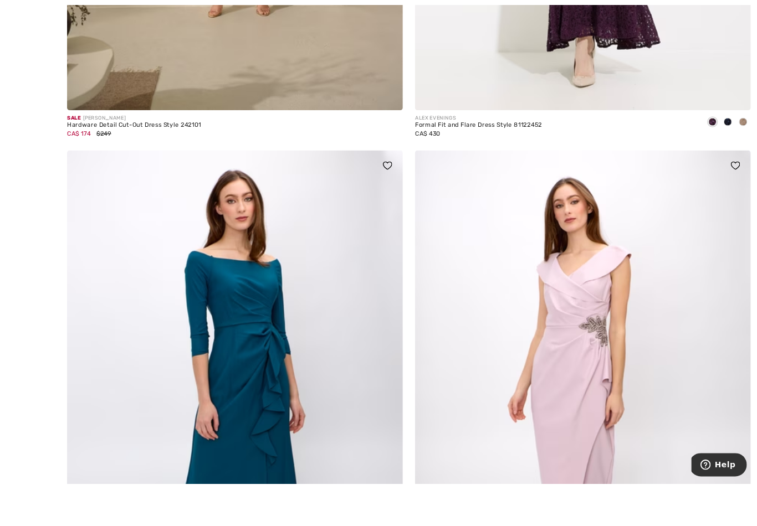
scroll to position [1345, 0]
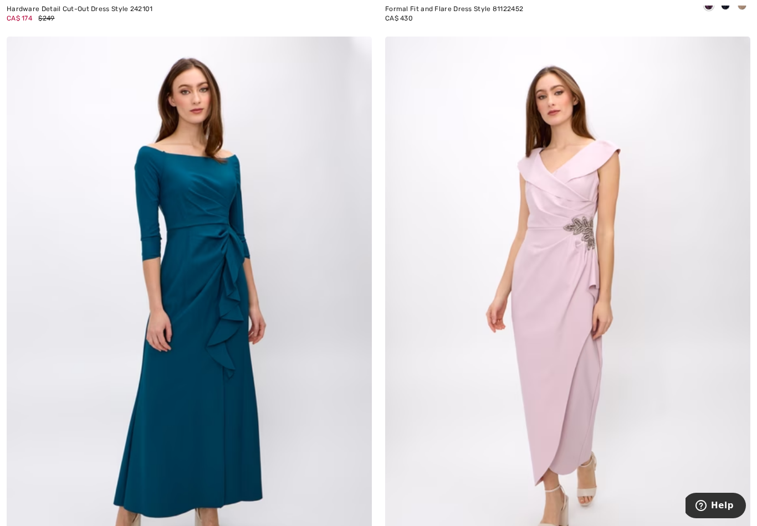
click at [223, 345] on img at bounding box center [189, 311] width 365 height 548
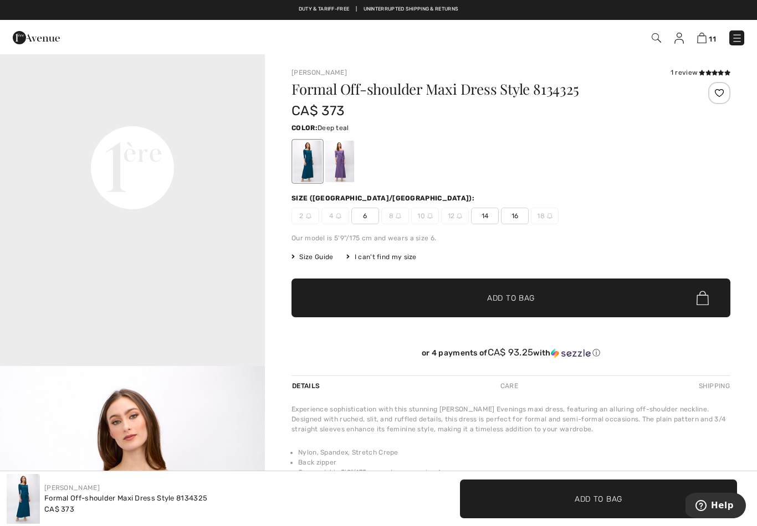
scroll to position [881, 0]
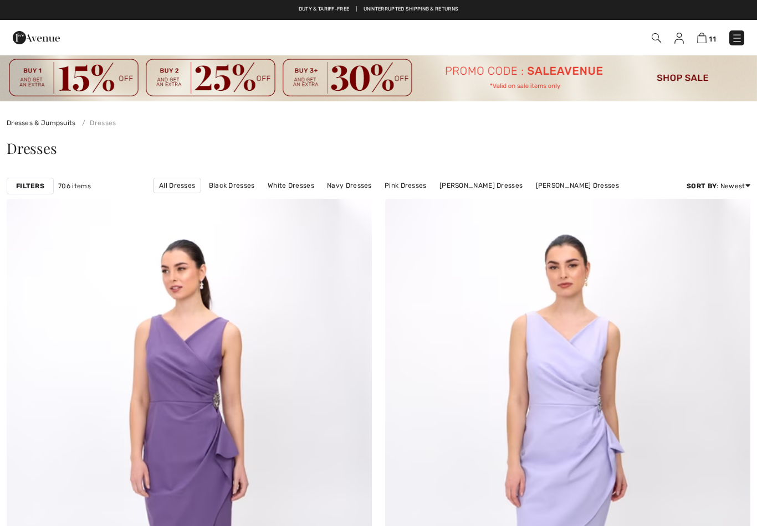
scroll to position [1369, 0]
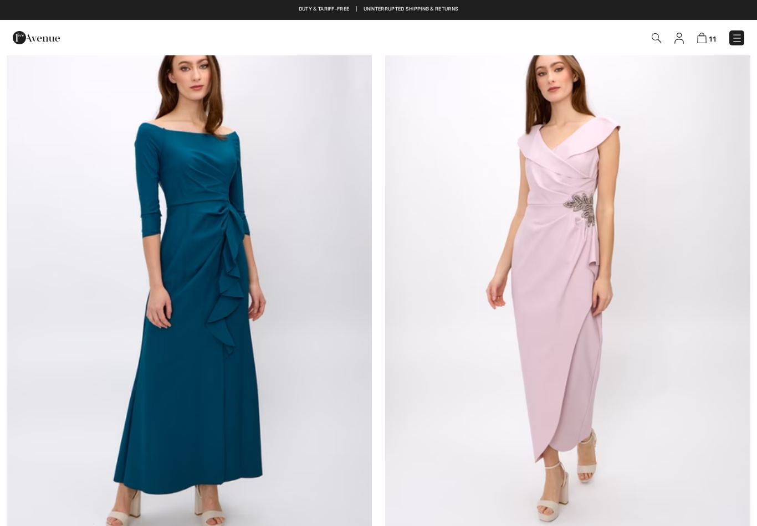
checkbox input "true"
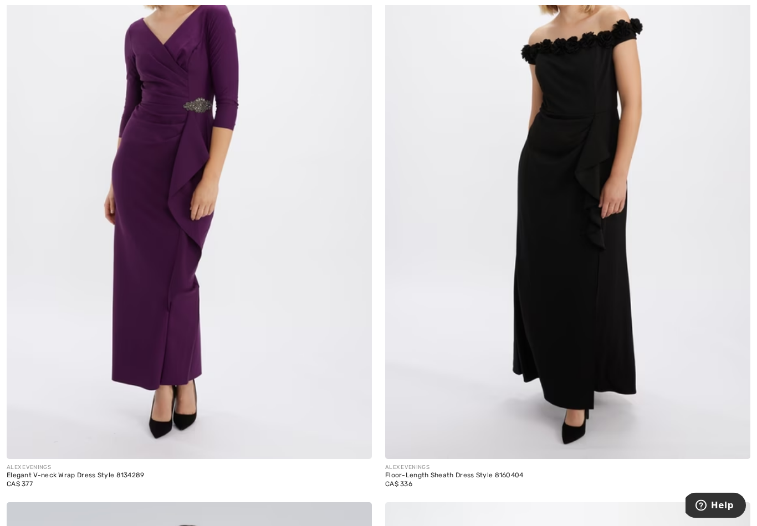
scroll to position [10059, 0]
click at [590, 327] on img at bounding box center [567, 185] width 365 height 548
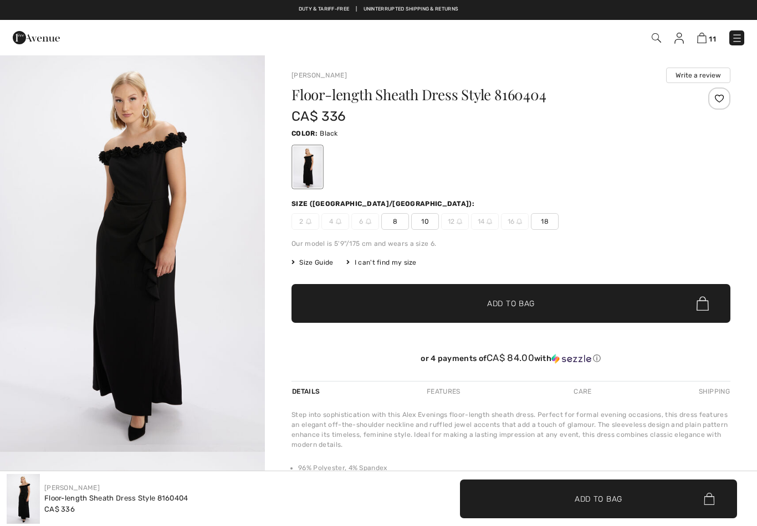
checkbox input "true"
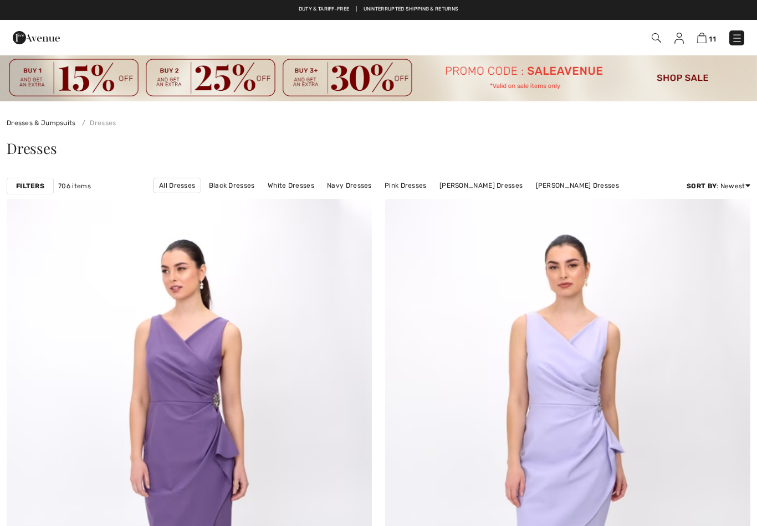
scroll to position [10121, 0]
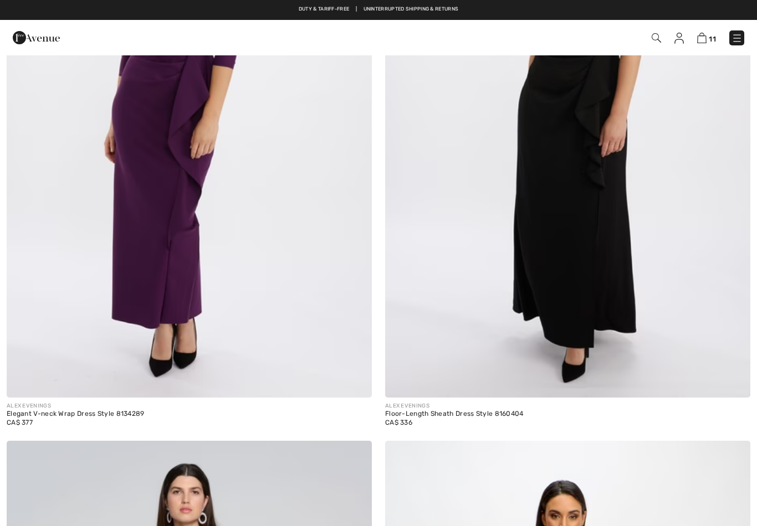
checkbox input "true"
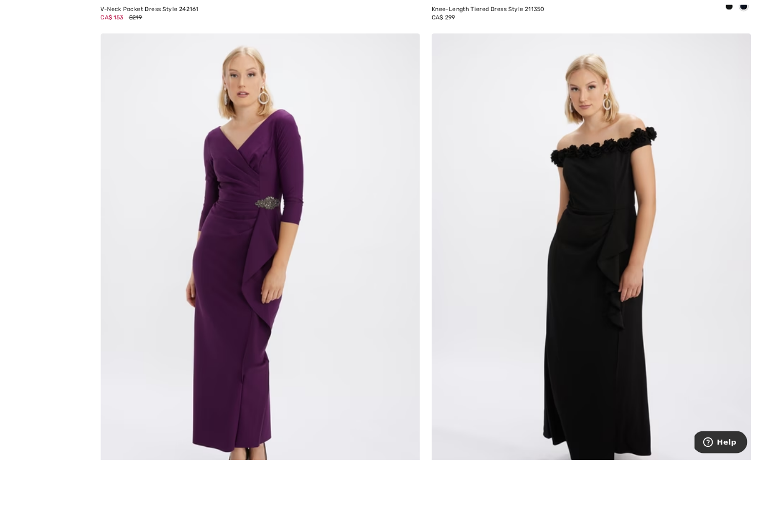
scroll to position [9999, 0]
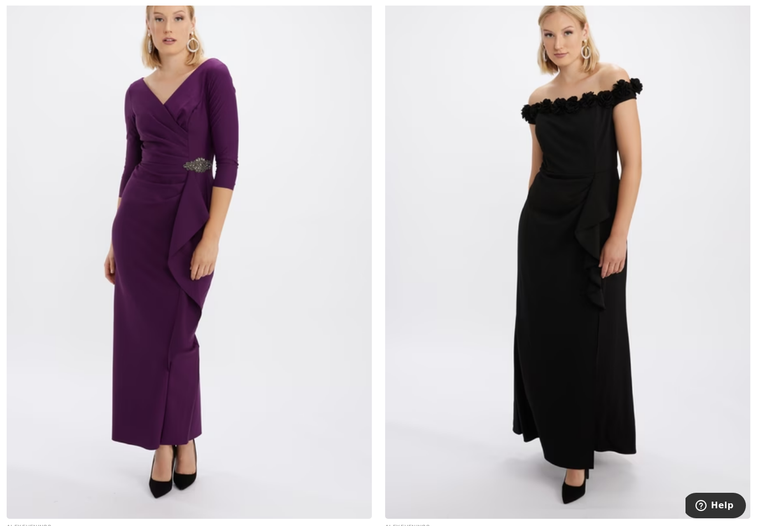
click at [181, 269] on img at bounding box center [189, 245] width 365 height 548
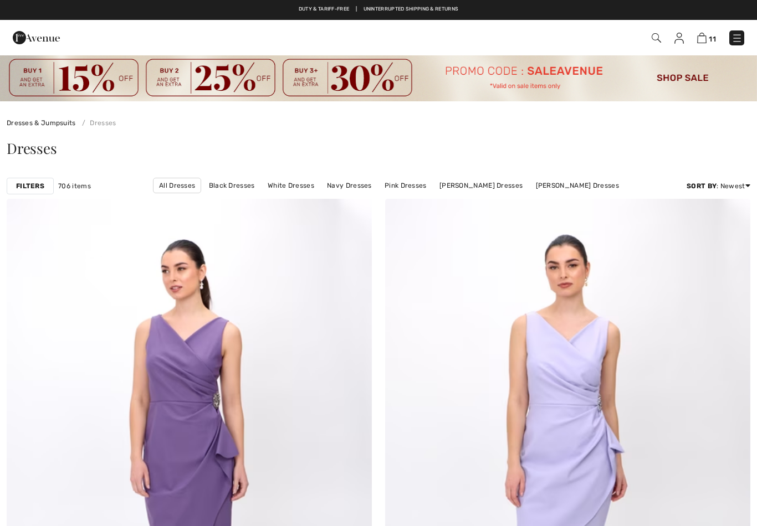
scroll to position [10017, 0]
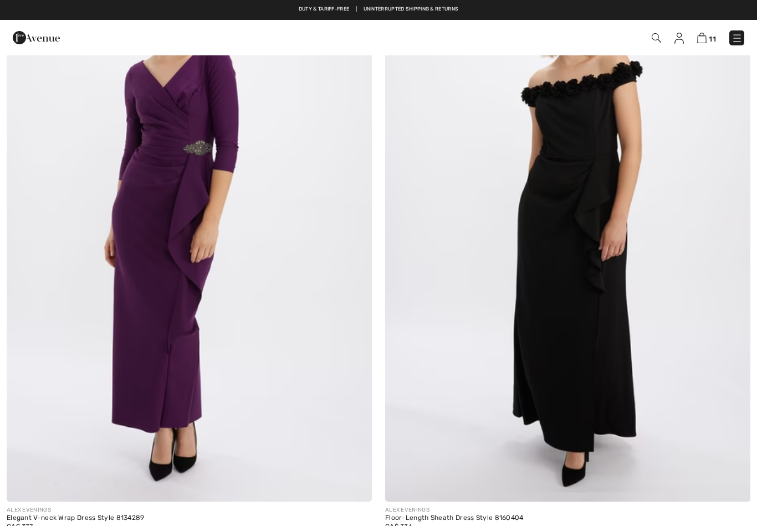
checkbox input "true"
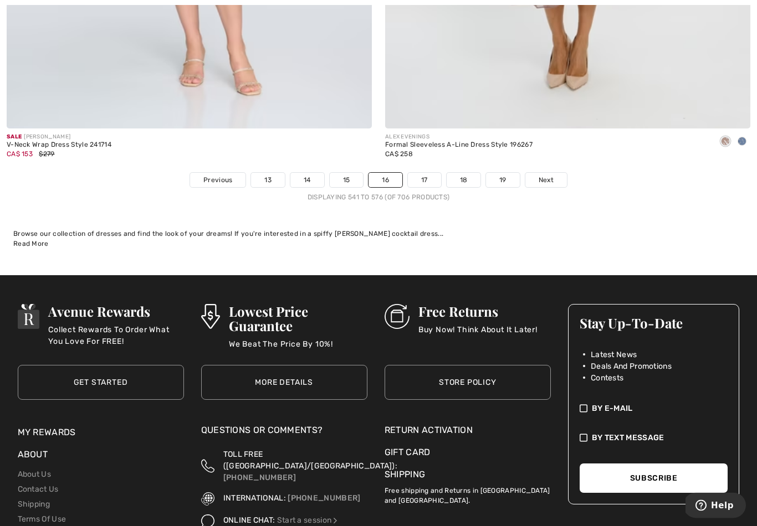
scroll to position [10981, 0]
click at [427, 173] on link "17" at bounding box center [424, 180] width 33 height 14
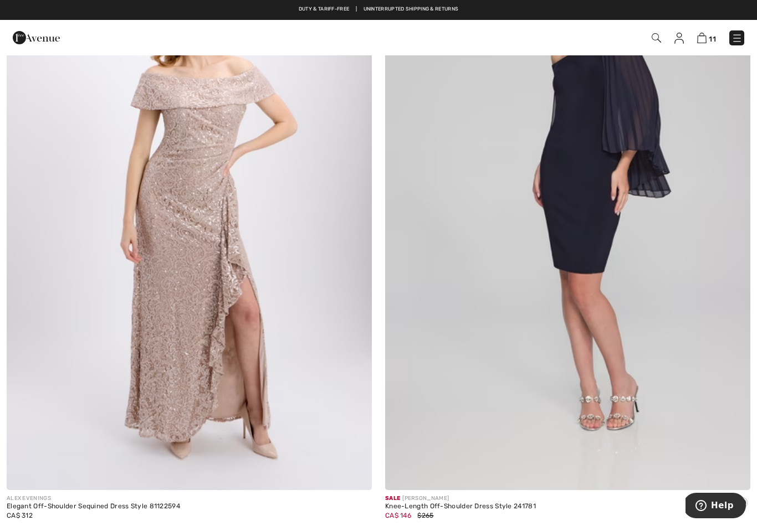
scroll to position [848, 0]
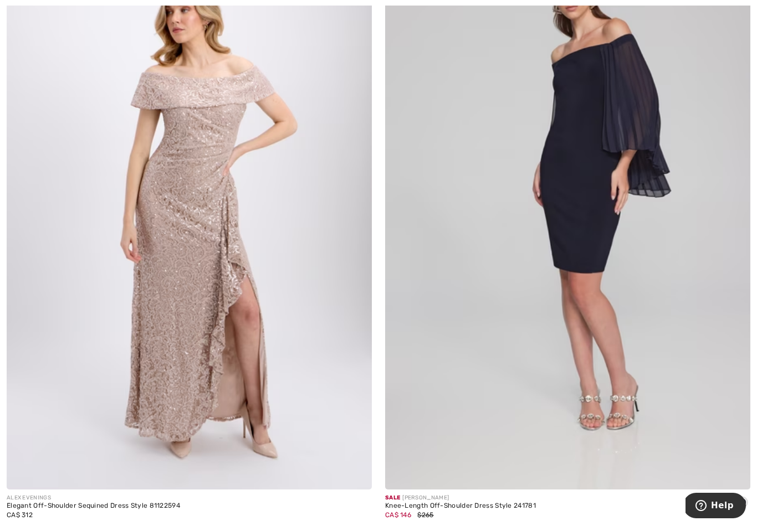
click at [218, 275] on img at bounding box center [189, 216] width 365 height 548
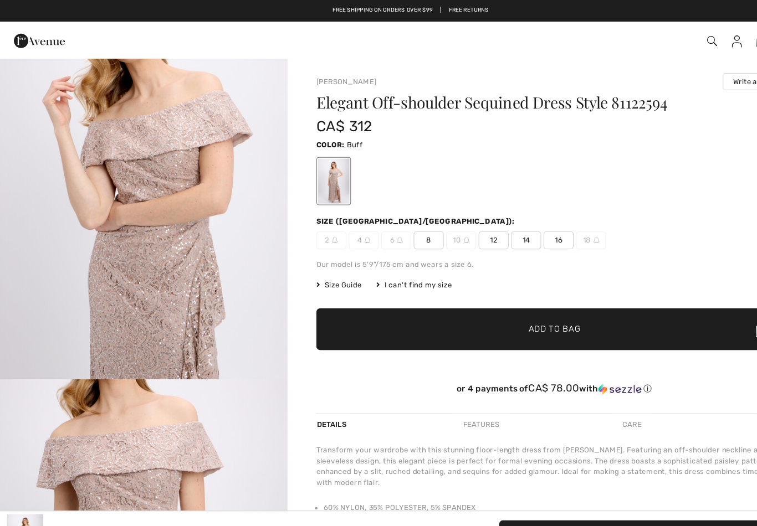
scroll to position [505, 0]
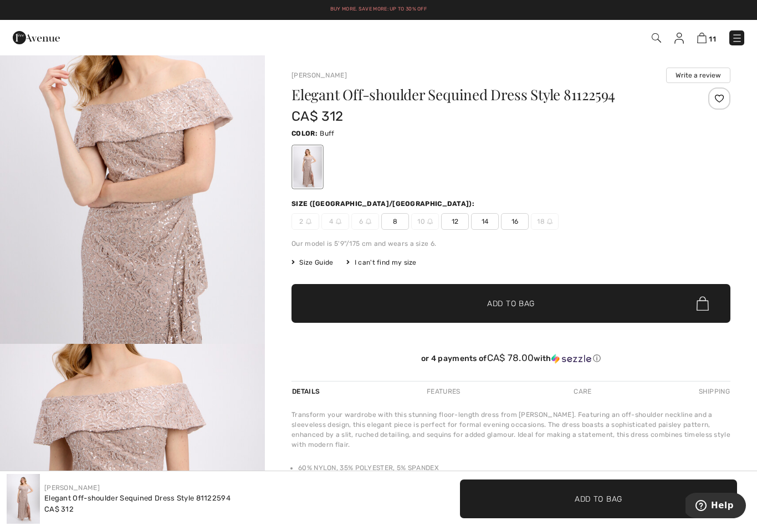
click at [519, 223] on span "16" at bounding box center [515, 221] width 28 height 17
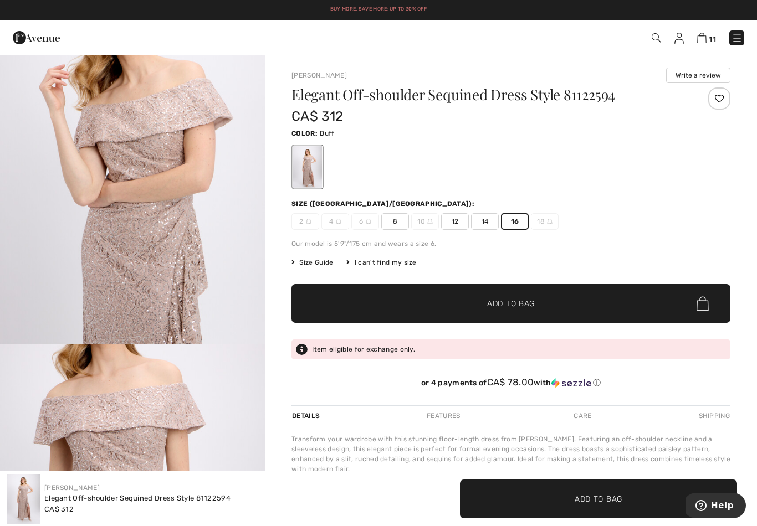
click at [511, 311] on span "✔ Added to Bag Add to Bag" at bounding box center [510, 303] width 439 height 39
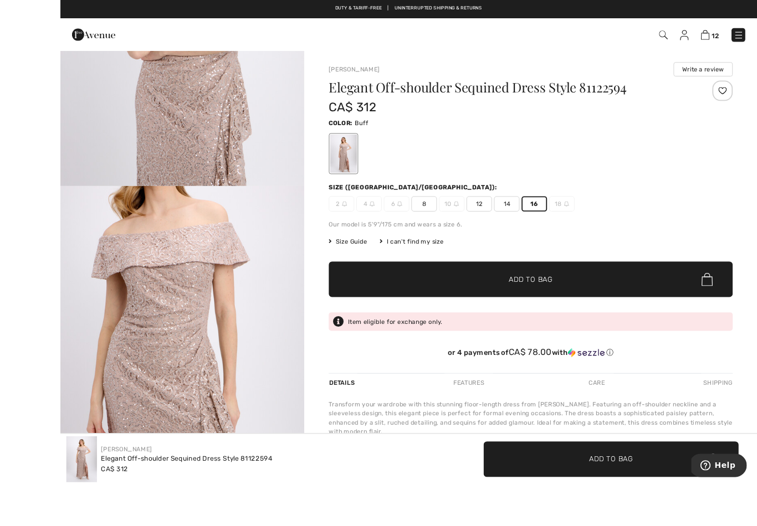
scroll to position [3, 0]
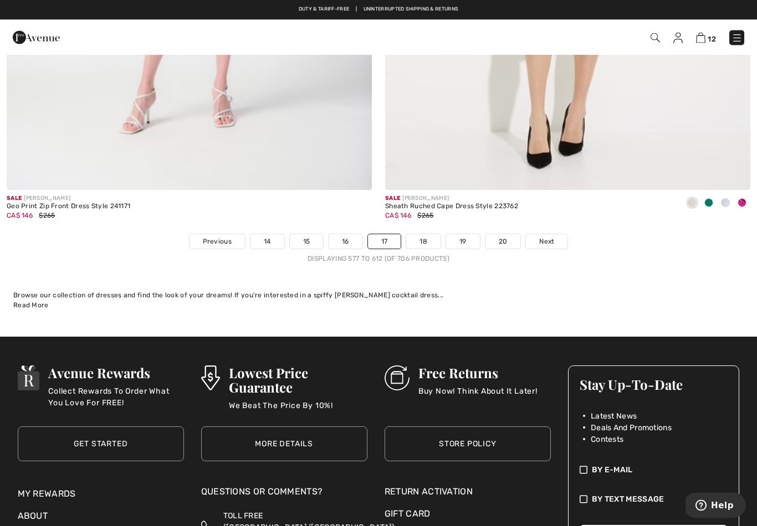
scroll to position [10920, 0]
click at [554, 237] on span "Next" at bounding box center [546, 242] width 15 height 10
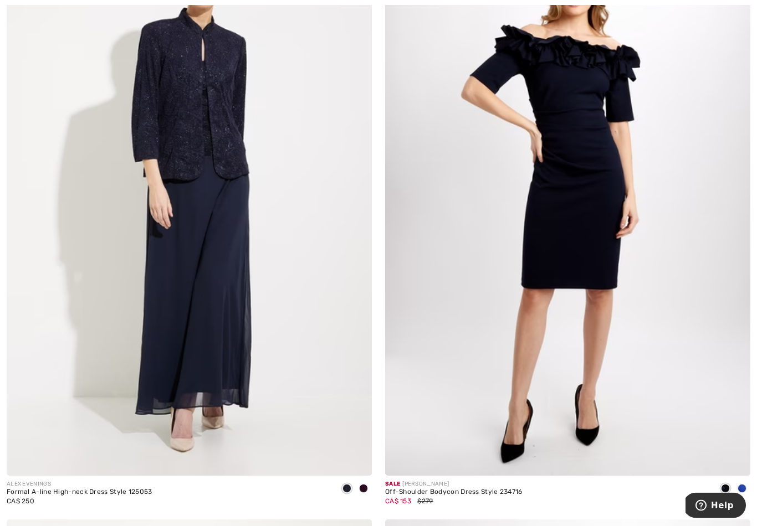
scroll to position [7676, 0]
click at [603, 295] on img at bounding box center [567, 203] width 365 height 548
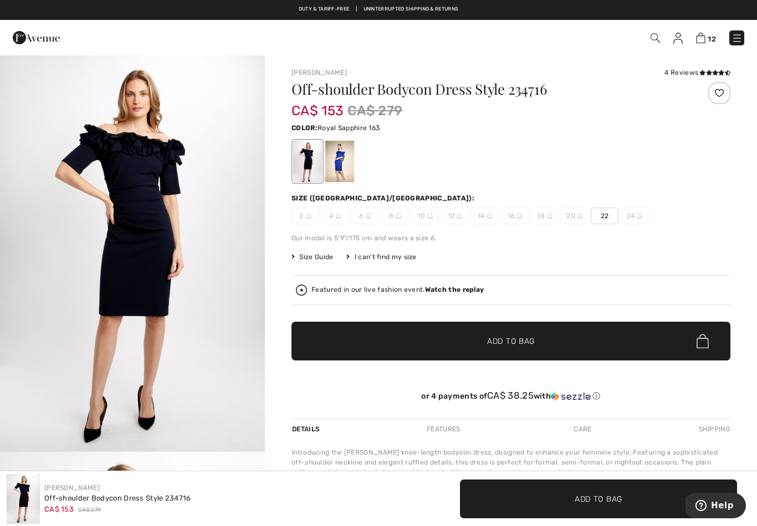
click at [350, 158] on div at bounding box center [339, 162] width 29 height 42
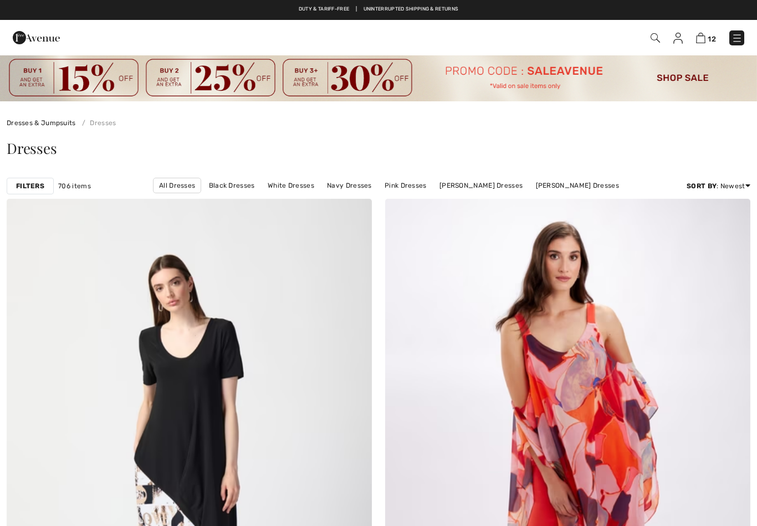
scroll to position [7694, 0]
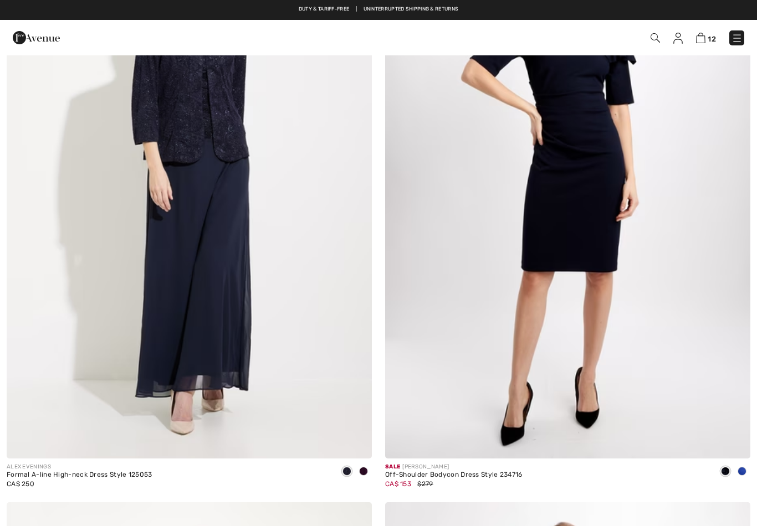
checkbox input "true"
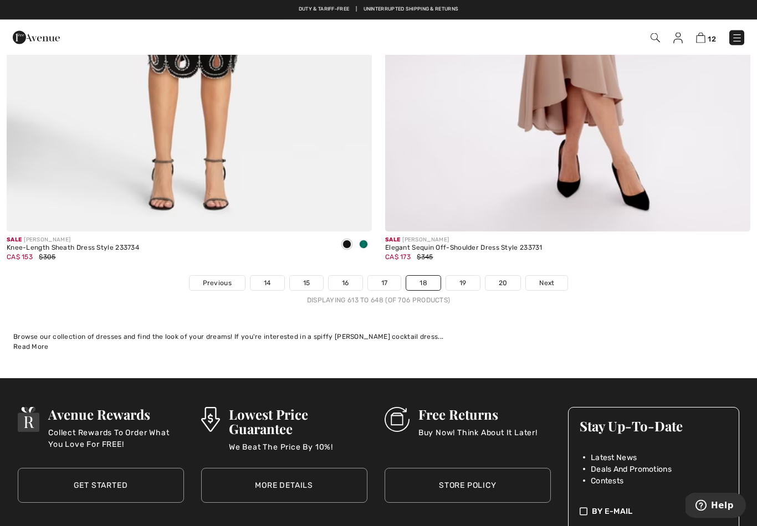
scroll to position [10878, 0]
click at [463, 278] on link "19" at bounding box center [463, 283] width 34 height 14
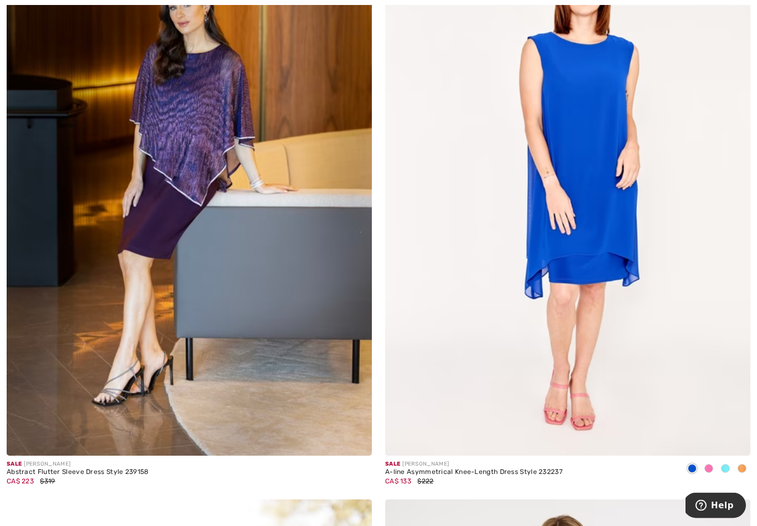
scroll to position [3956, 0]
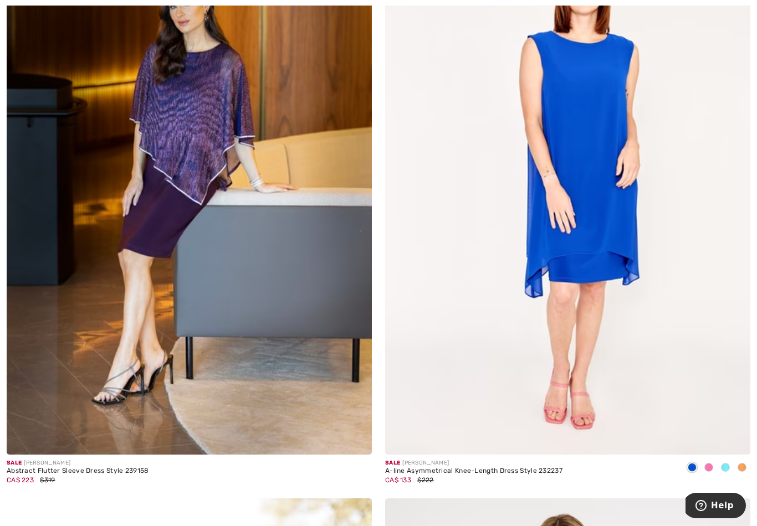
click at [267, 382] on img at bounding box center [189, 181] width 365 height 548
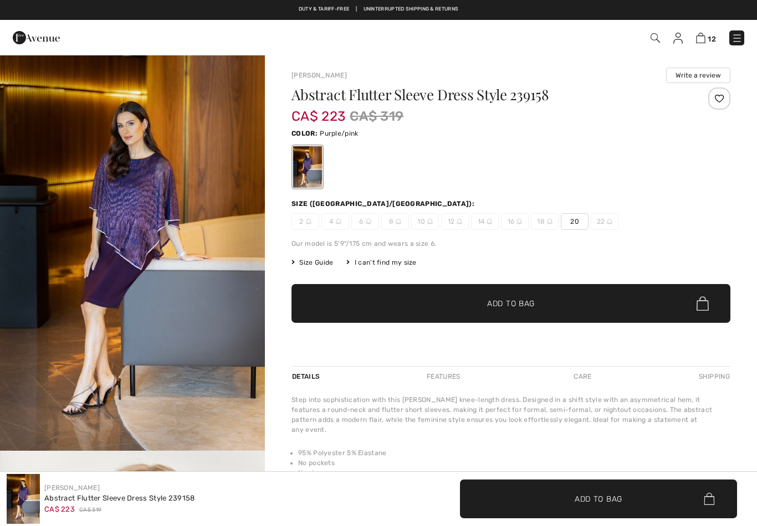
checkbox input "true"
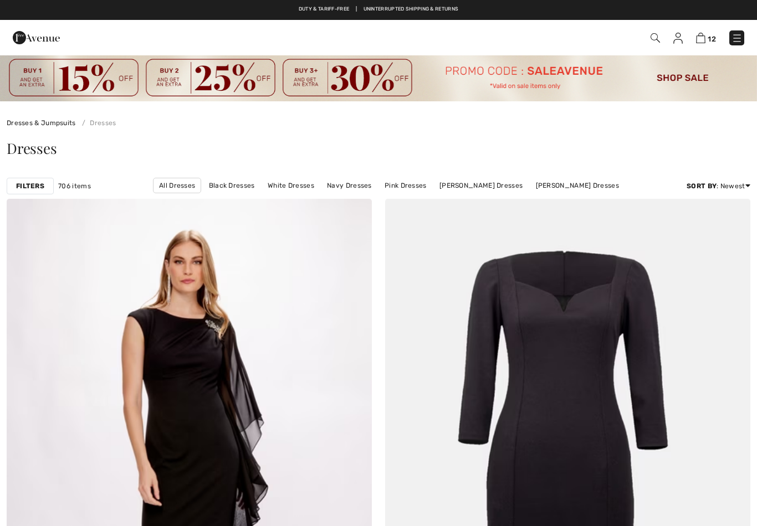
scroll to position [3973, 0]
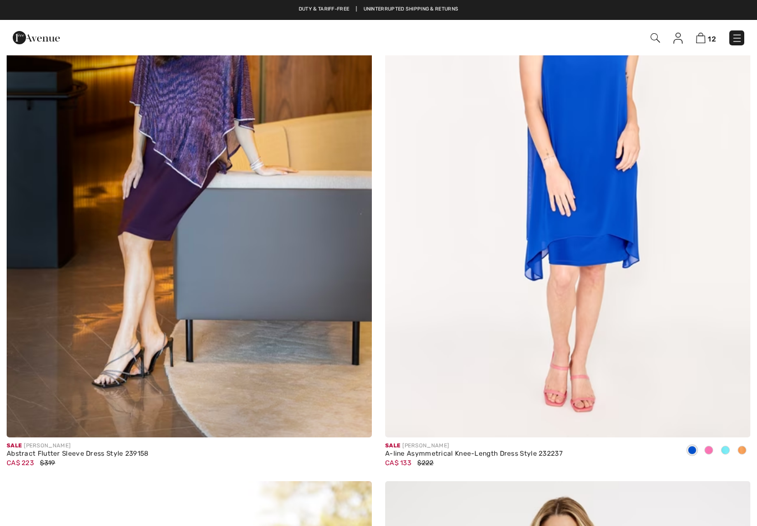
checkbox input "true"
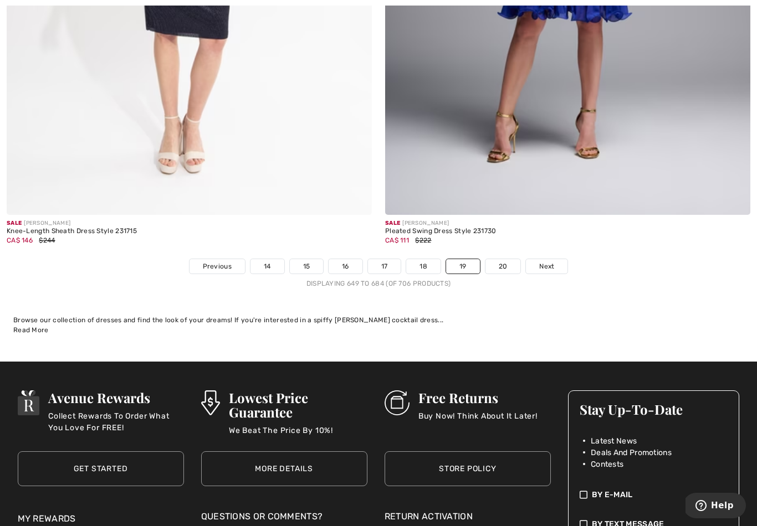
scroll to position [10915, 0]
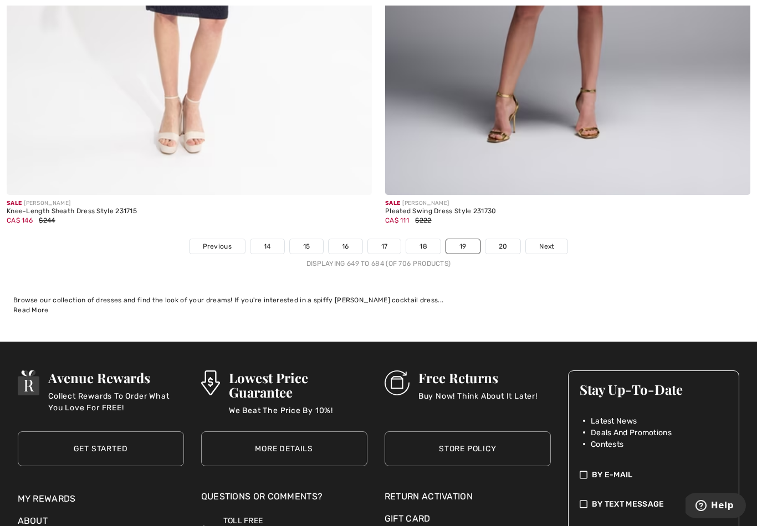
click at [550, 243] on span "Next" at bounding box center [546, 247] width 15 height 10
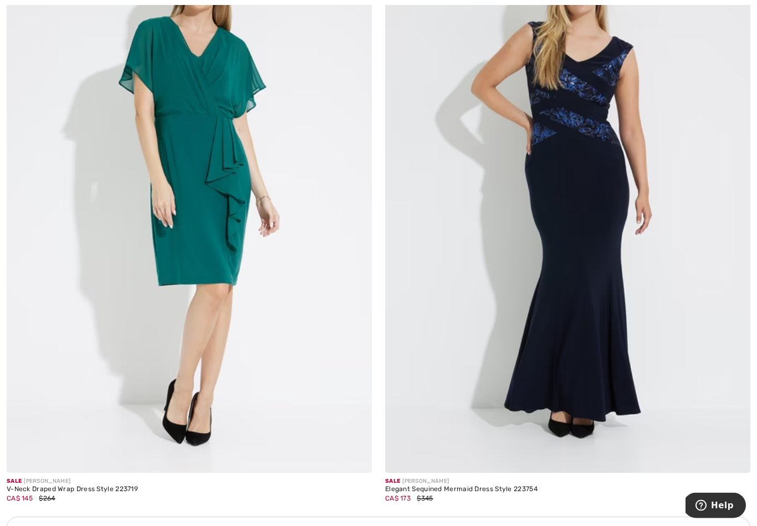
scroll to position [3231, 0]
click at [581, 330] on img at bounding box center [567, 200] width 365 height 548
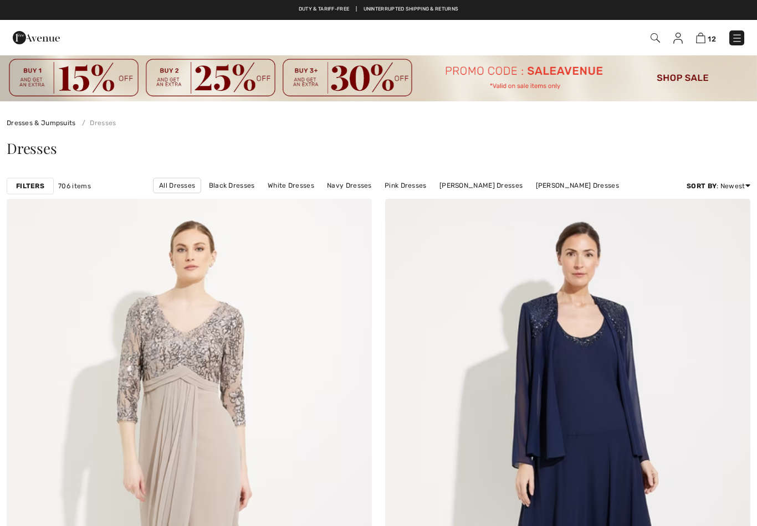
checkbox input "true"
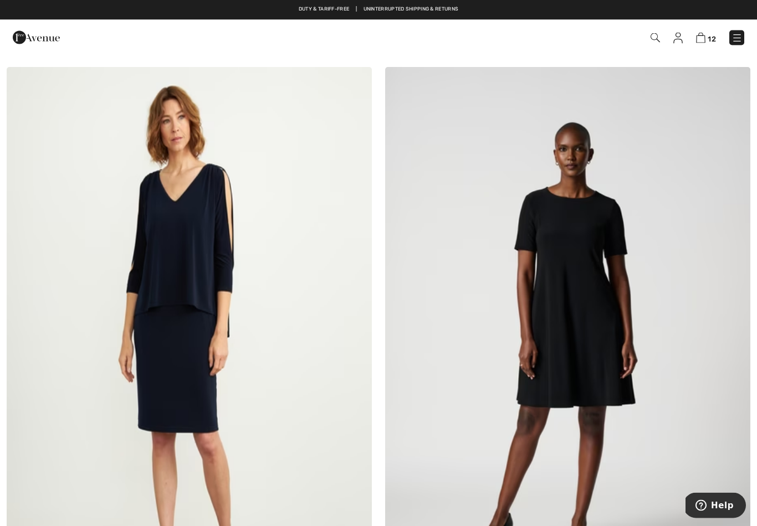
scroll to position [5638, 0]
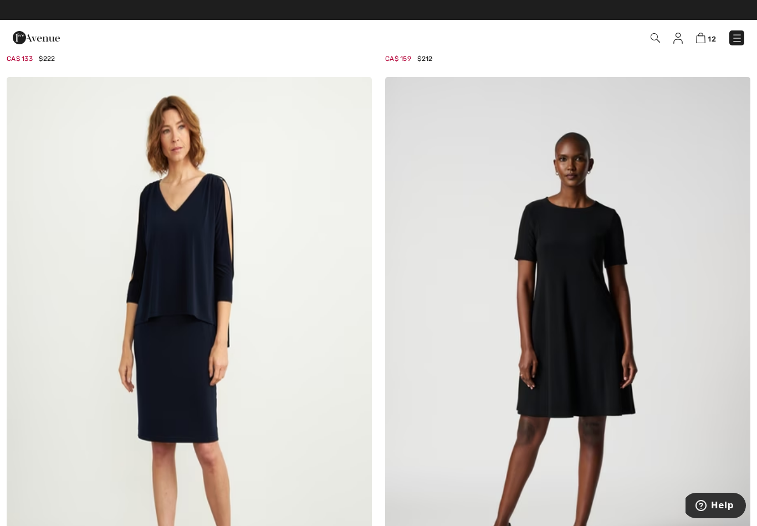
click at [705, 39] on img at bounding box center [700, 38] width 9 height 11
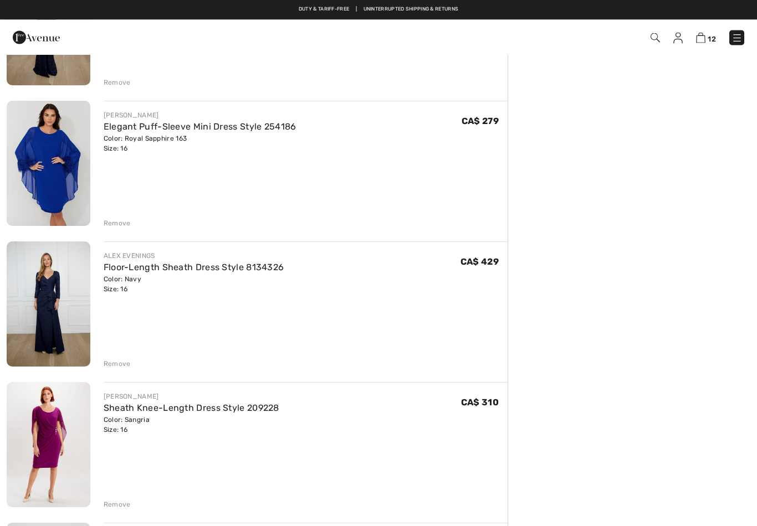
scroll to position [892, 0]
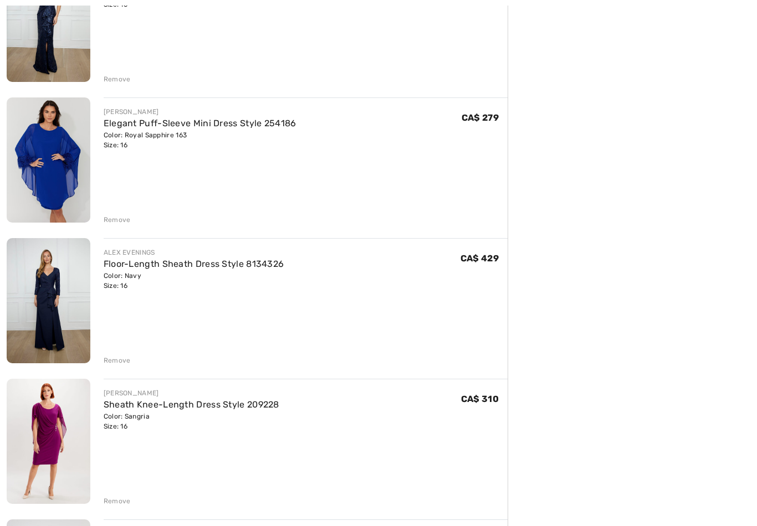
click at [254, 268] on link "Floor-Length Sheath Dress Style 8134326" at bounding box center [194, 264] width 181 height 11
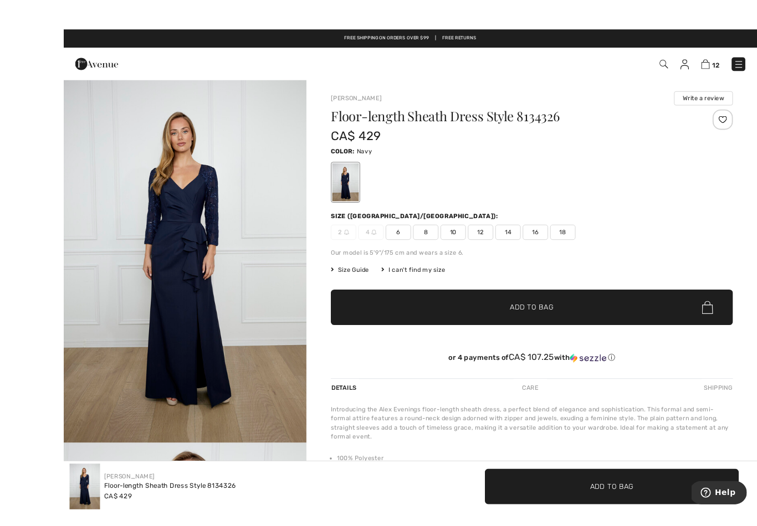
scroll to position [1, 0]
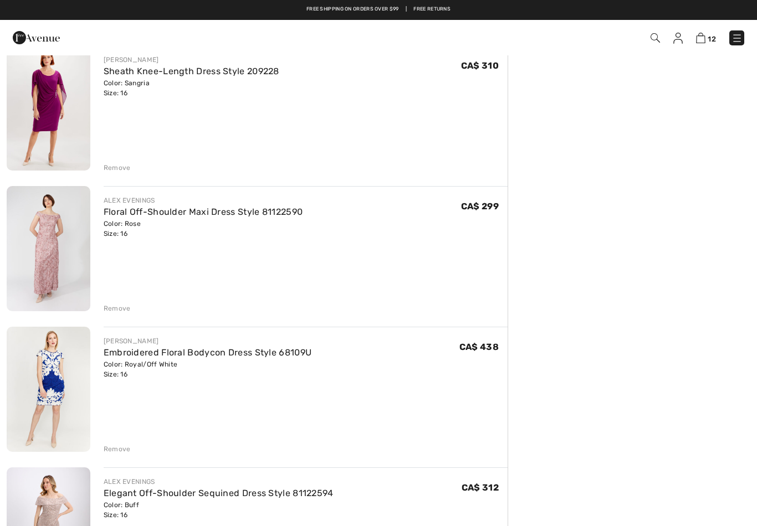
scroll to position [1225, 0]
click at [260, 215] on link "Floral Off-Shoulder Maxi Dress Style 81122590" at bounding box center [203, 212] width 199 height 11
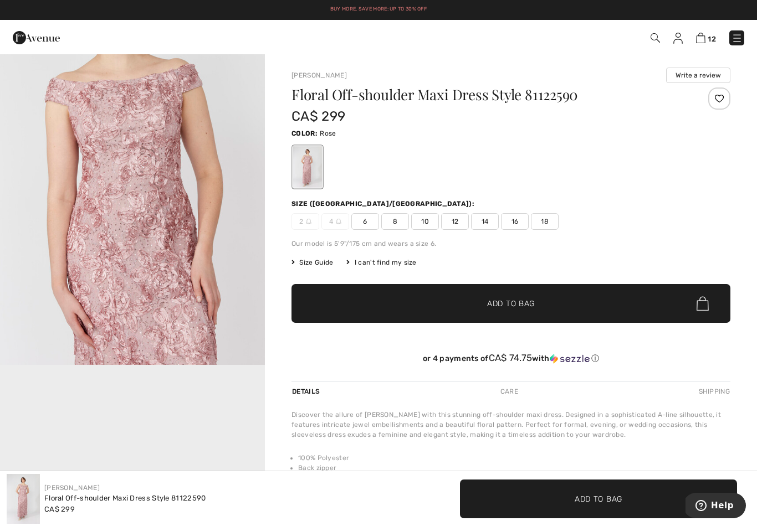
scroll to position [484, 0]
click at [175, 273] on img "2 / 4" at bounding box center [132, 165] width 265 height 397
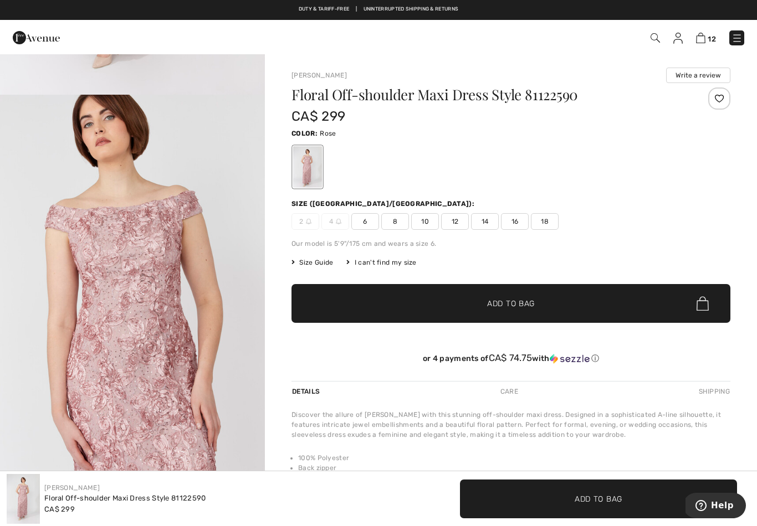
scroll to position [357, 0]
click at [656, 34] on img at bounding box center [655, 37] width 9 height 9
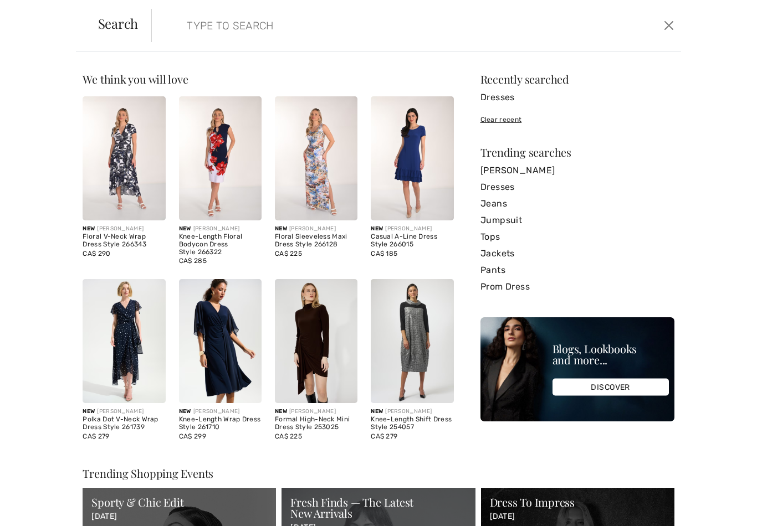
click at [672, 24] on button "Close" at bounding box center [669, 26] width 17 height 18
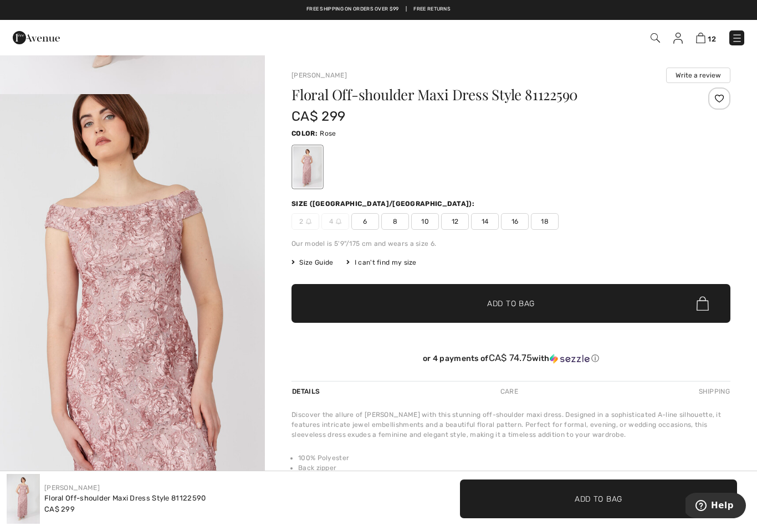
click at [653, 30] on span "12" at bounding box center [535, 37] width 420 height 15
click at [653, 33] on img at bounding box center [655, 37] width 9 height 9
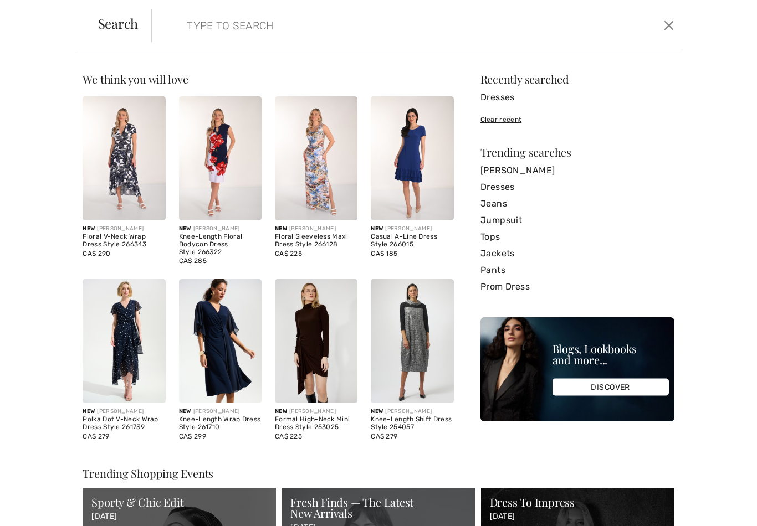
click at [214, 24] on input "search" at bounding box center [358, 25] width 361 height 33
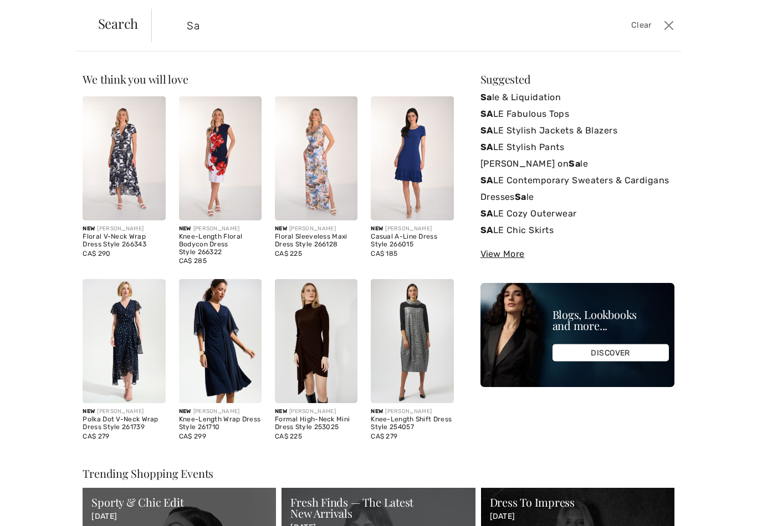
type input "S"
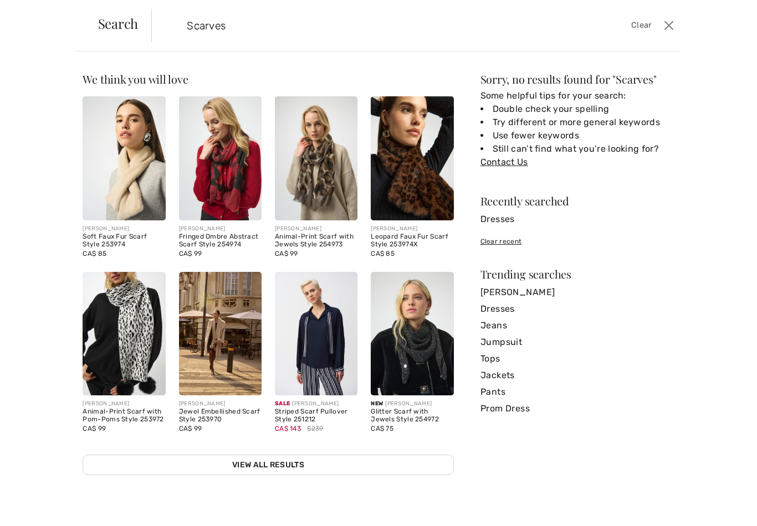
type input "Scarves"
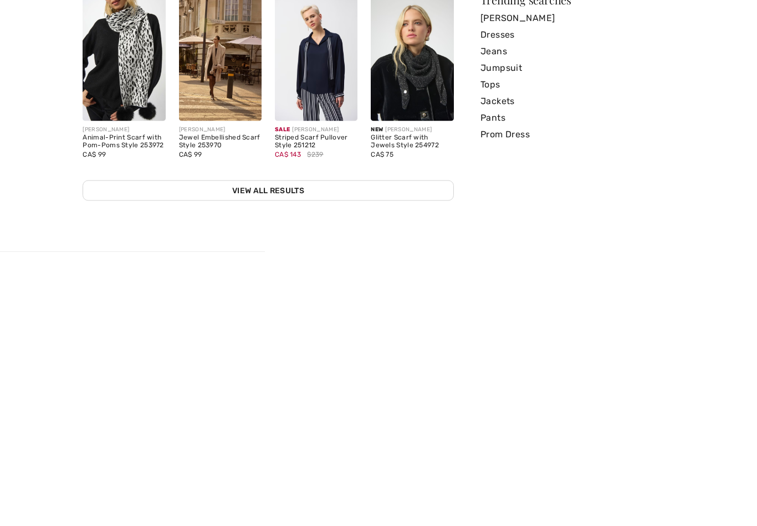
scroll to position [8, 0]
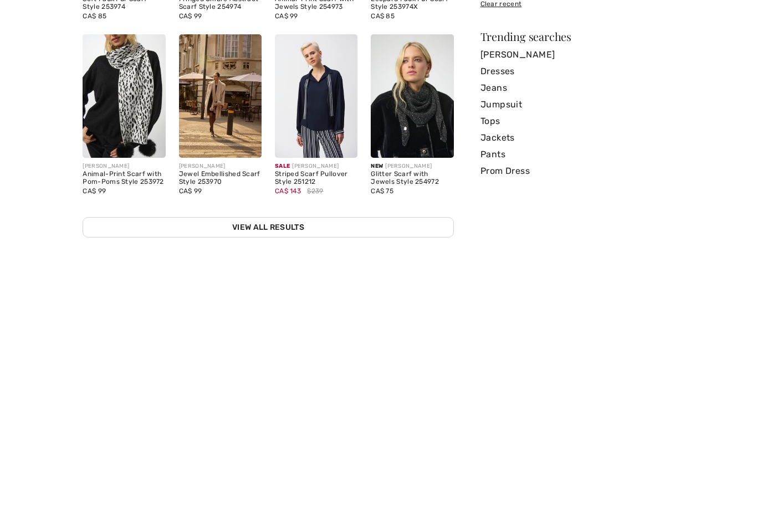
click at [283, 455] on link "View All Results" at bounding box center [268, 465] width 371 height 21
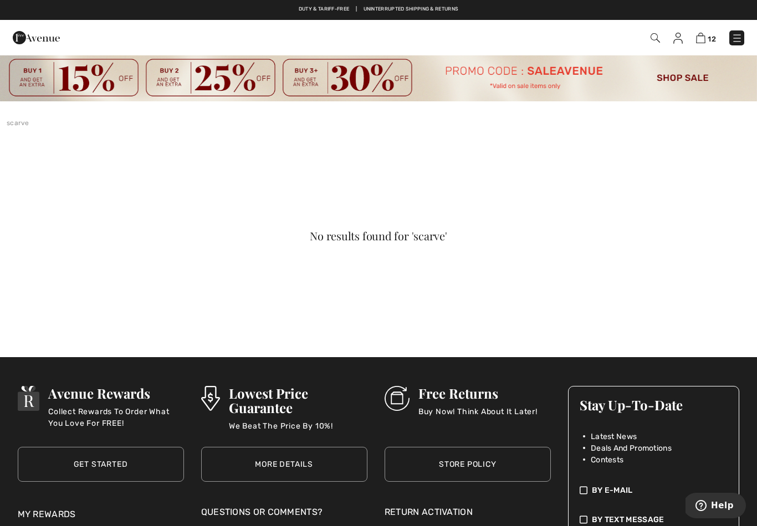
click at [654, 43] on img at bounding box center [655, 37] width 9 height 9
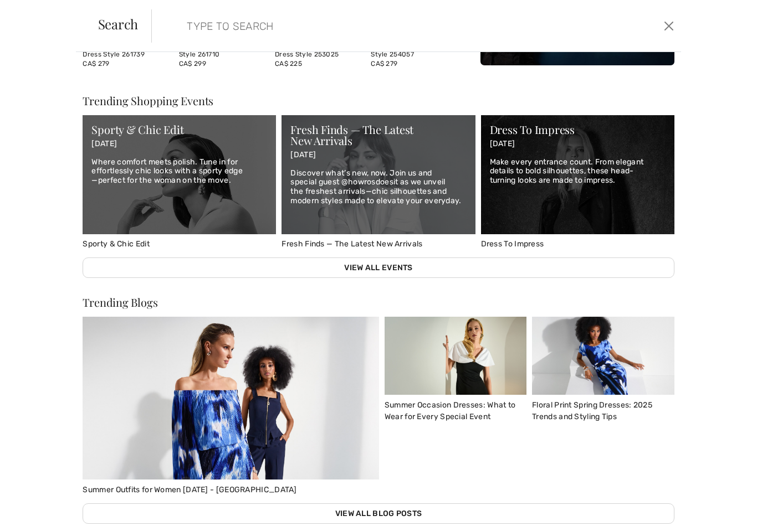
click at [673, 24] on button "Close" at bounding box center [669, 26] width 17 height 18
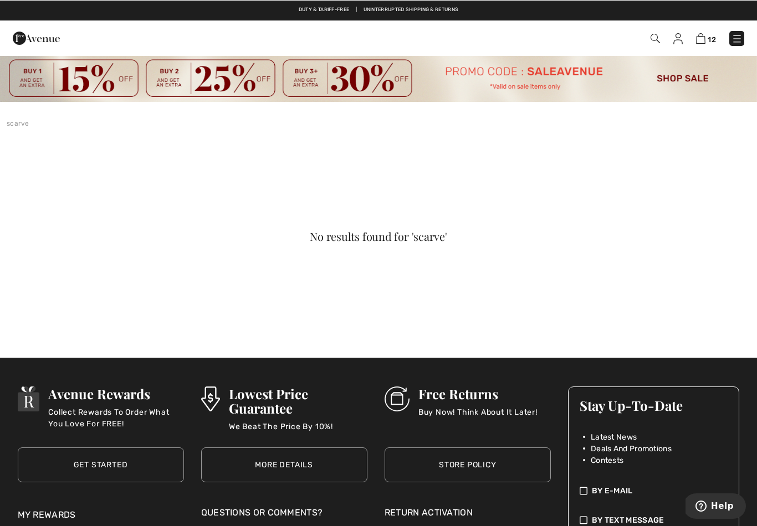
click at [447, 345] on div "Duty & tariff-free | Uninterrupted shipping & returns Free shipping on orders o…" at bounding box center [378, 383] width 757 height 766
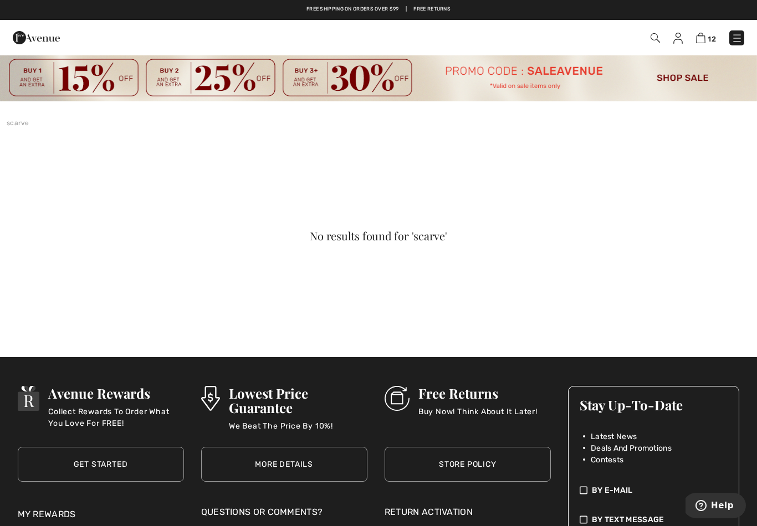
click at [701, 33] on img at bounding box center [700, 38] width 9 height 11
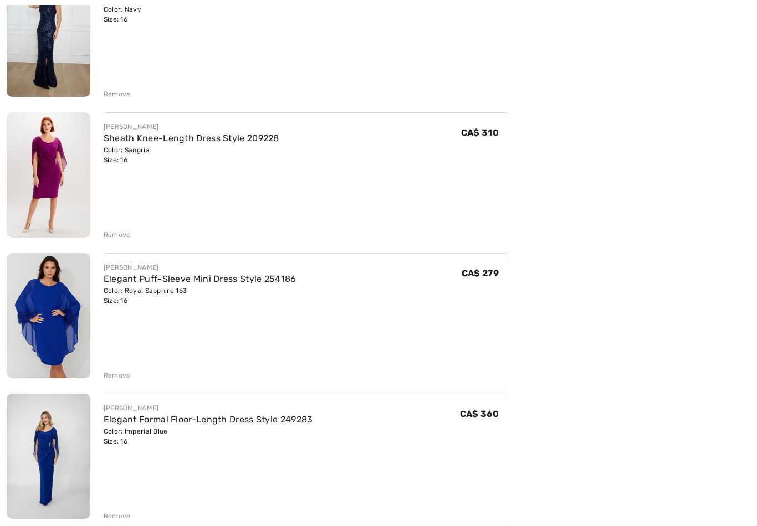
scroll to position [314, 0]
click at [121, 378] on div "Remove" at bounding box center [117, 376] width 27 height 10
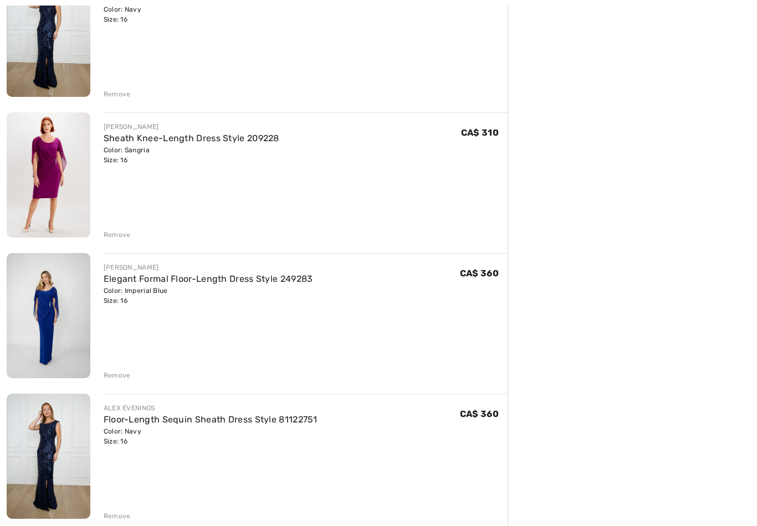
click at [121, 517] on div "Remove" at bounding box center [117, 516] width 27 height 10
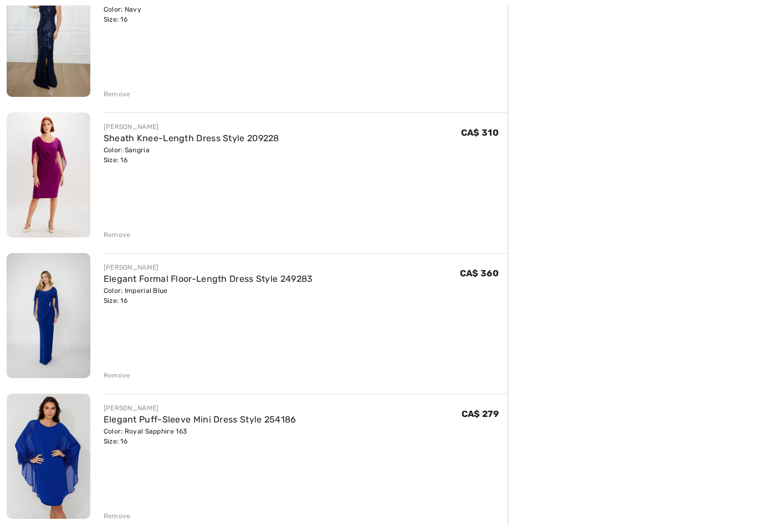
click at [118, 515] on div "Remove" at bounding box center [117, 516] width 27 height 10
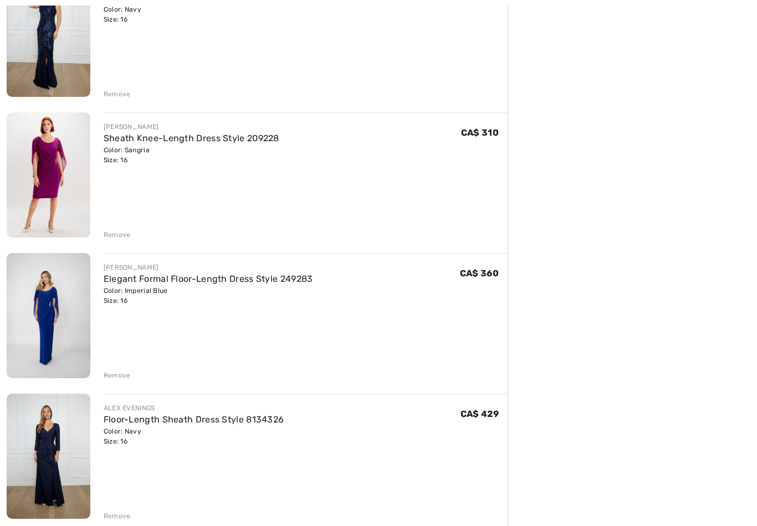
click at [120, 520] on div "Remove" at bounding box center [117, 516] width 27 height 10
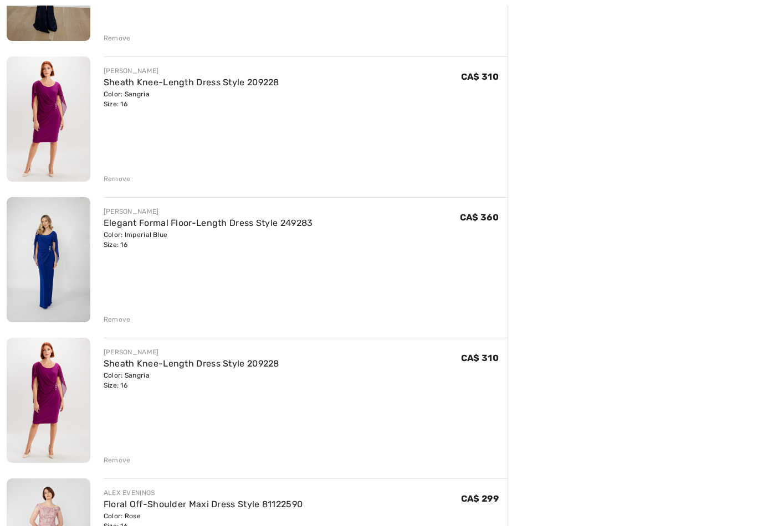
scroll to position [379, 0]
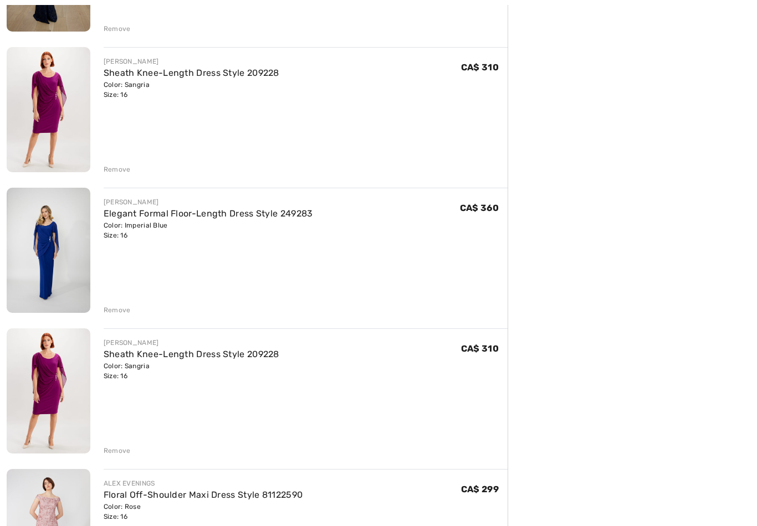
click at [119, 454] on div "Remove" at bounding box center [117, 452] width 27 height 10
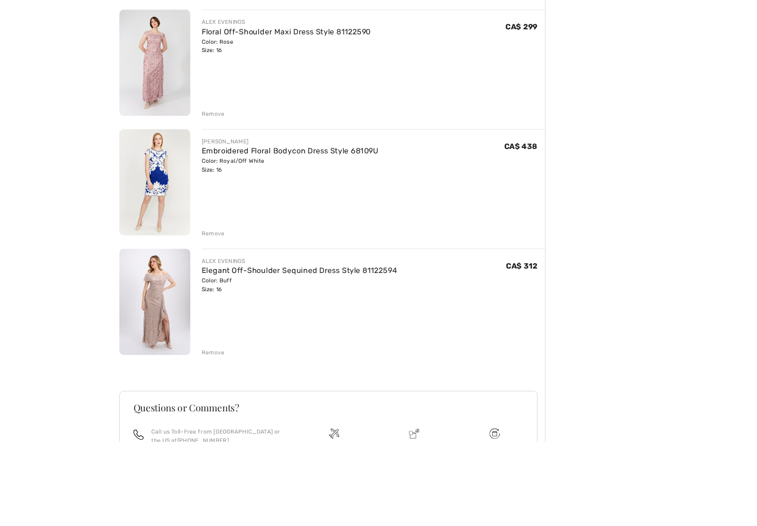
scroll to position [772, 0]
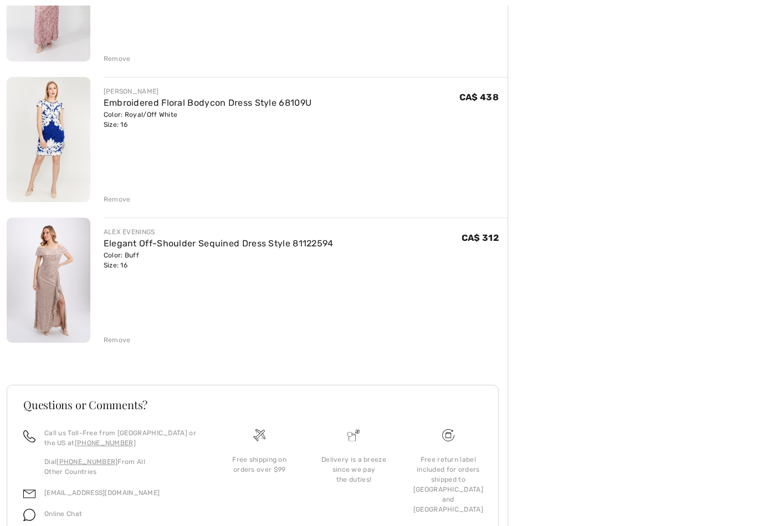
click at [316, 248] on link "Elegant Off-Shoulder Sequined Dress Style 81122594" at bounding box center [219, 243] width 230 height 11
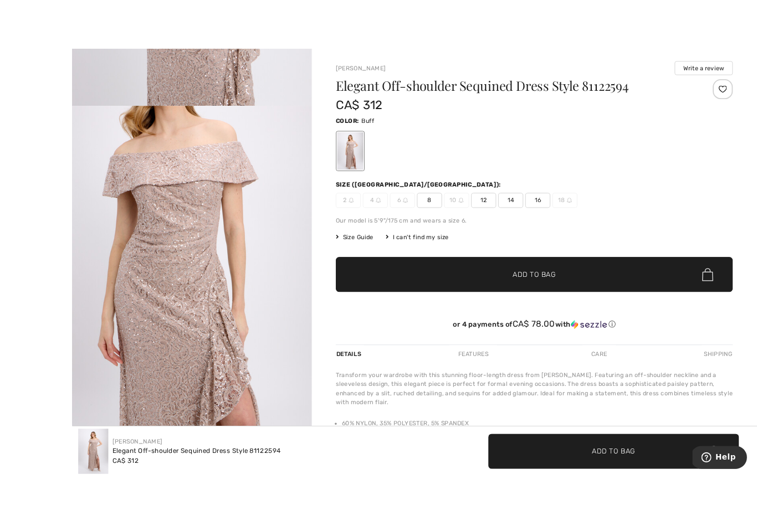
scroll to position [65, 0]
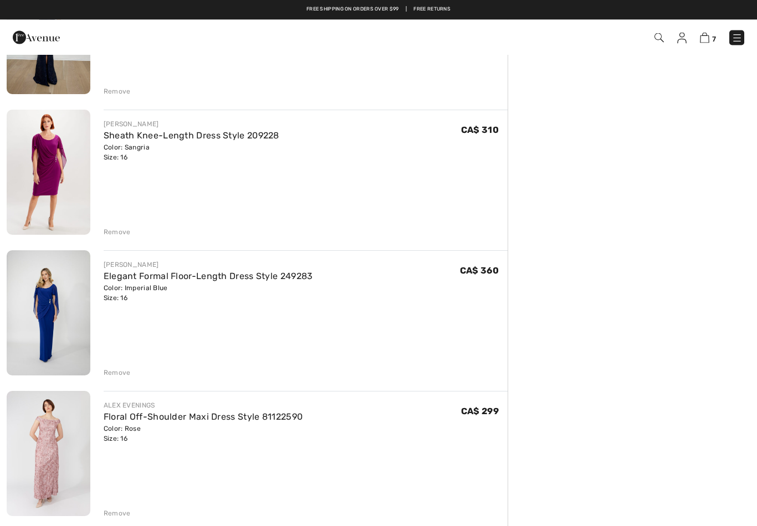
scroll to position [317, 0]
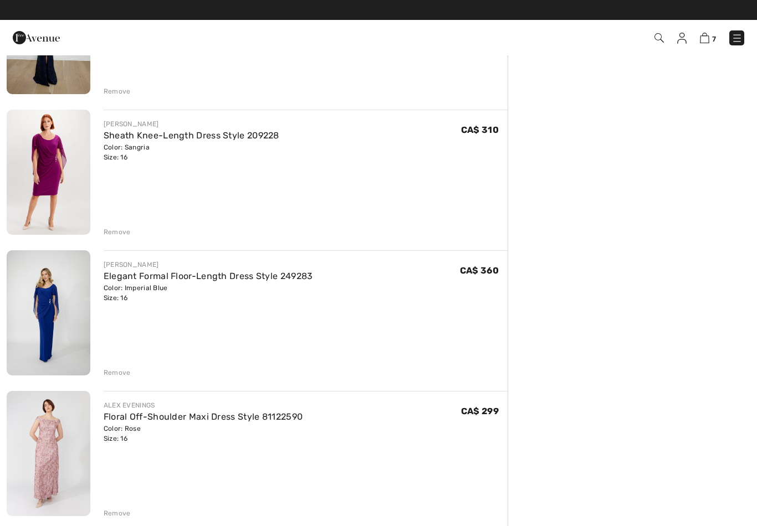
click at [275, 287] on div "Color: Imperial Blue Size: 16" at bounding box center [208, 293] width 209 height 20
click at [282, 280] on link "Elegant Formal Floor-Length Dress Style 249283" at bounding box center [208, 276] width 209 height 11
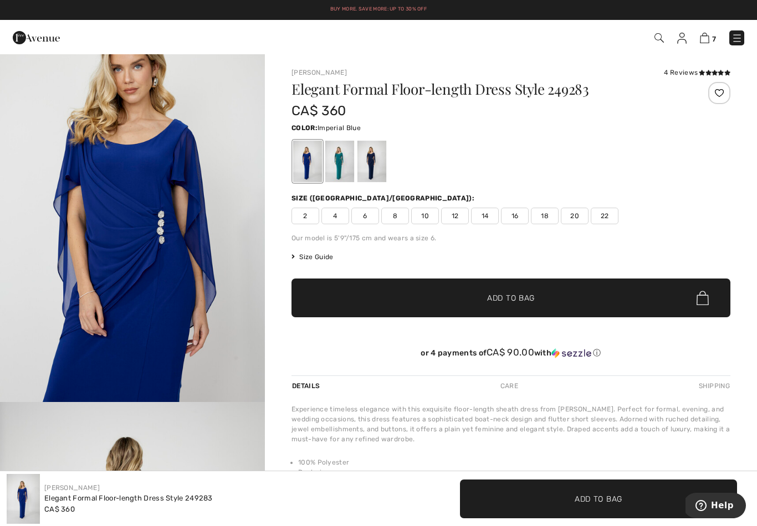
scroll to position [845, 0]
click at [155, 229] on img "3 / 4" at bounding box center [132, 202] width 265 height 397
click at [341, 171] on div at bounding box center [339, 162] width 29 height 42
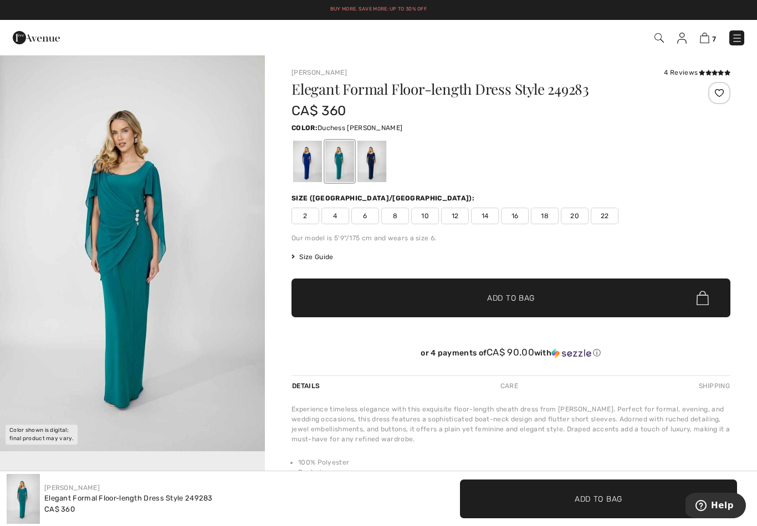
click at [375, 165] on div at bounding box center [371, 162] width 29 height 42
